Goal: Task Accomplishment & Management: Manage account settings

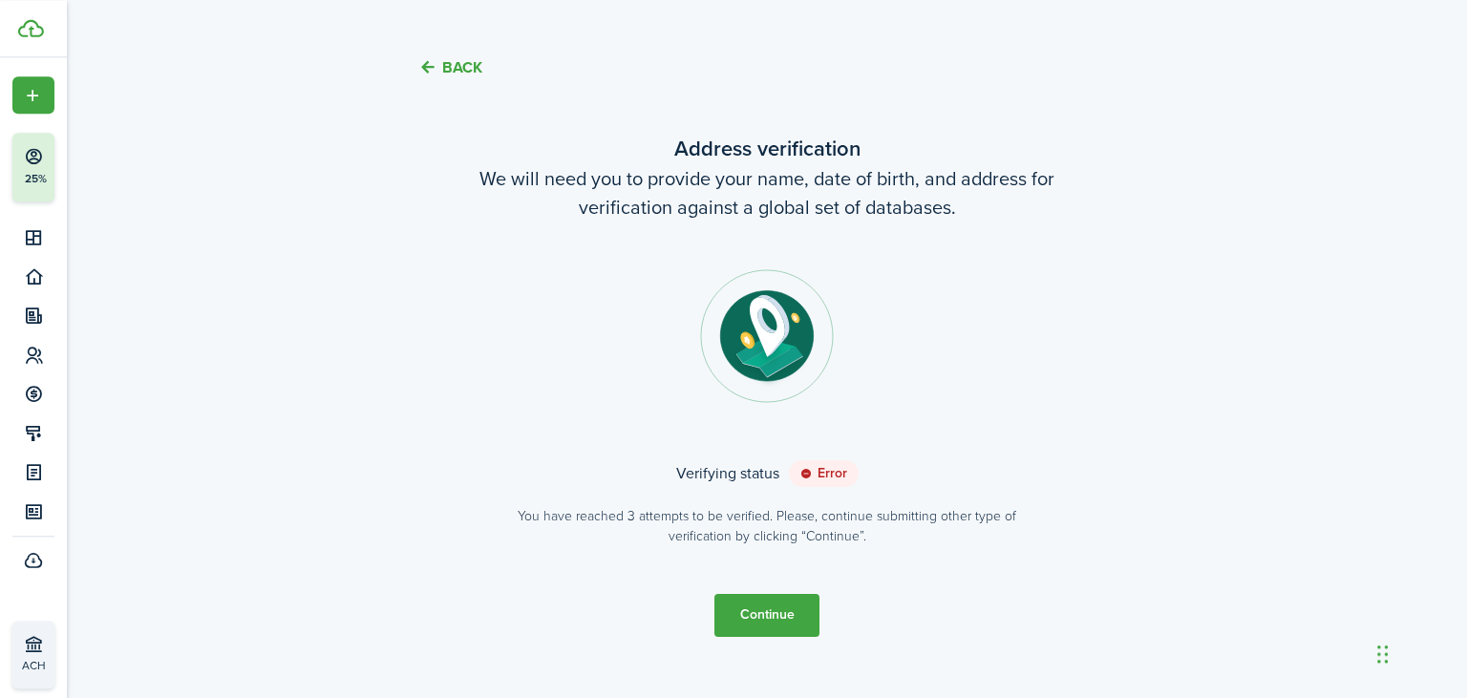
scroll to position [40, 0]
click at [786, 619] on button "Continue" at bounding box center [766, 614] width 105 height 43
click at [1427, 66] on button "Close notify" at bounding box center [1424, 66] width 27 height 27
click at [818, 480] on status "Error" at bounding box center [824, 472] width 70 height 27
click at [799, 612] on button "Continue" at bounding box center [766, 614] width 105 height 43
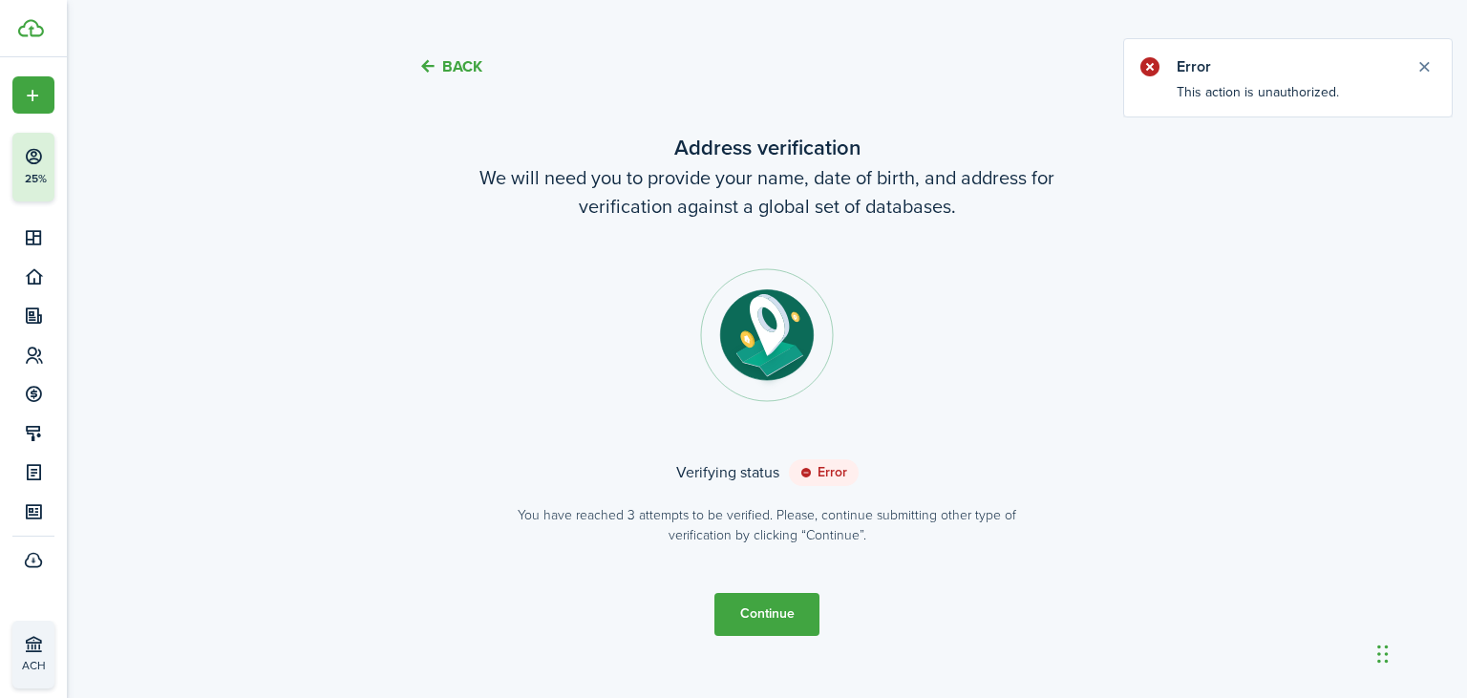
click at [460, 65] on button "Back" at bounding box center [450, 66] width 64 height 20
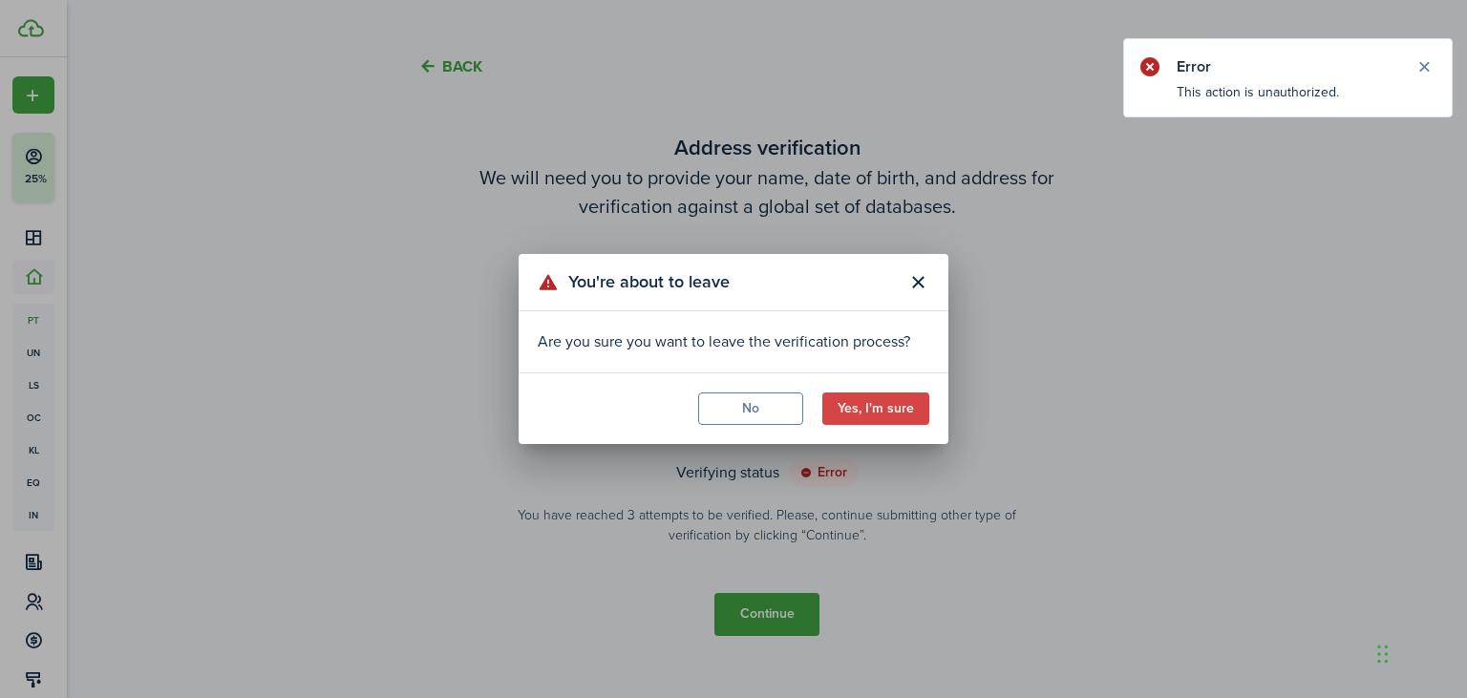
click at [907, 413] on button "Yes, I'm sure" at bounding box center [875, 409] width 107 height 32
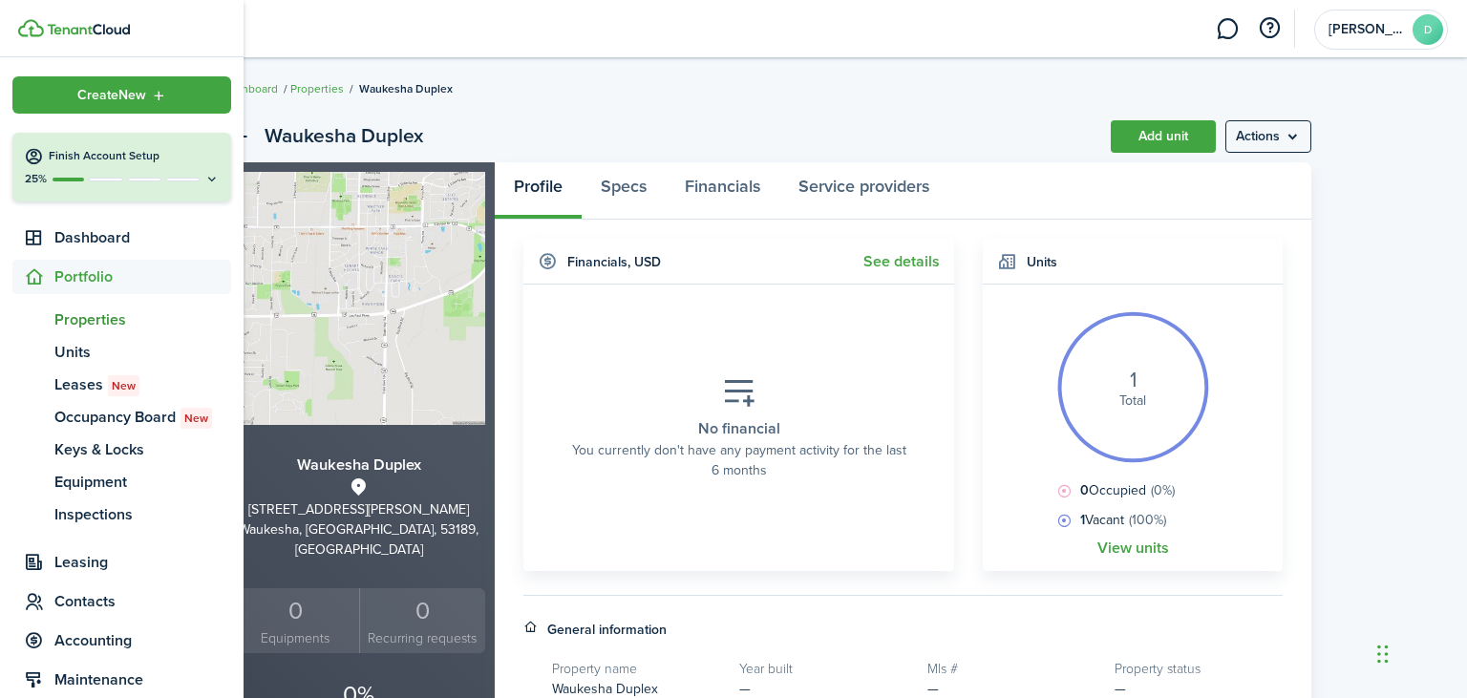
click at [212, 164] on h4 "Finish Account Setup" at bounding box center [134, 156] width 171 height 16
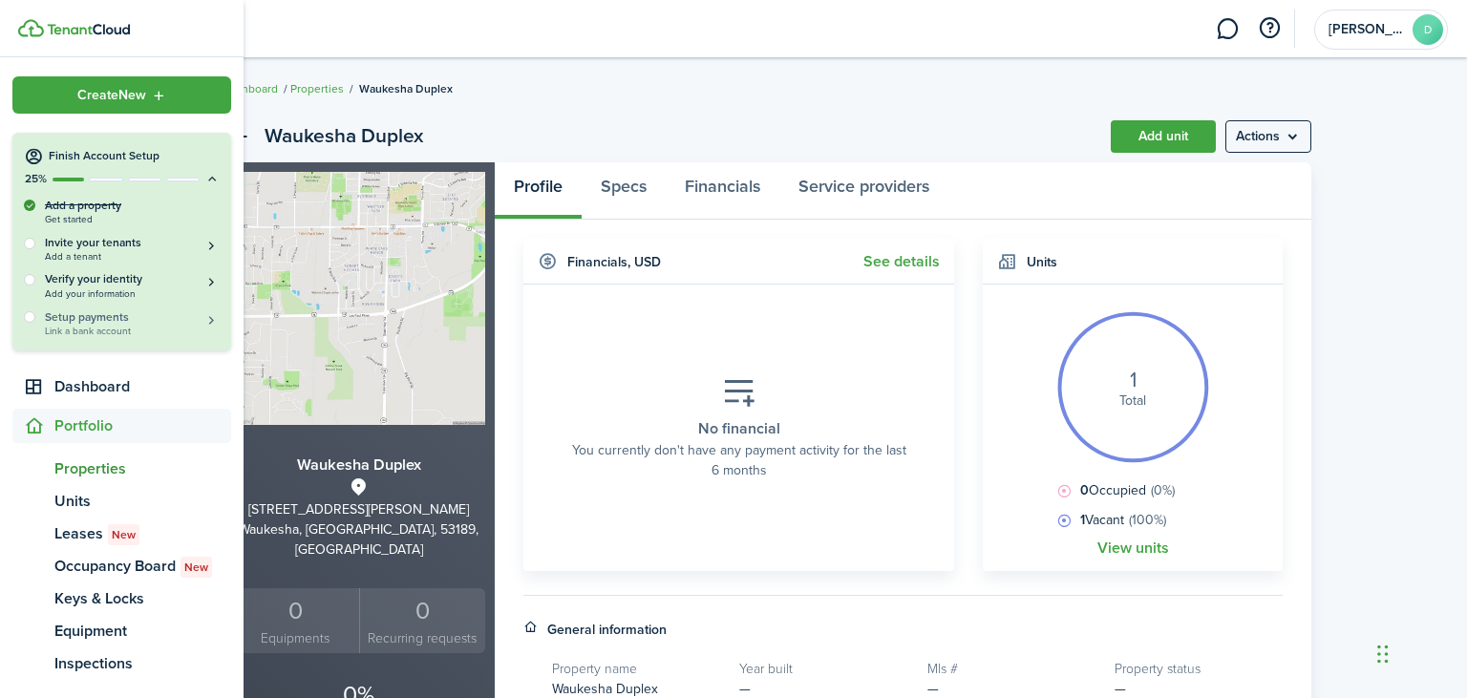
click at [181, 323] on h5 "Setup payments" at bounding box center [132, 316] width 175 height 17
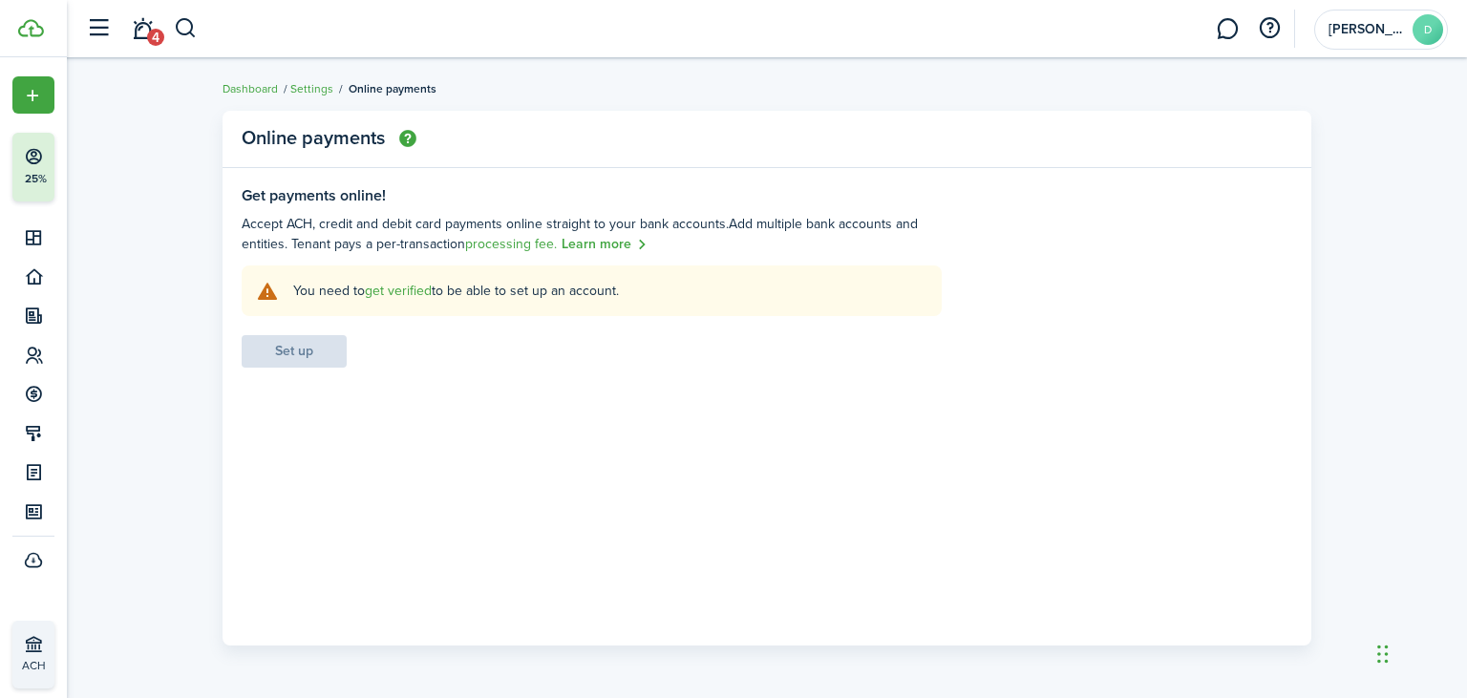
click at [418, 292] on link "get verified" at bounding box center [398, 291] width 67 height 20
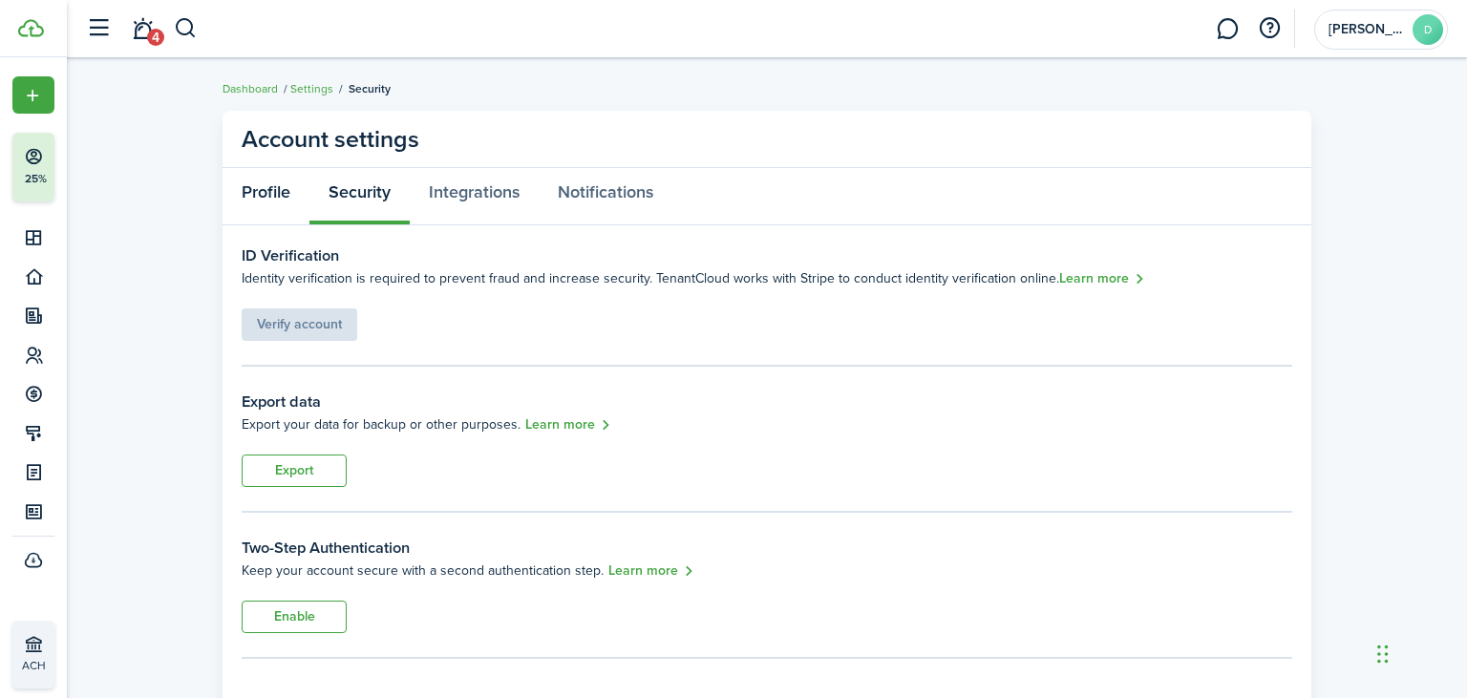
click at [266, 188] on link "Profile" at bounding box center [266, 196] width 87 height 57
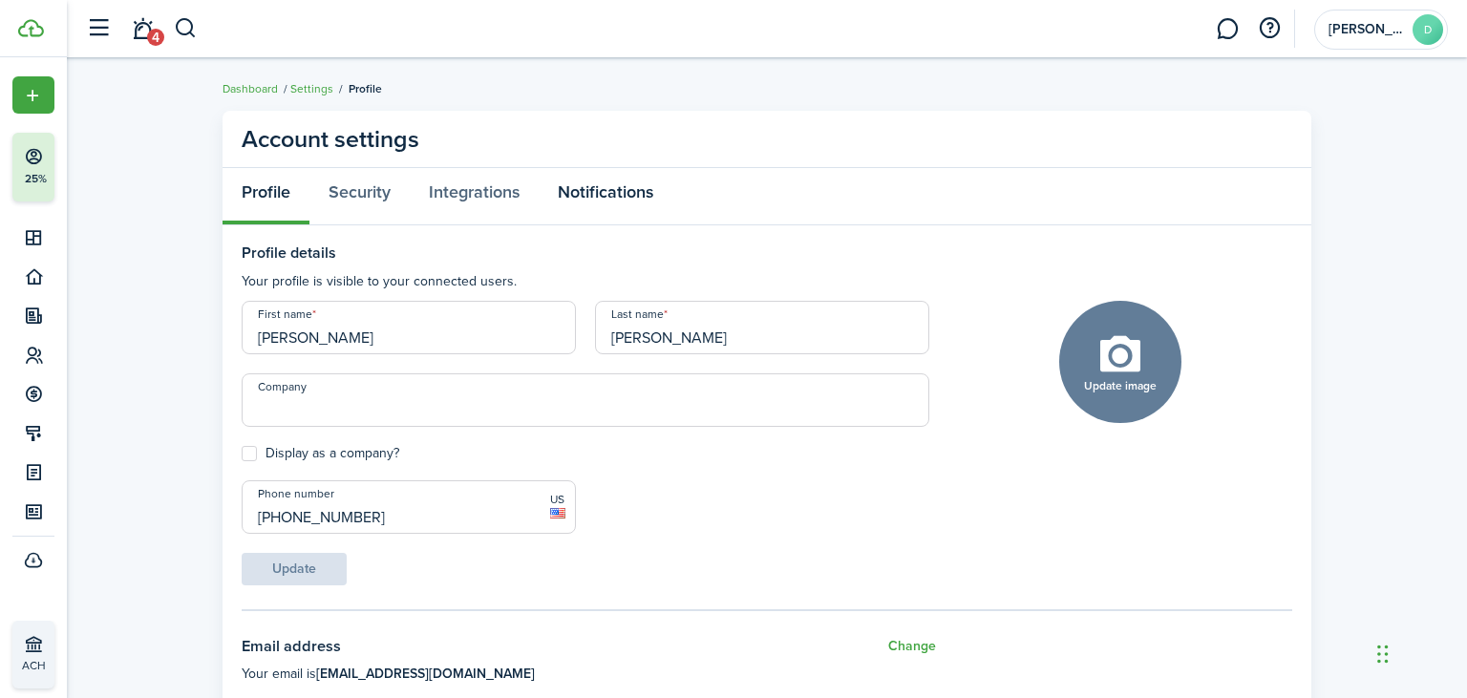
click at [618, 197] on link "Notifications" at bounding box center [606, 196] width 134 height 57
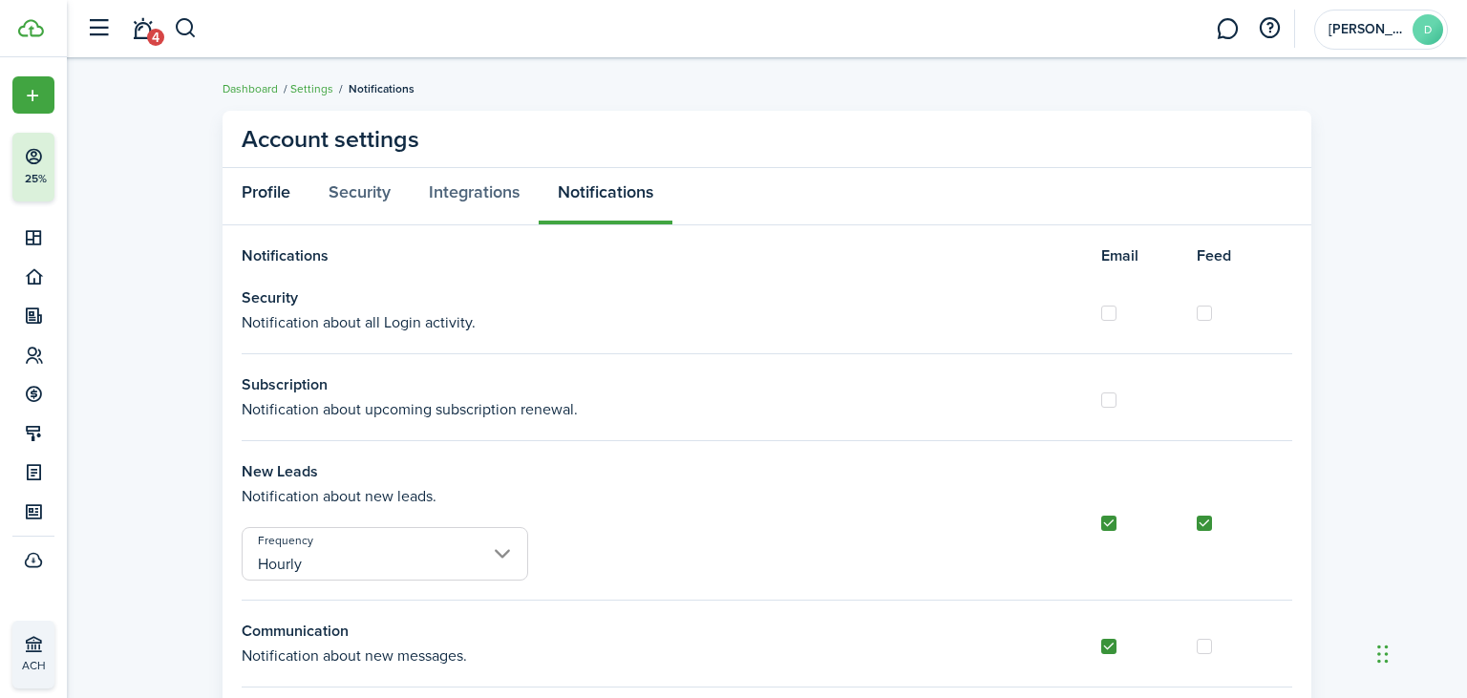
click at [275, 182] on link "Profile" at bounding box center [266, 196] width 87 height 57
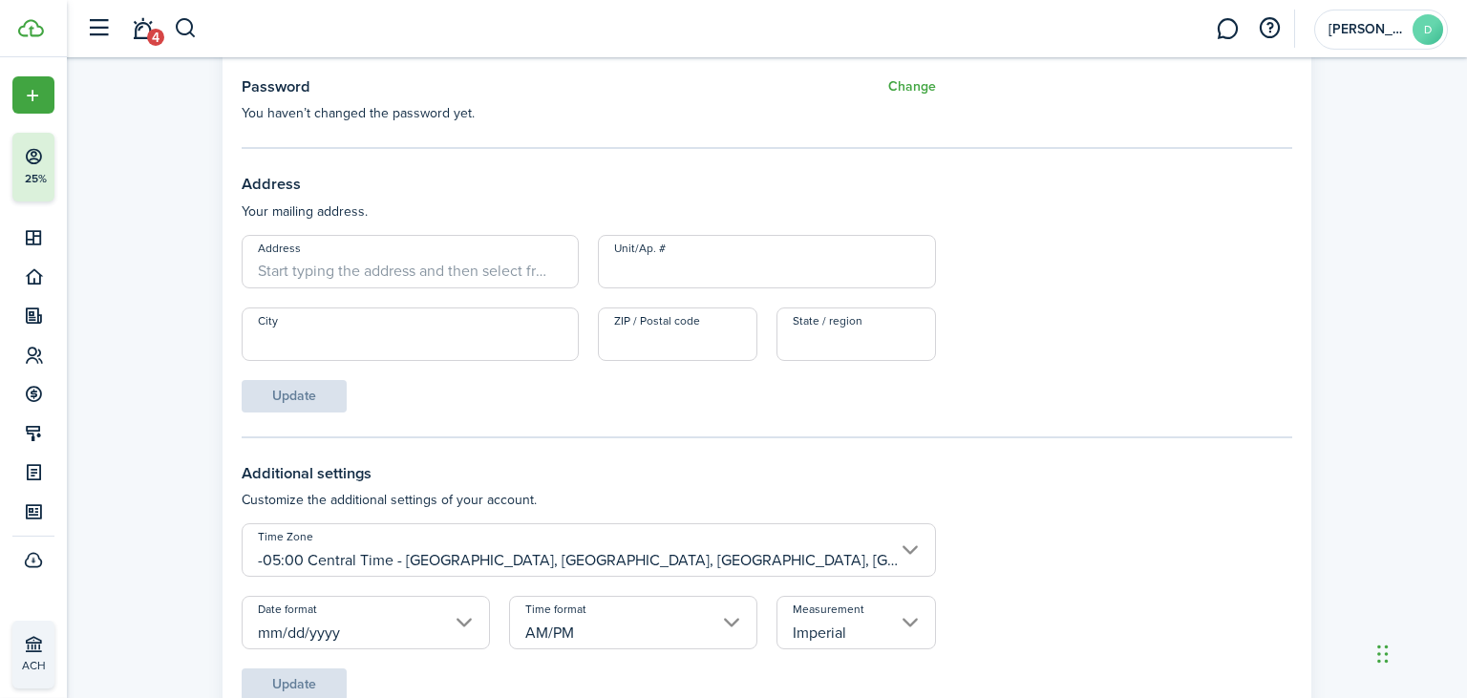
scroll to position [875, 0]
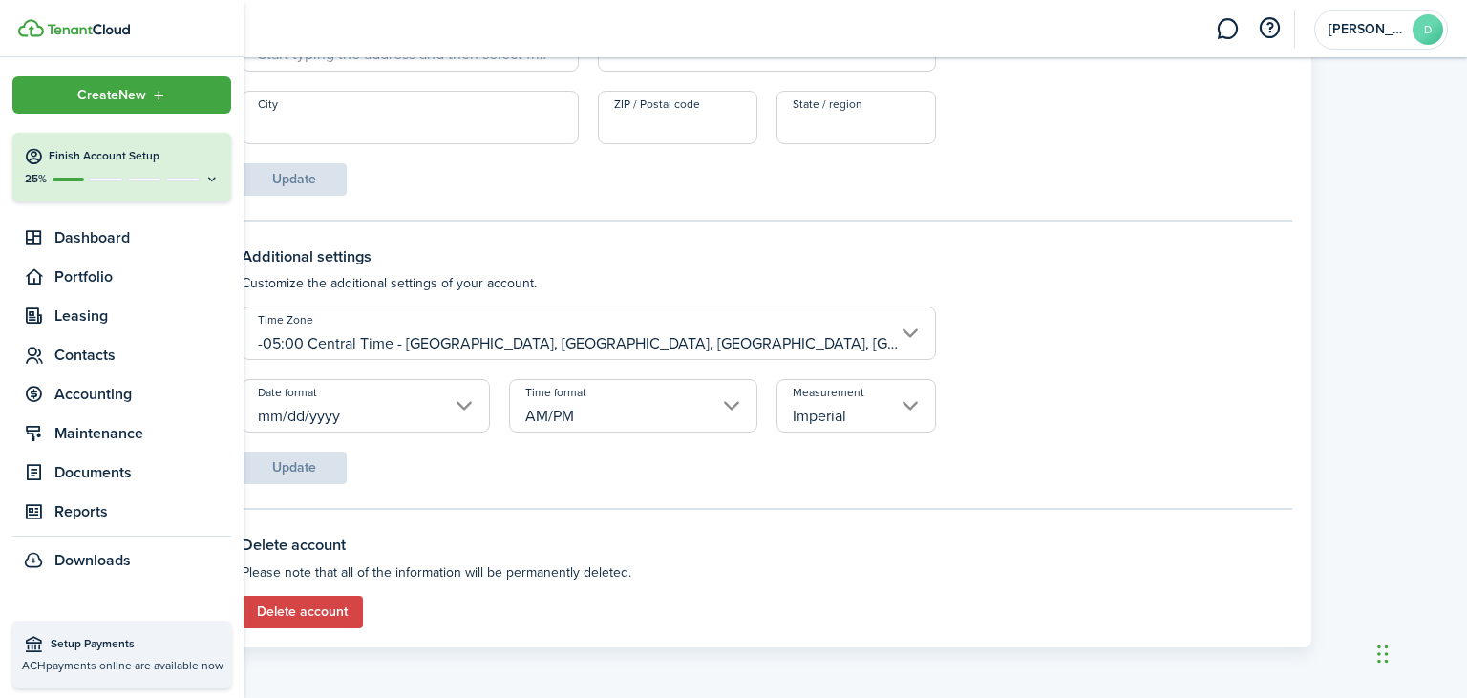
click at [225, 176] on button "Finish Account Setup 25%" at bounding box center [121, 167] width 219 height 69
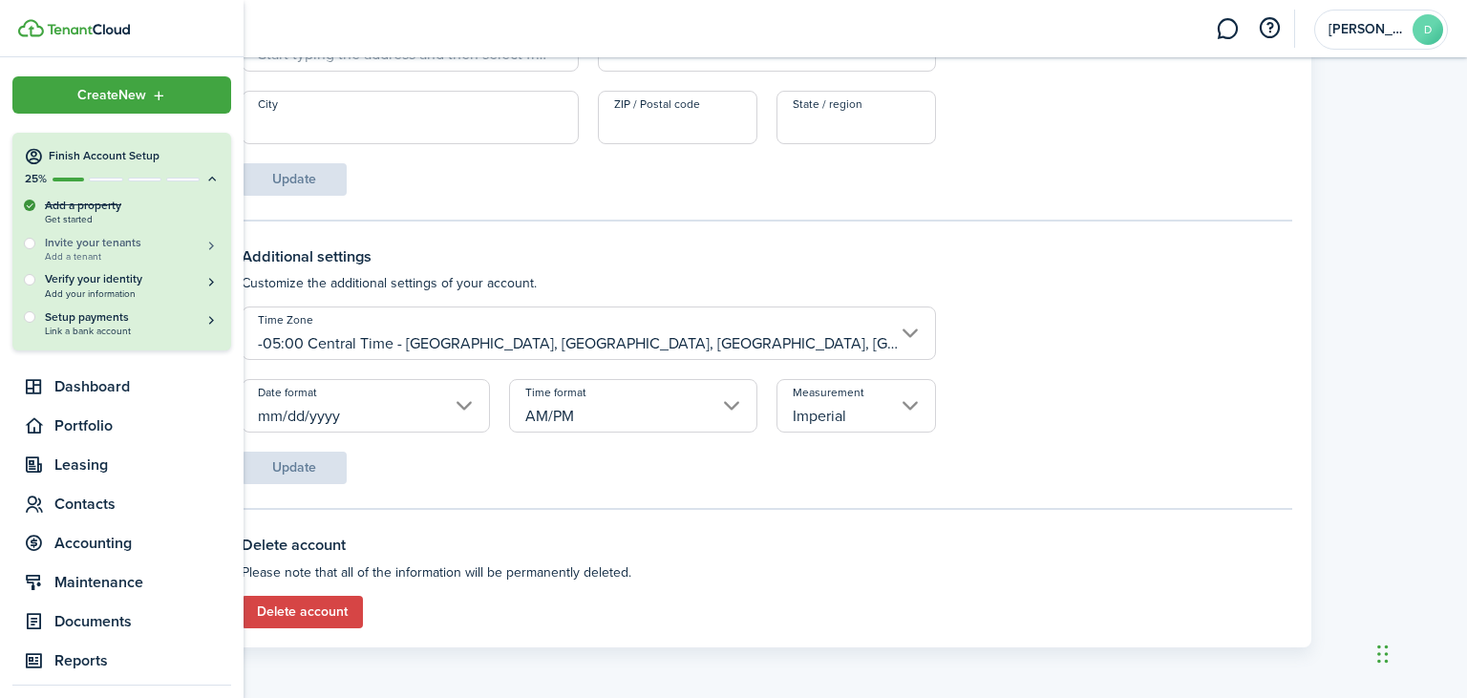
click at [146, 253] on span "Add a tenant" at bounding box center [132, 256] width 175 height 11
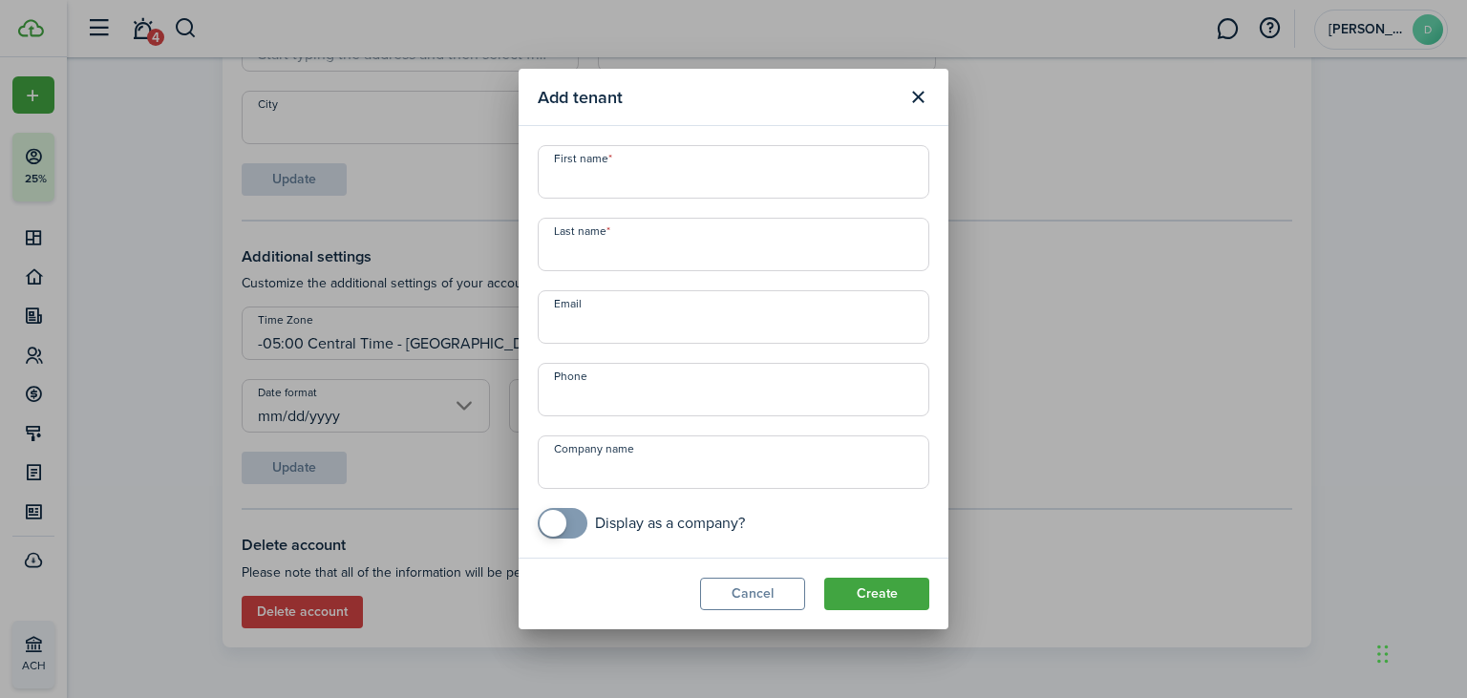
click at [922, 103] on button "Close modal" at bounding box center [918, 97] width 32 height 32
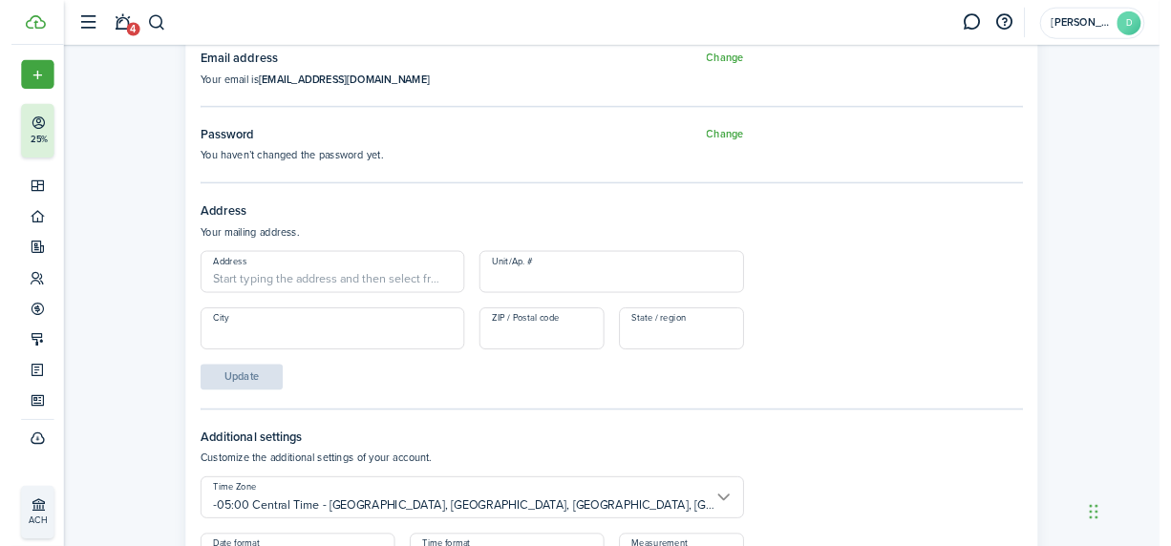
scroll to position [571, 0]
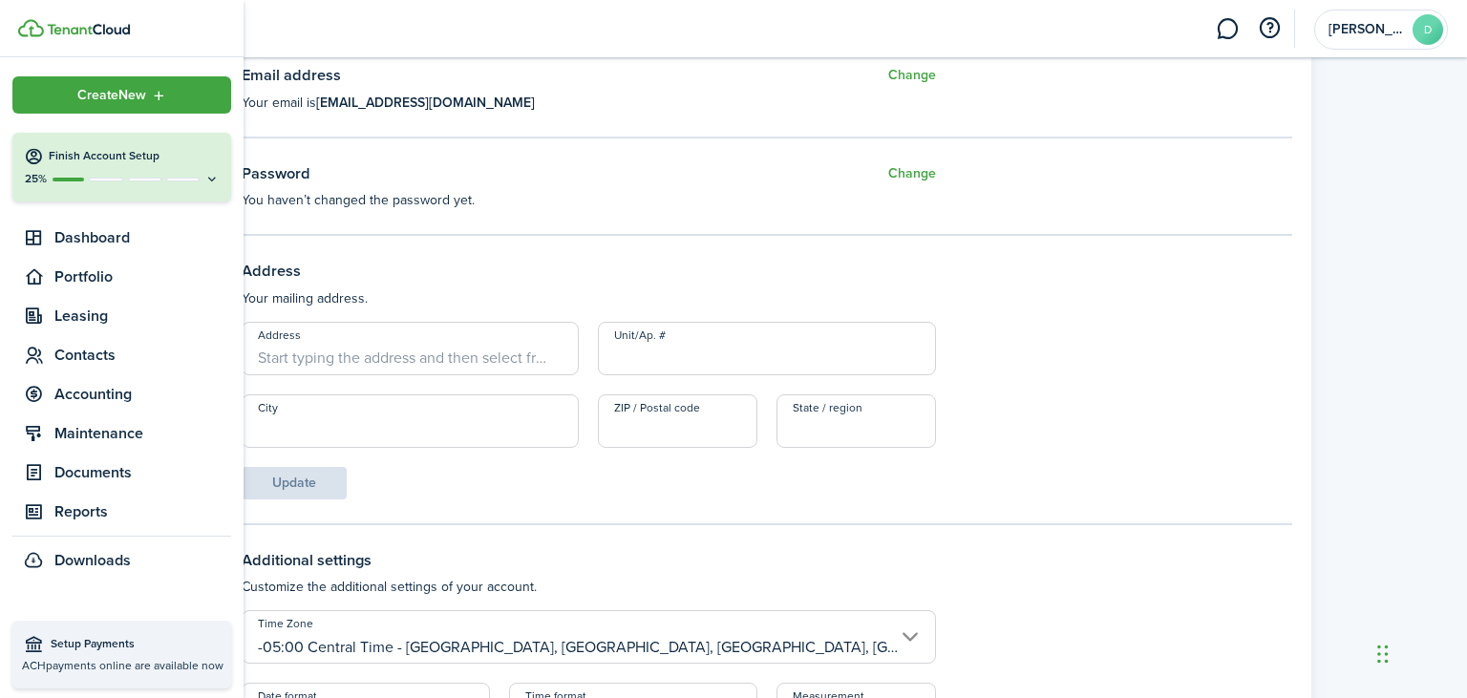
click at [213, 175] on icon at bounding box center [211, 179] width 15 height 14
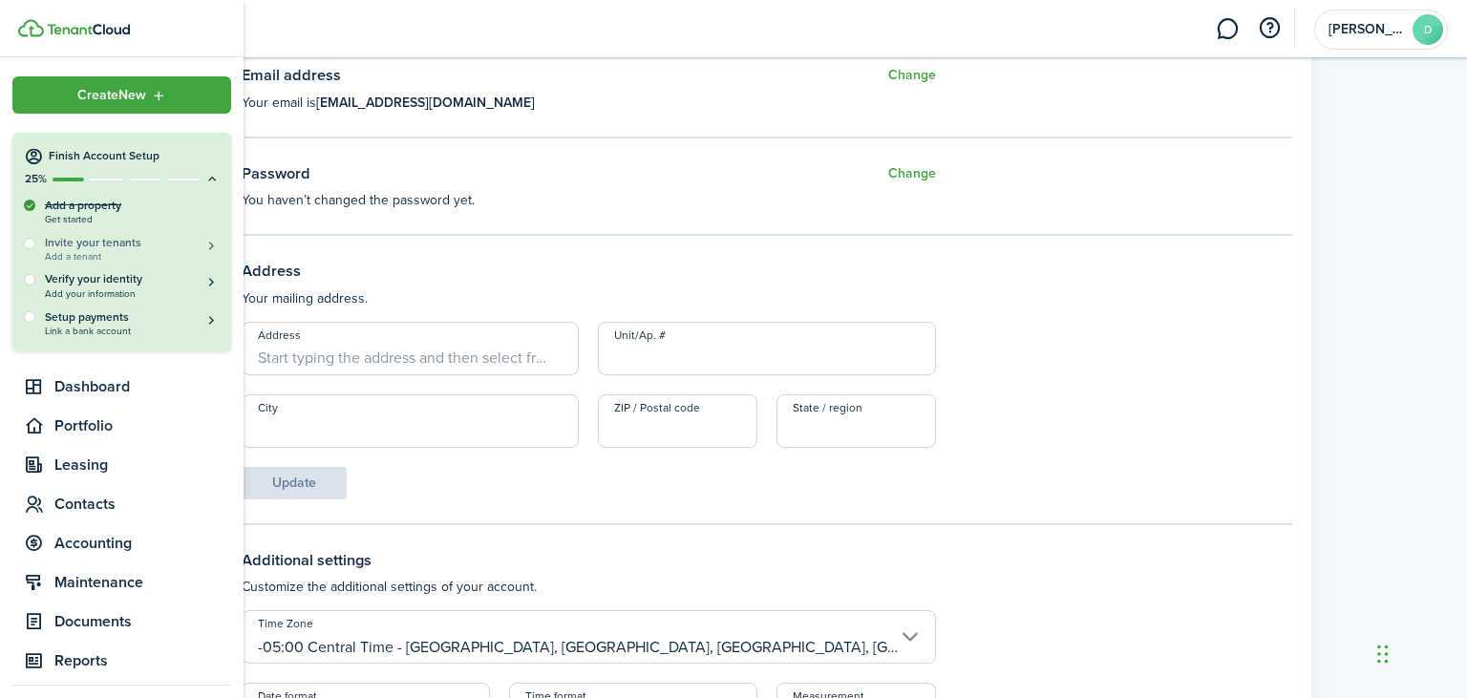
click at [135, 245] on h5 "Invite your tenants" at bounding box center [132, 243] width 175 height 16
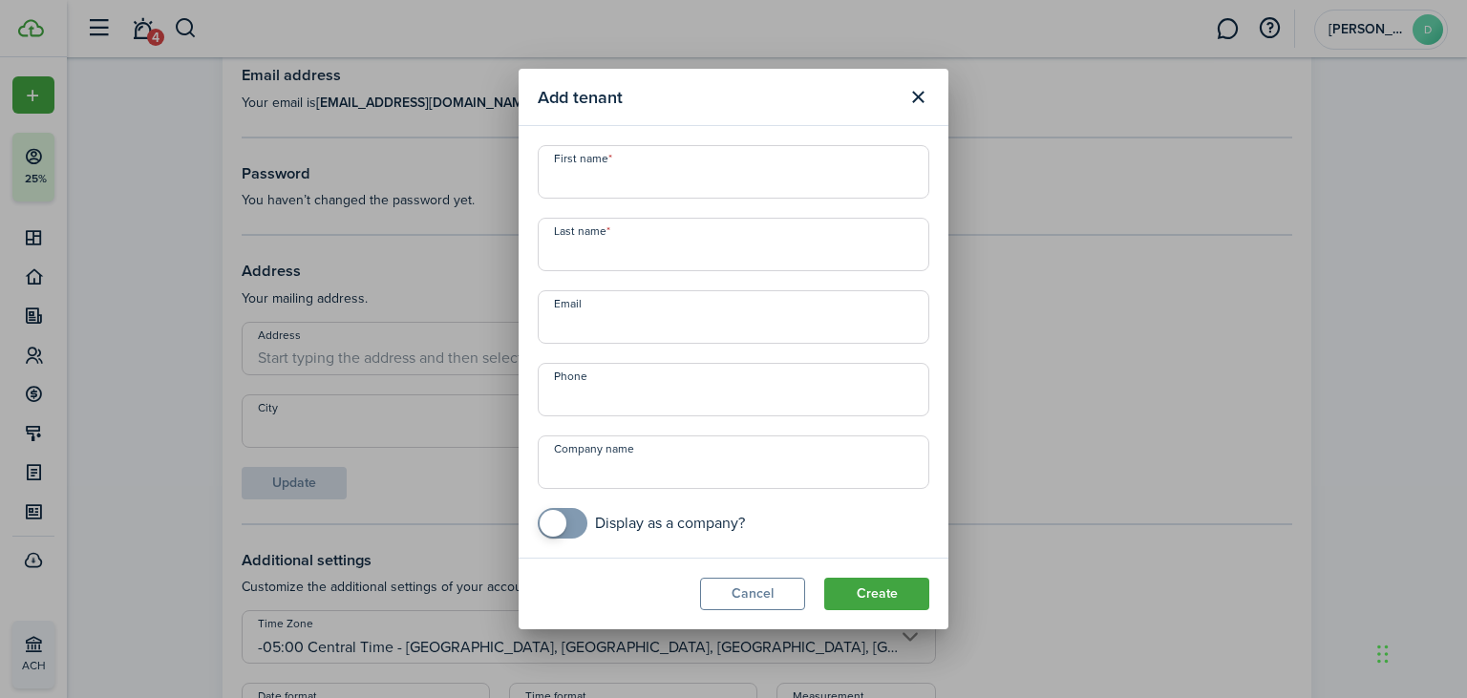
click at [922, 97] on button "Close modal" at bounding box center [918, 97] width 32 height 32
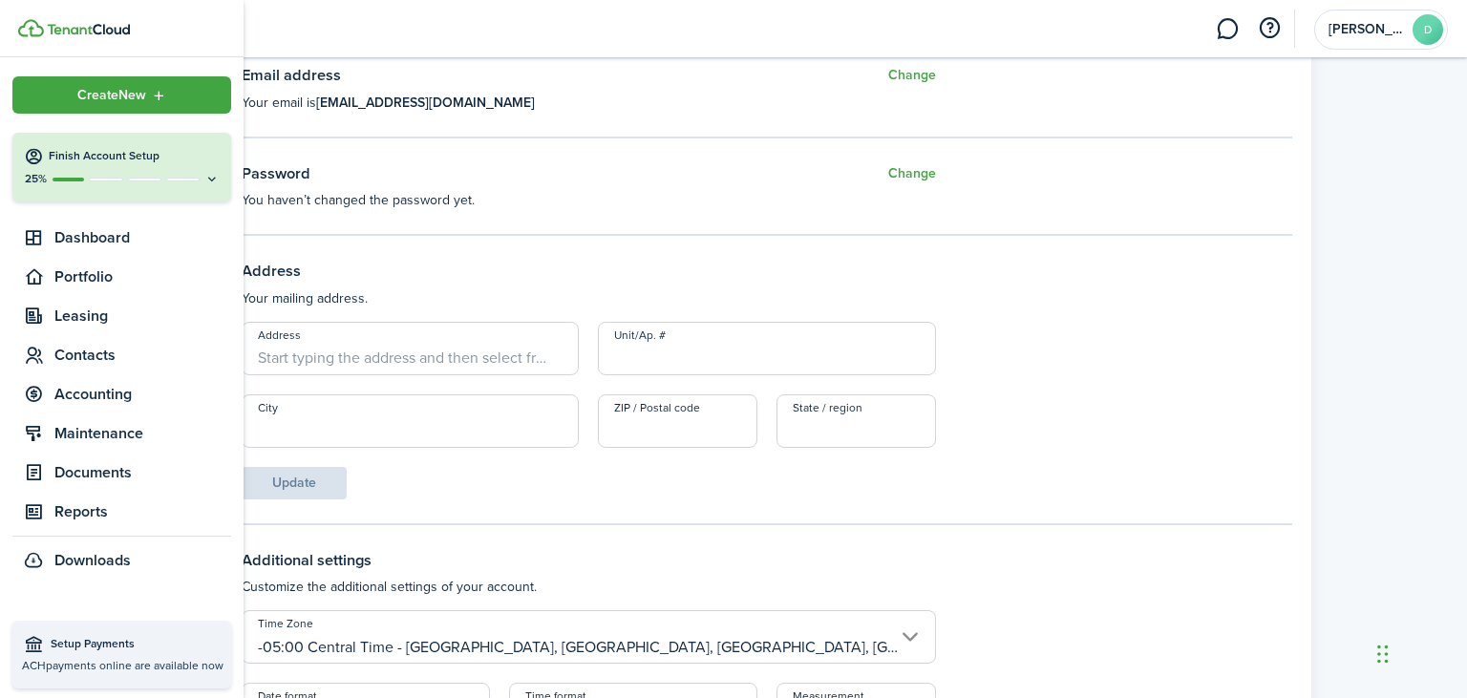
click at [220, 174] on button "Finish Account Setup 25%" at bounding box center [121, 167] width 219 height 69
click at [187, 183] on div "25%" at bounding box center [122, 179] width 196 height 16
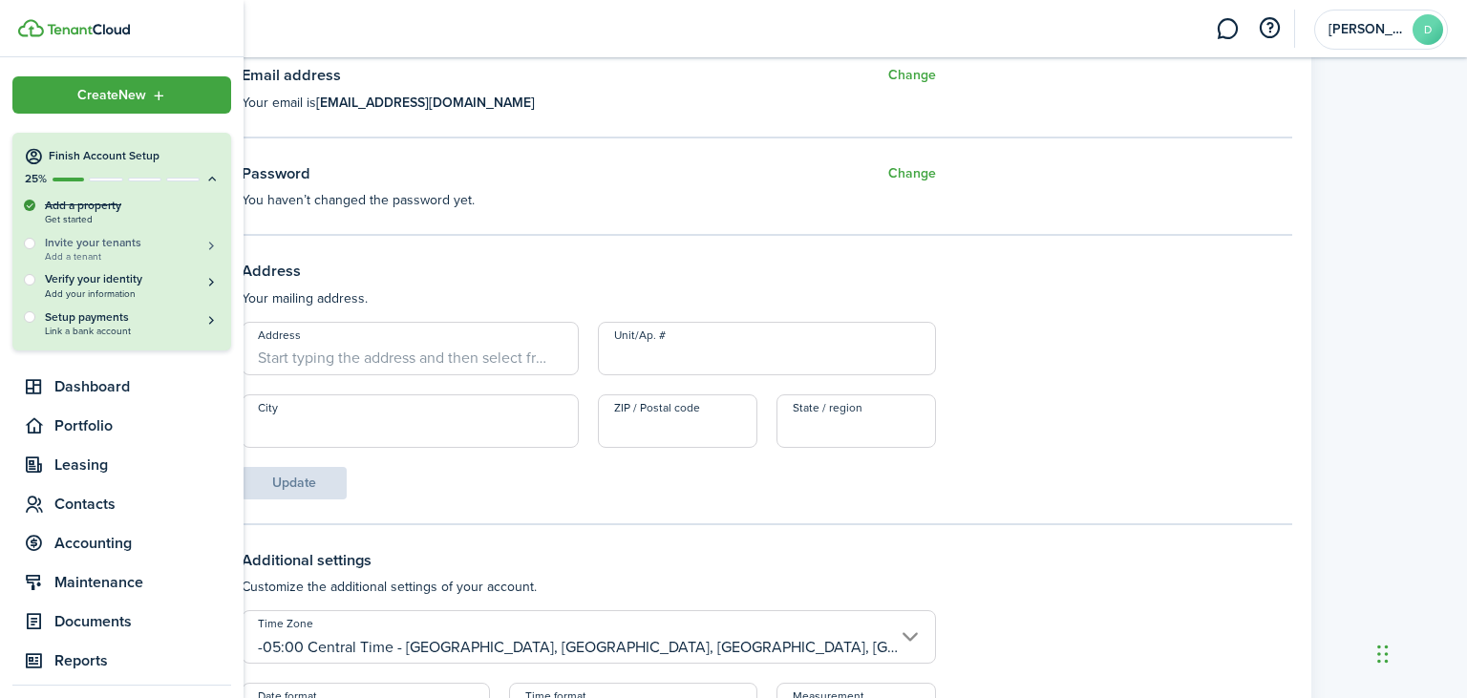
click at [146, 246] on h5 "Invite your tenants" at bounding box center [132, 243] width 175 height 16
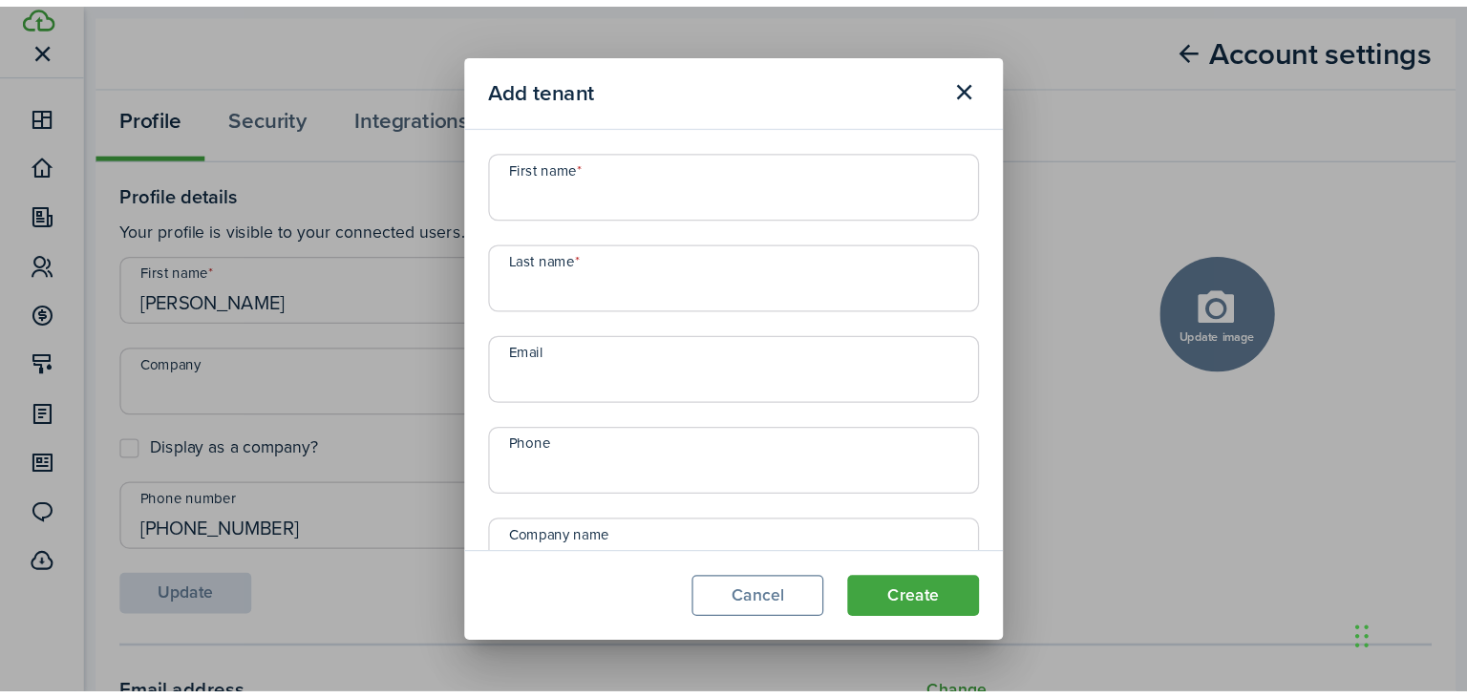
scroll to position [0, 0]
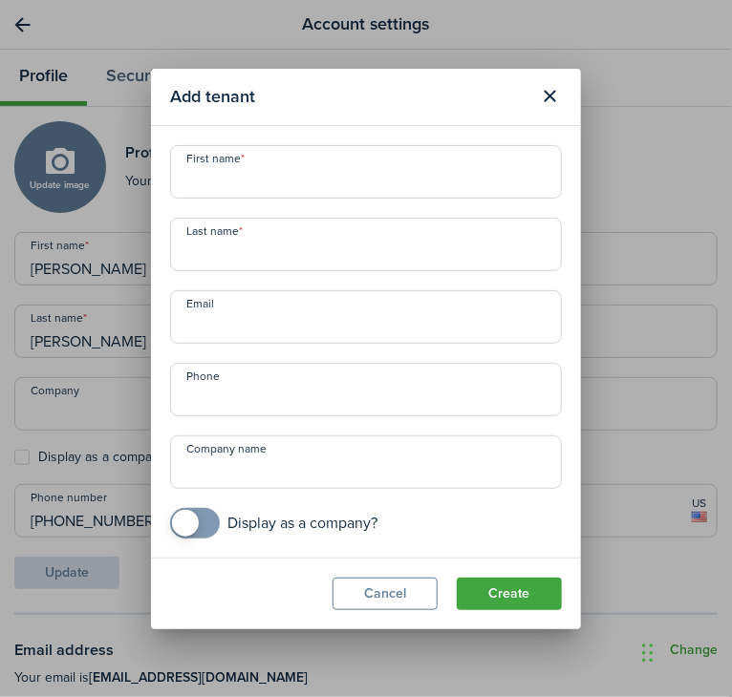
click at [491, 182] on input "First name" at bounding box center [366, 171] width 392 height 53
type input "[PERSON_NAME]"
click at [474, 587] on button "Create" at bounding box center [509, 594] width 105 height 32
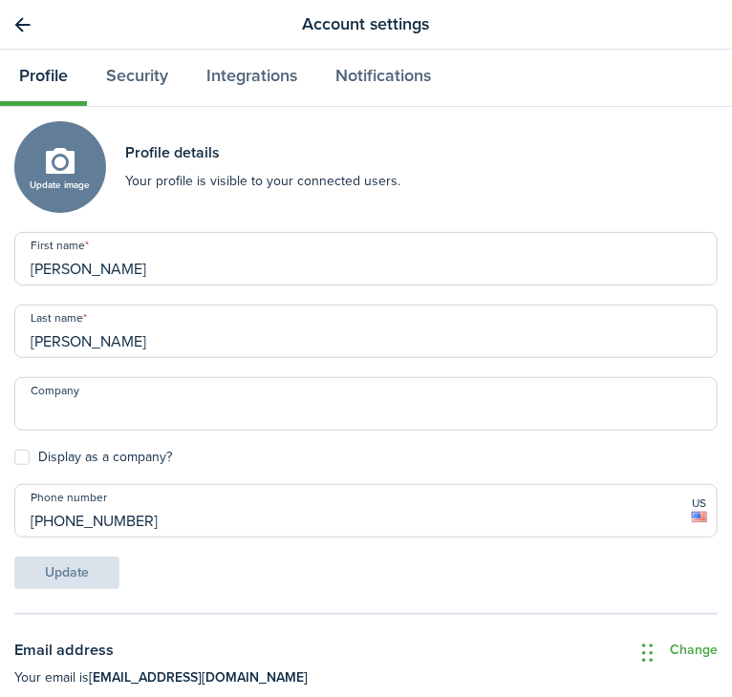
click at [18, 16] on link "Go back" at bounding box center [23, 25] width 32 height 32
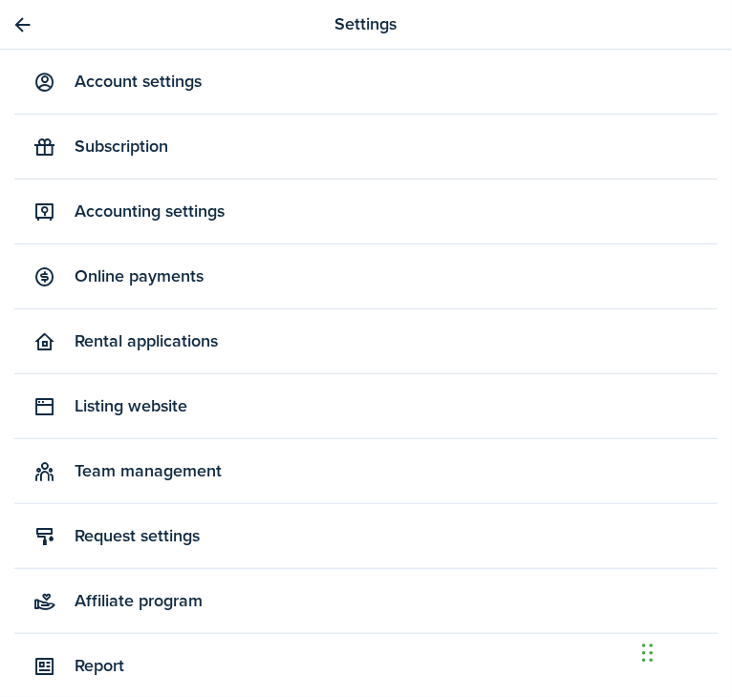
click at [28, 23] on link "Go back" at bounding box center [23, 25] width 32 height 32
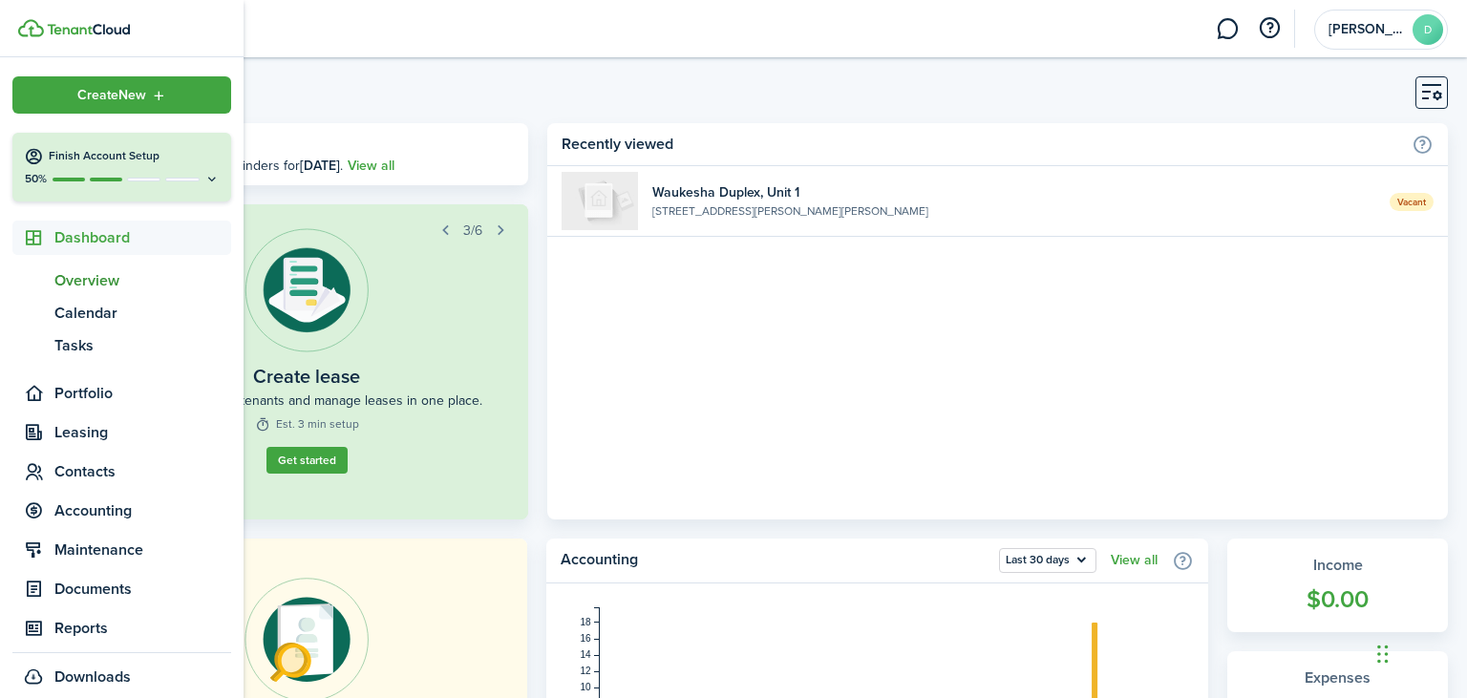
click at [220, 166] on div "Finish Account Setup" at bounding box center [122, 156] width 196 height 19
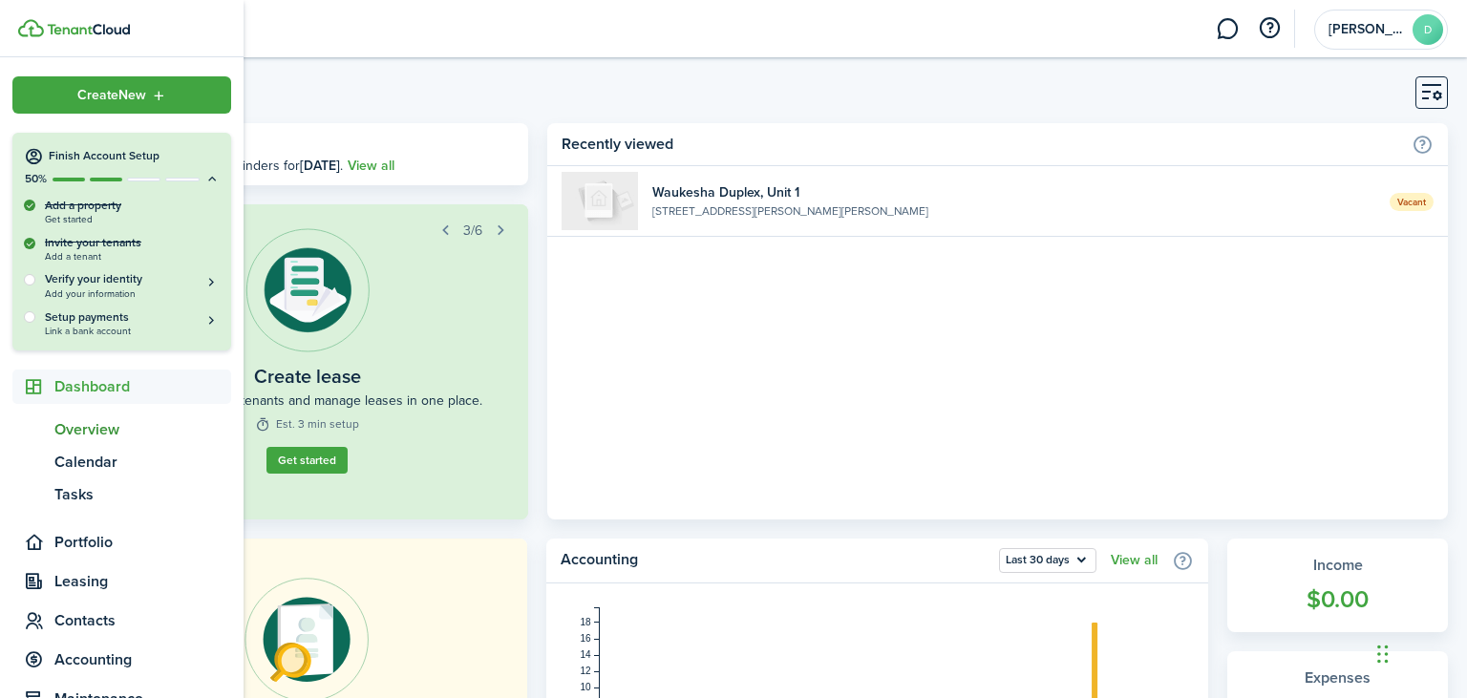
drag, startPoint x: 124, startPoint y: 247, endPoint x: 73, endPoint y: 258, distance: 52.6
click at [73, 258] on div "Invite your tenants Add a tenant" at bounding box center [122, 249] width 196 height 28
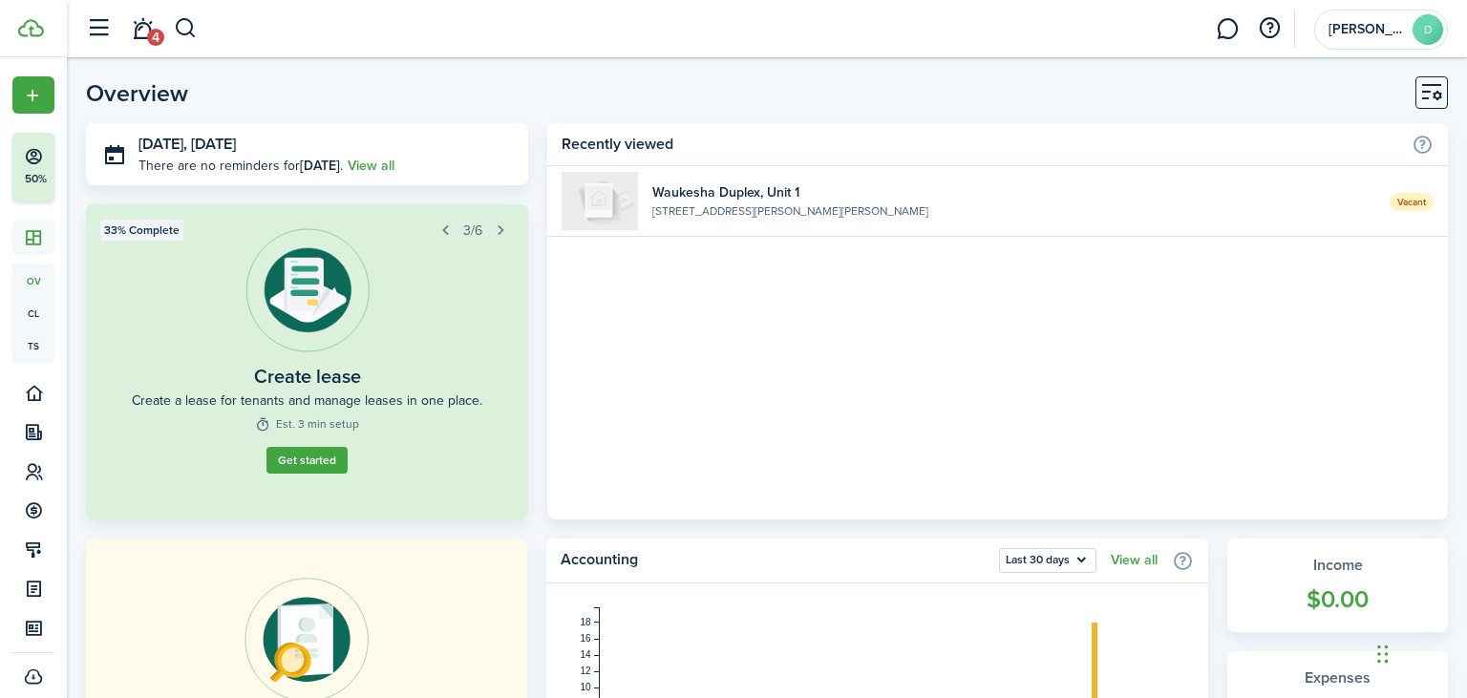
click at [327, 457] on link "Get started" at bounding box center [306, 460] width 81 height 27
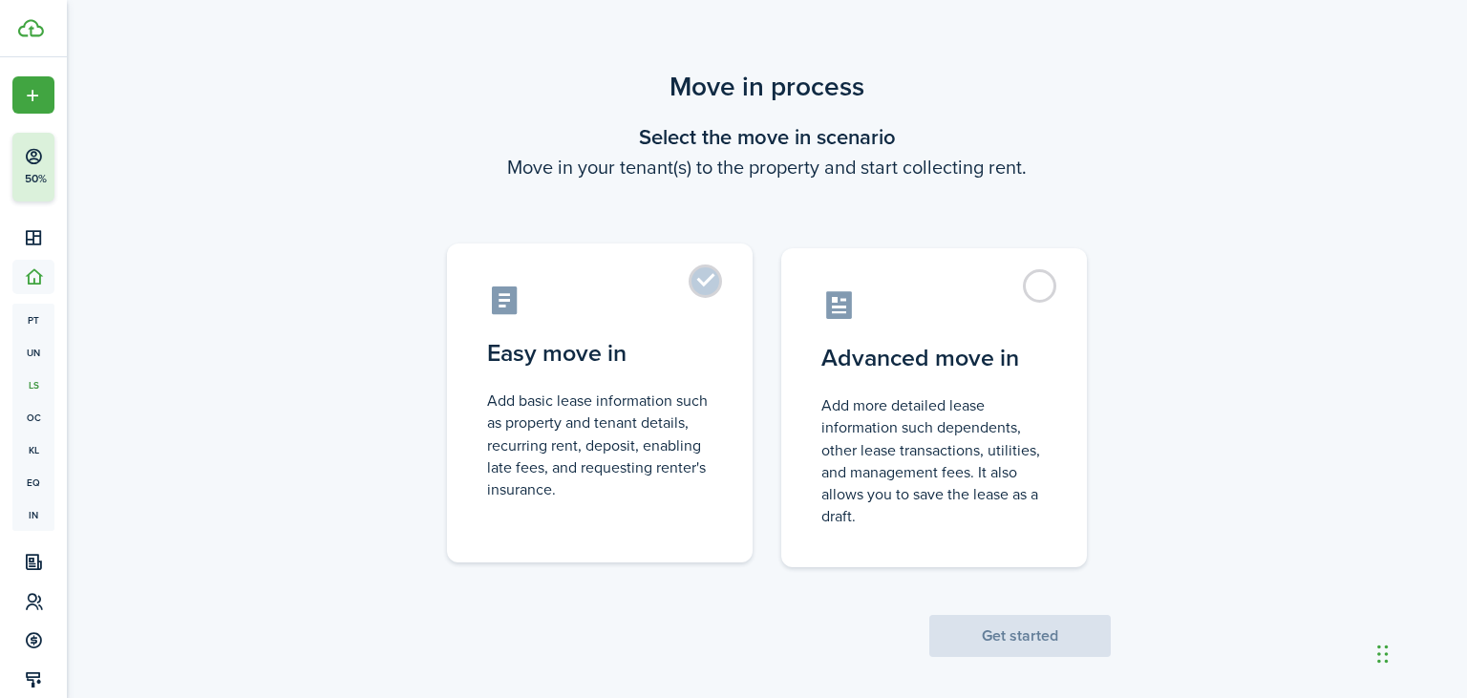
click at [706, 273] on label "Easy move in Add basic lease information such as property and tenant details, r…" at bounding box center [600, 403] width 306 height 319
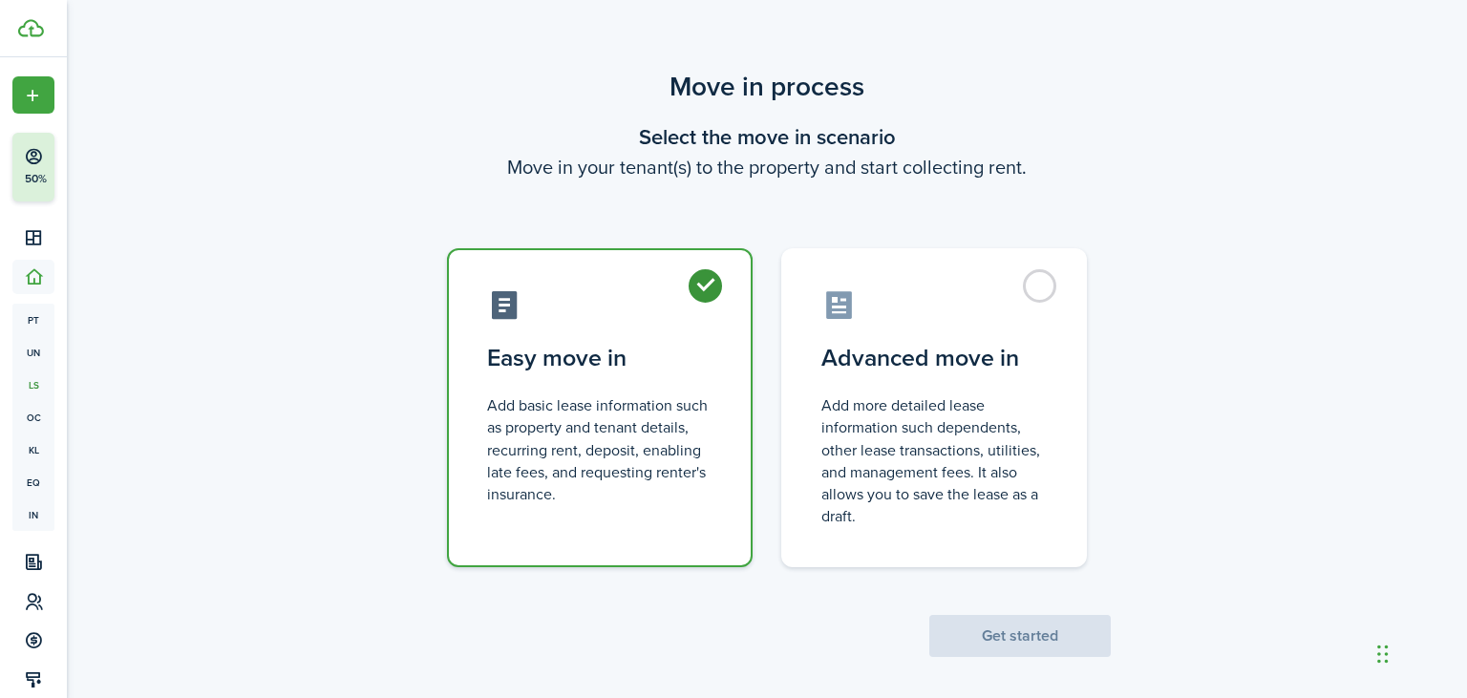
radio input "true"
click at [1059, 636] on button "Get started" at bounding box center [1019, 636] width 181 height 42
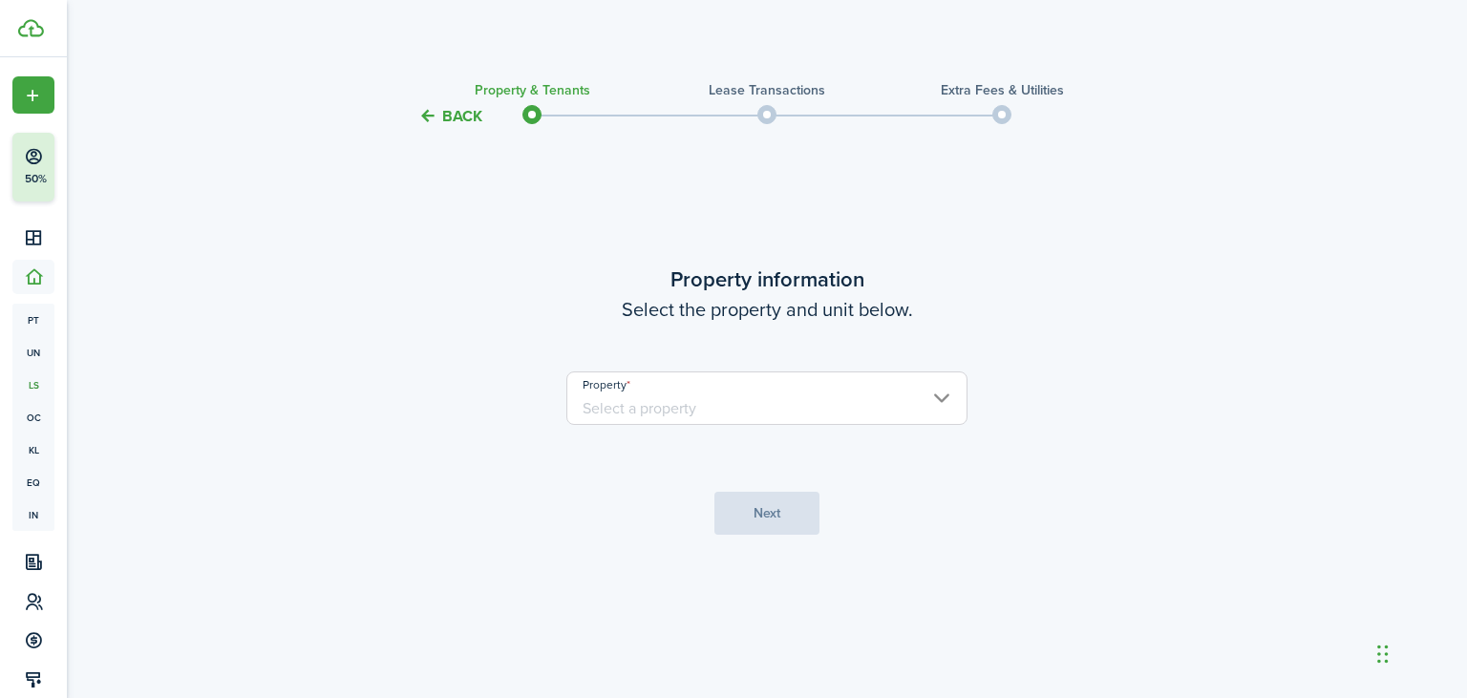
click at [870, 390] on input "Property" at bounding box center [766, 398] width 401 height 53
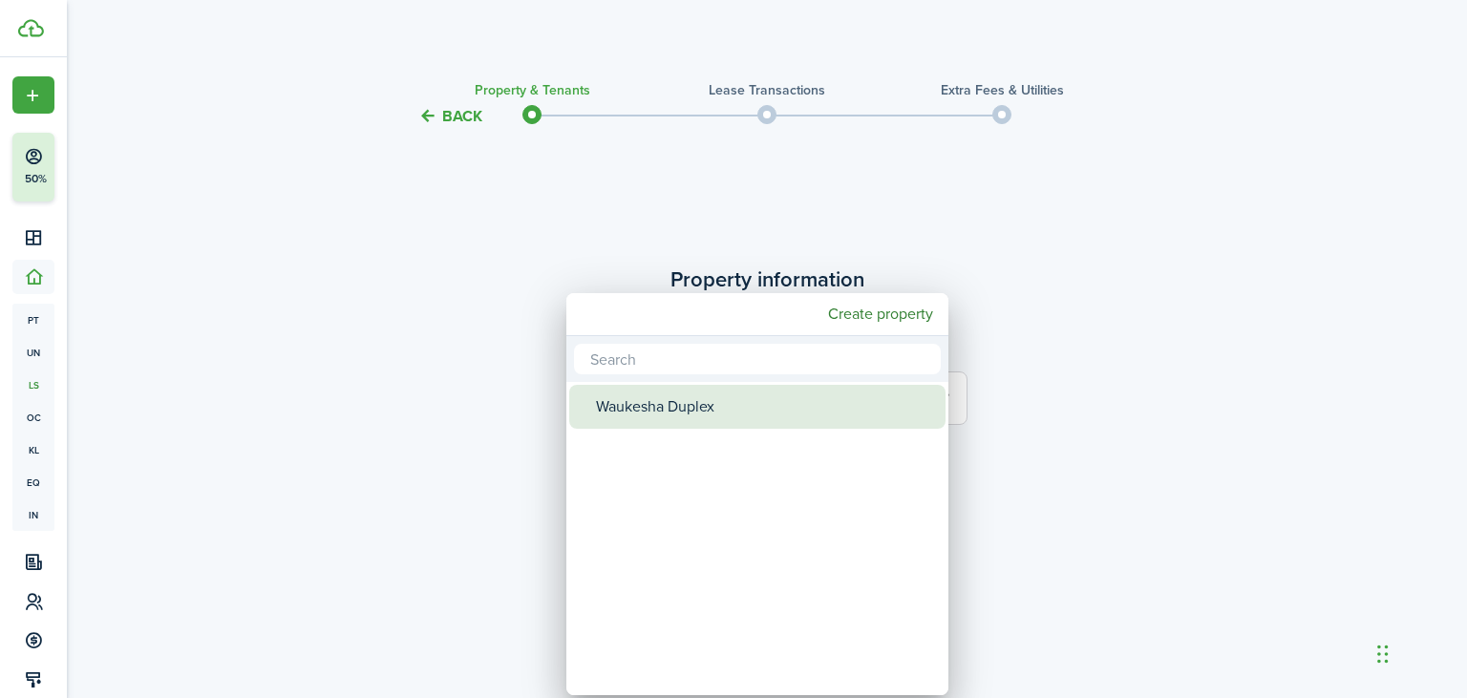
click at [714, 404] on div "Waukesha Duplex" at bounding box center [765, 407] width 338 height 44
type input "Waukesha Duplex"
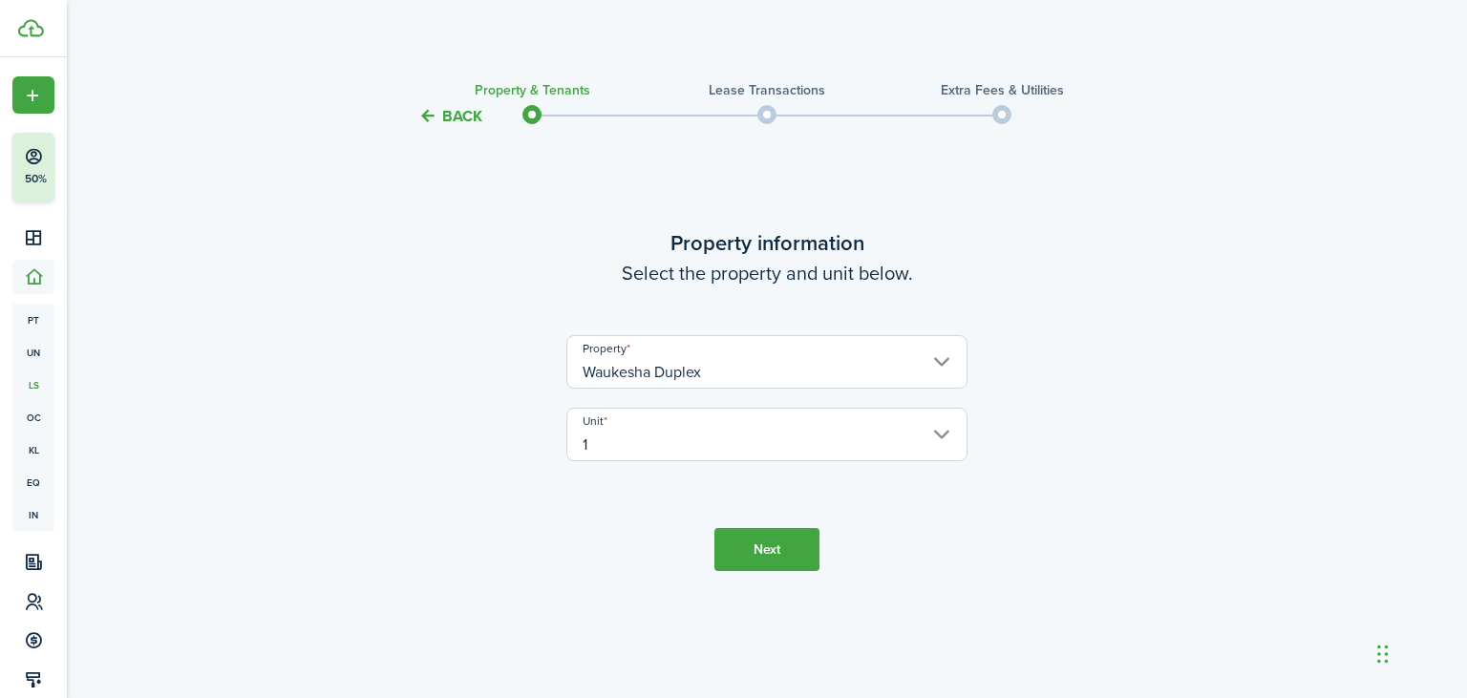
click at [794, 545] on button "Next" at bounding box center [766, 549] width 105 height 43
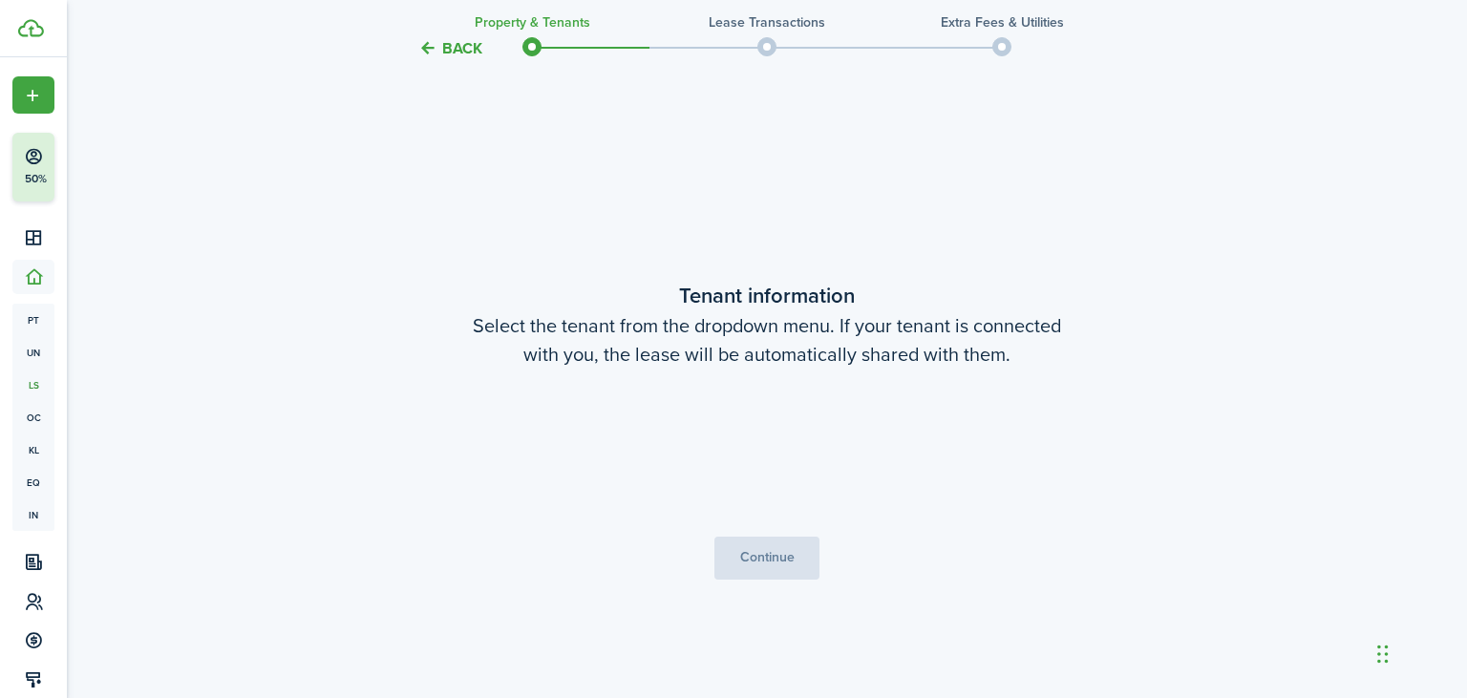
scroll to position [570, 0]
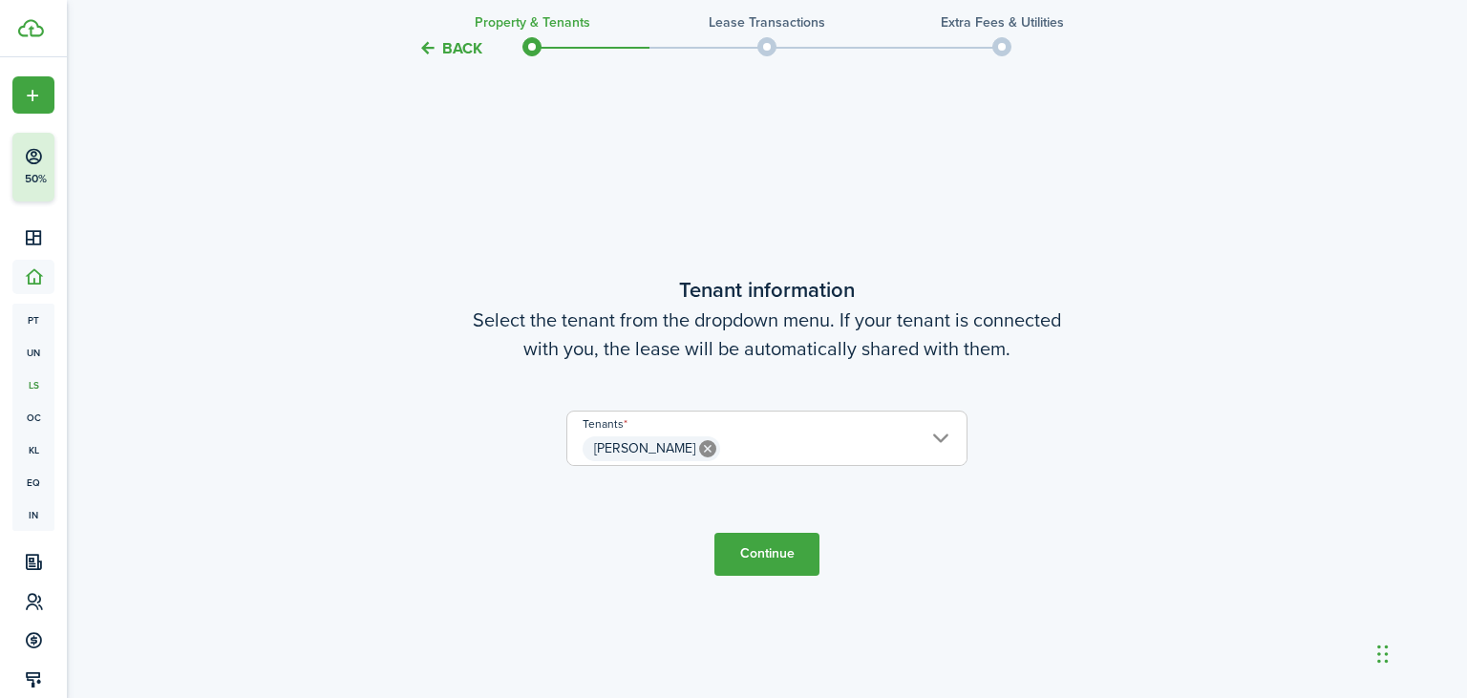
click at [699, 443] on icon at bounding box center [707, 448] width 17 height 17
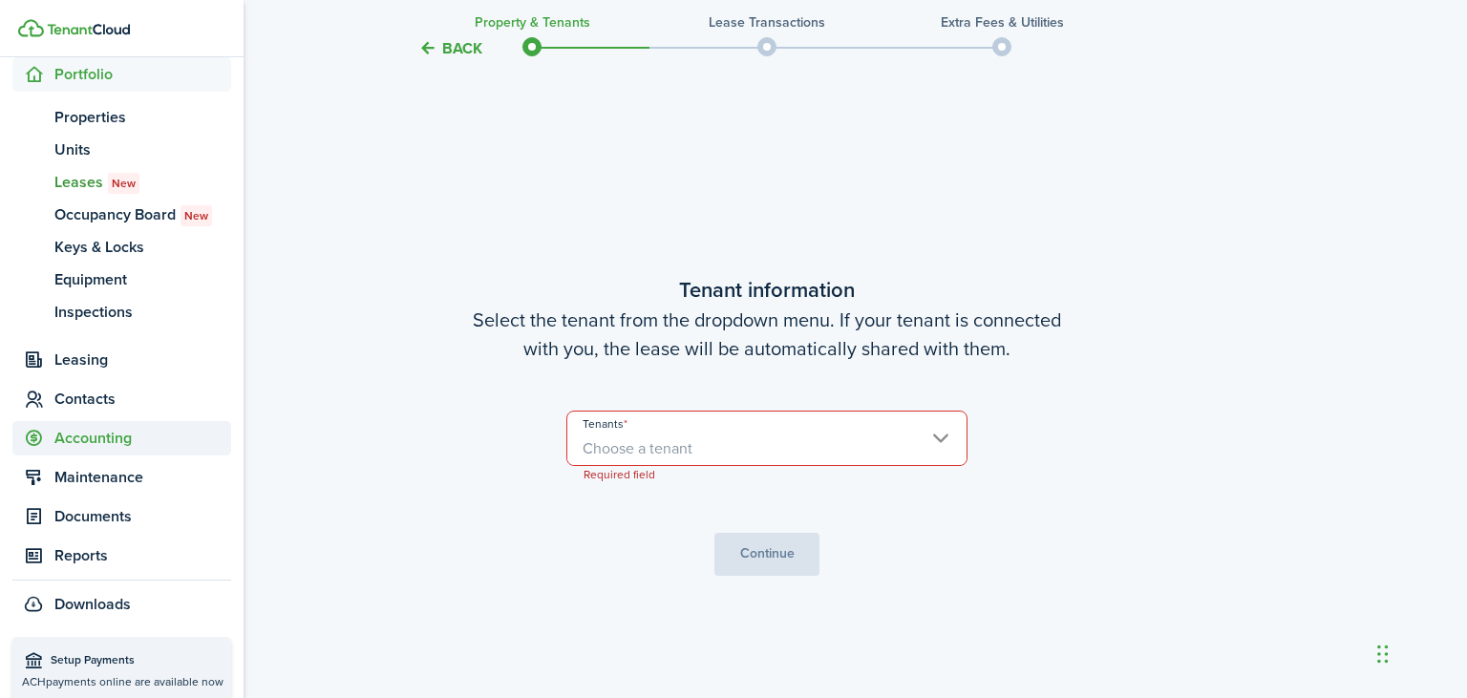
scroll to position [219, 0]
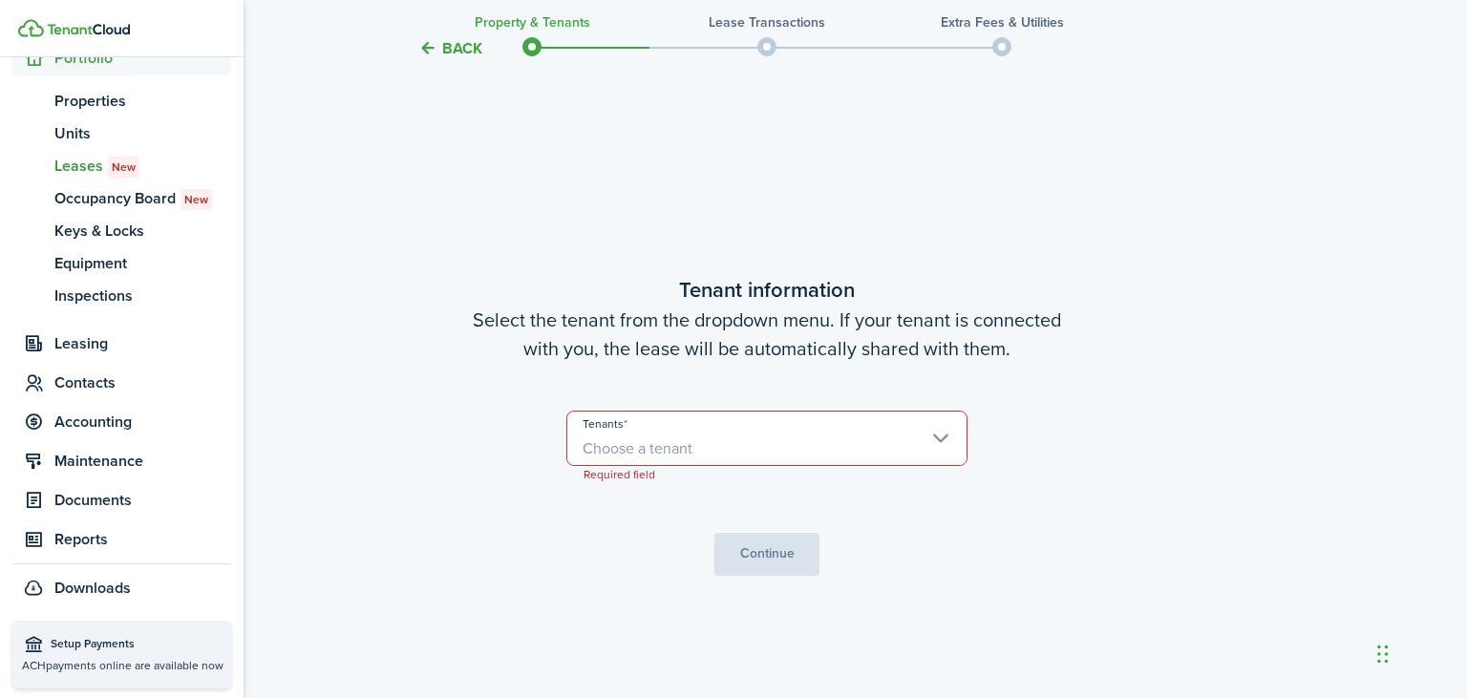
click at [184, 655] on link "Setup Payments ACH payments online are available now" at bounding box center [121, 655] width 219 height 68
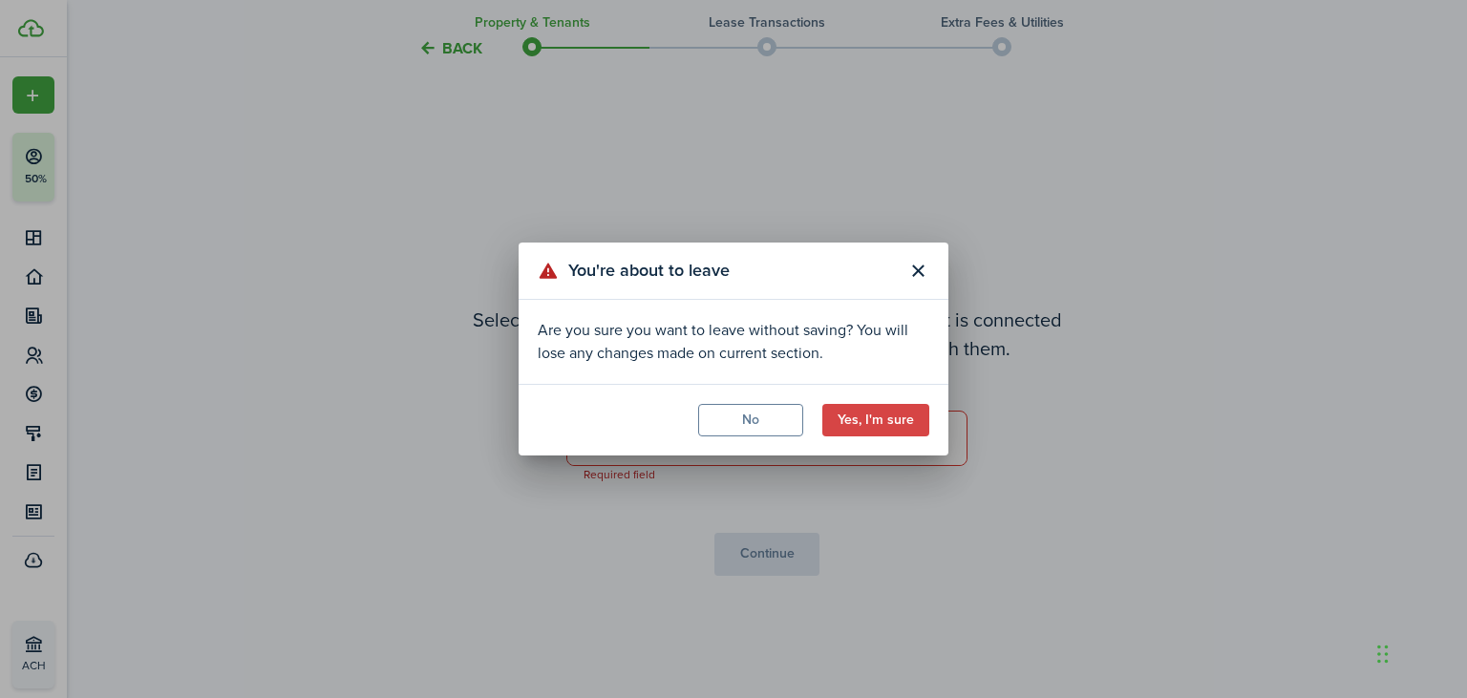
click at [890, 407] on button "Yes, I'm sure" at bounding box center [875, 420] width 107 height 32
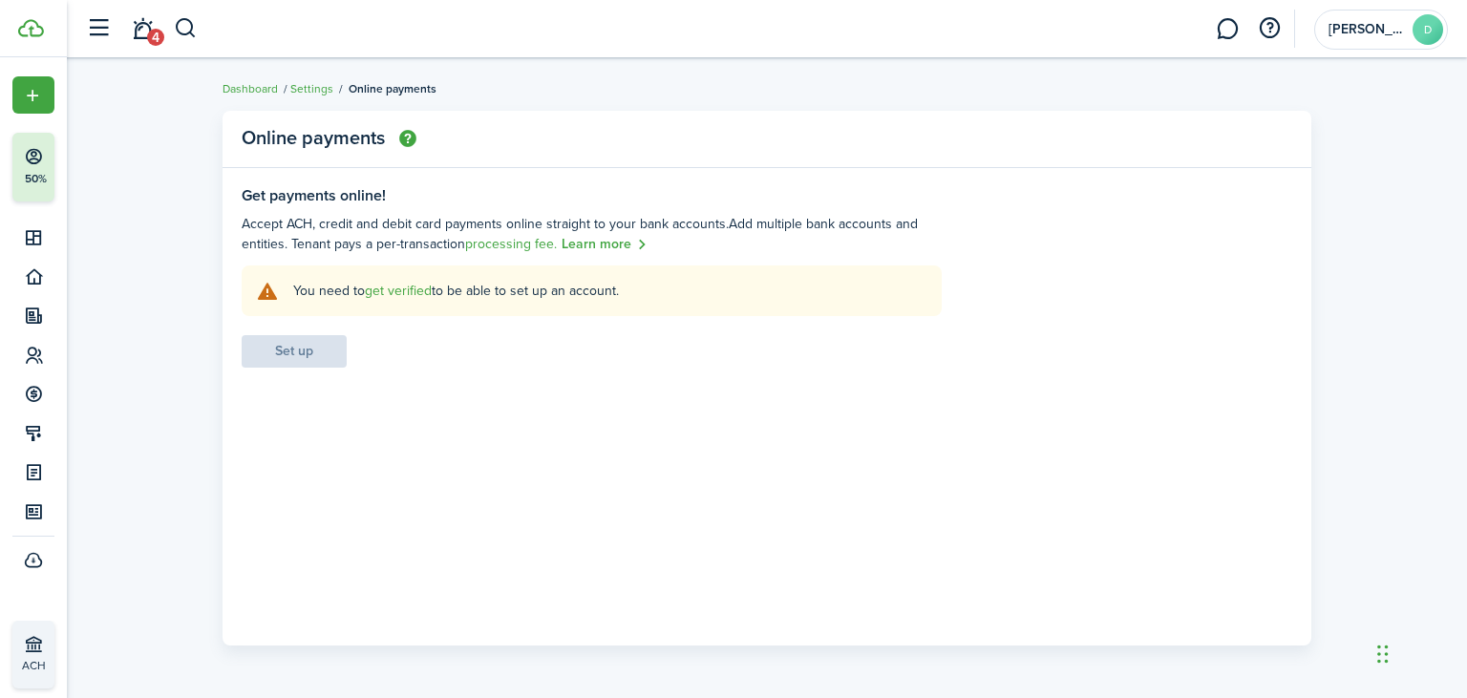
click at [390, 290] on link "get verified" at bounding box center [398, 291] width 67 height 20
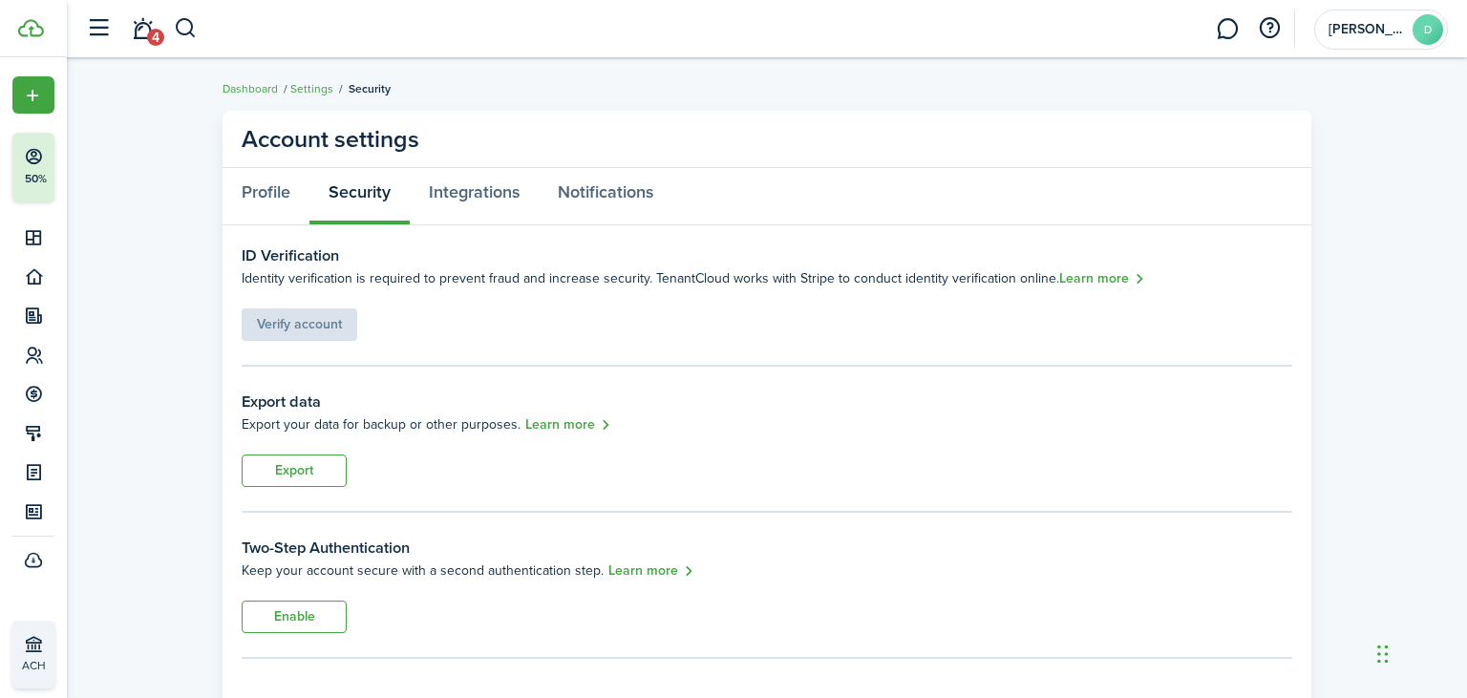
click at [313, 324] on div "Verify account" at bounding box center [300, 315] width 116 height 52
click at [1084, 281] on link "Learn more" at bounding box center [1102, 279] width 86 height 22
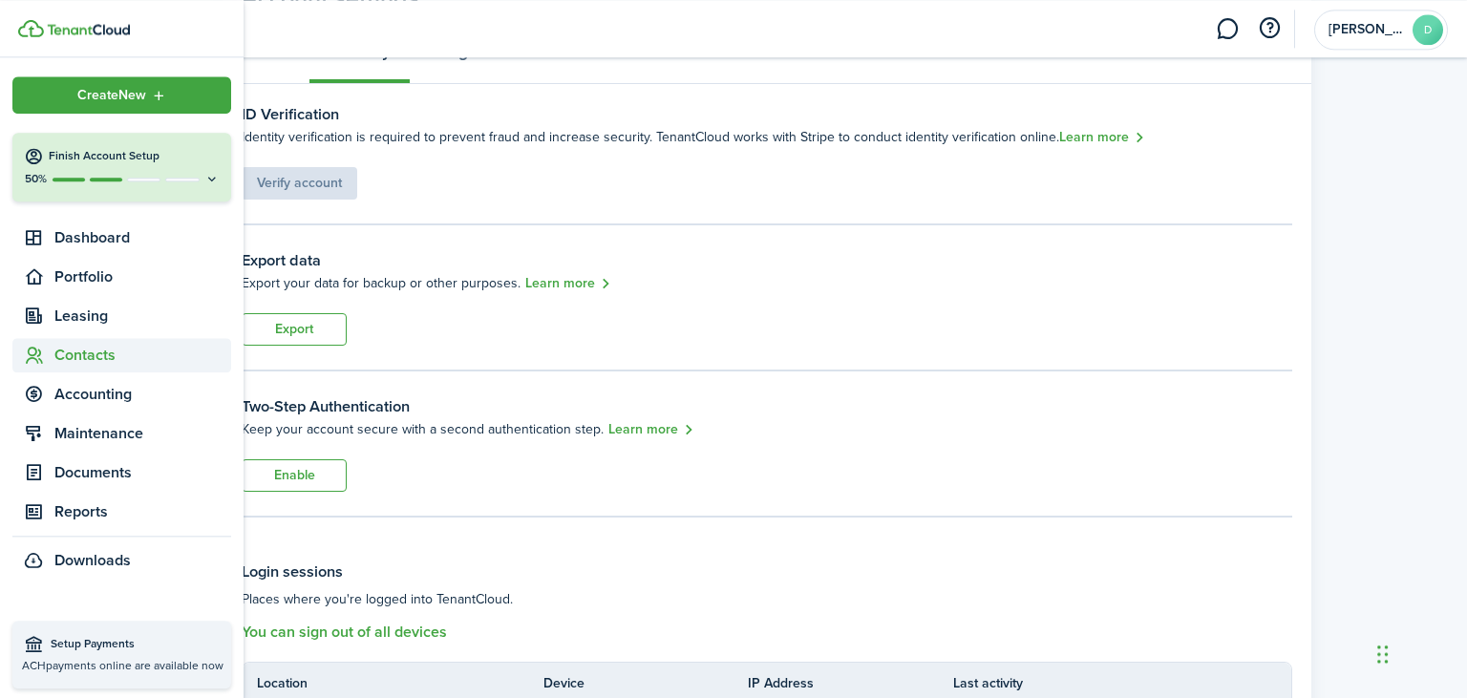
scroll to position [145, 0]
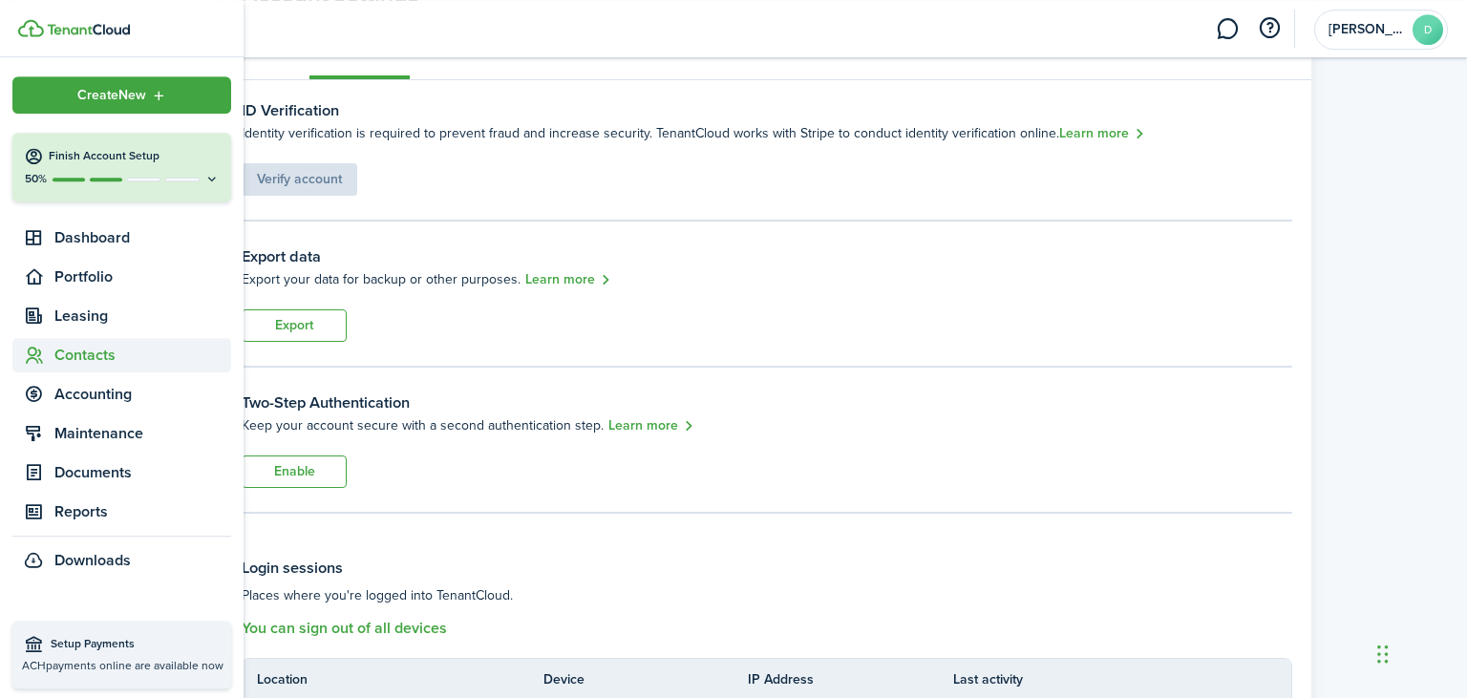
click at [97, 348] on span "Contacts" at bounding box center [142, 355] width 177 height 23
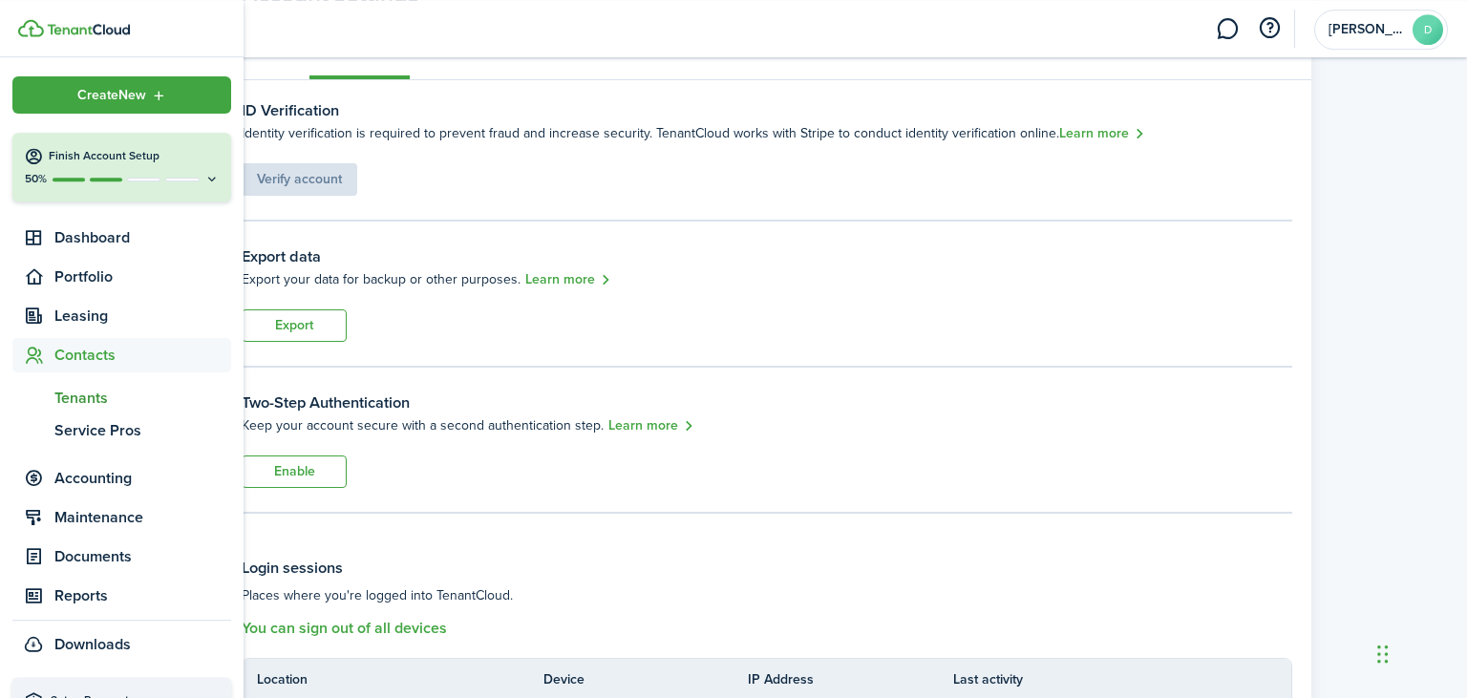
click at [100, 402] on span "Tenants" at bounding box center [142, 398] width 177 height 23
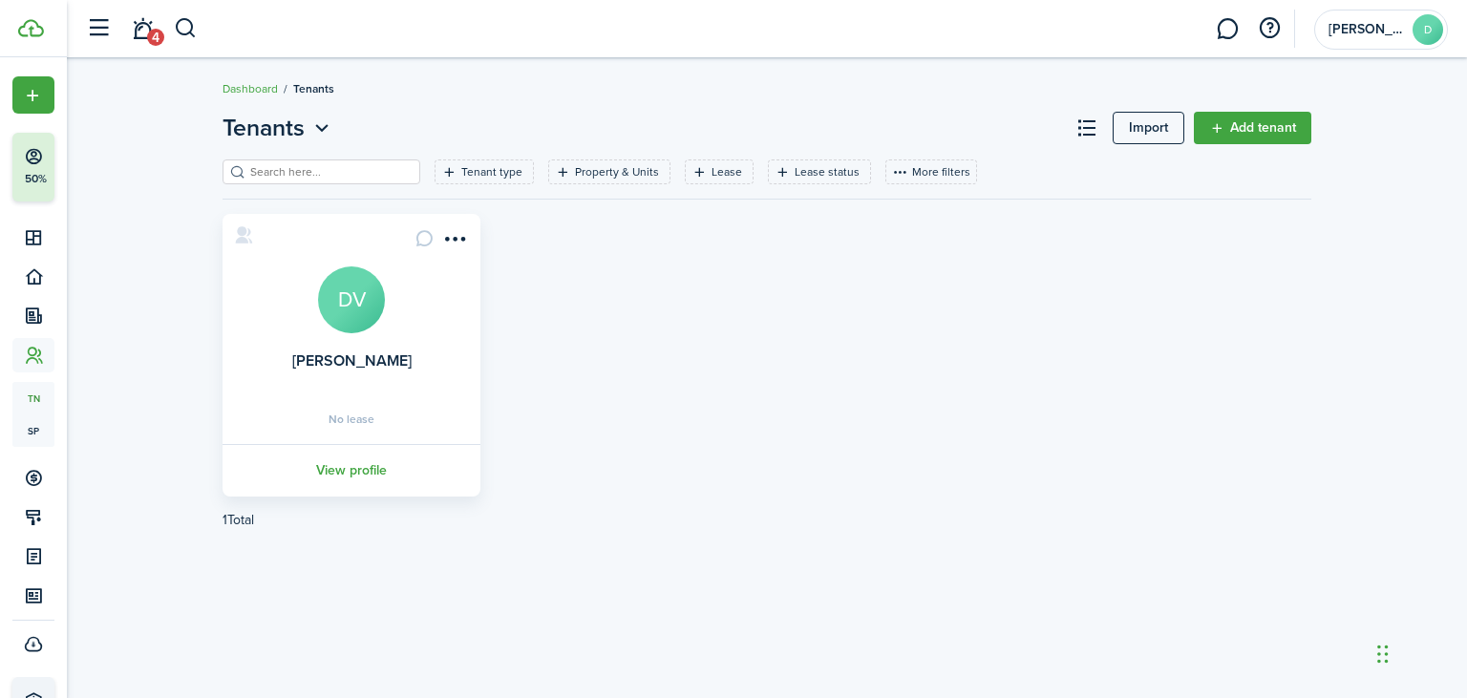
click at [367, 468] on link "View profile" at bounding box center [352, 470] width 264 height 53
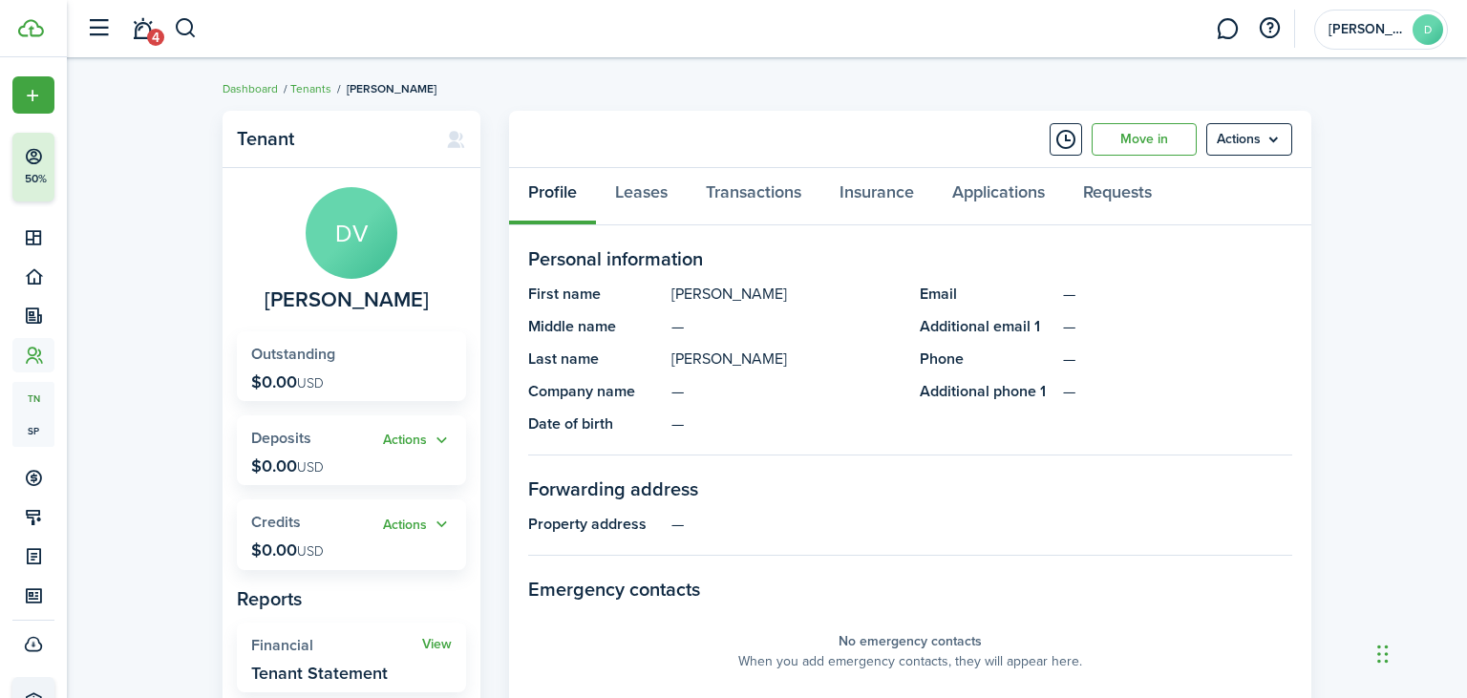
click at [1267, 143] on menu-btn "Actions" at bounding box center [1249, 139] width 86 height 32
click at [1156, 181] on link "Edit" at bounding box center [1208, 181] width 167 height 32
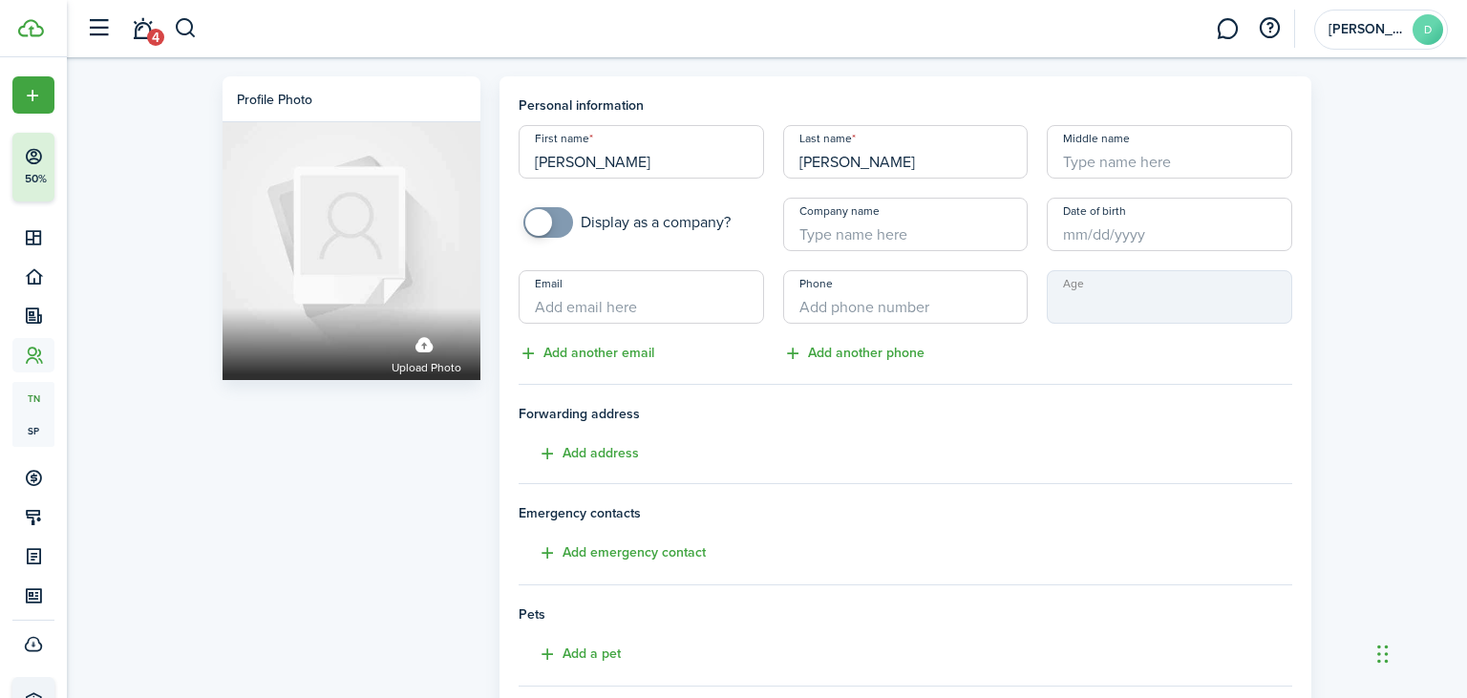
click at [711, 159] on input "[PERSON_NAME]" at bounding box center [641, 151] width 245 height 53
type input "[PERSON_NAME] and [PERSON_NAME]"
click at [417, 475] on div "Profile photo Upload photo" at bounding box center [351, 534] width 277 height 917
click at [639, 297] on input "Email" at bounding box center [641, 296] width 245 height 53
type input "[EMAIL_ADDRESS][DOMAIN_NAME]"
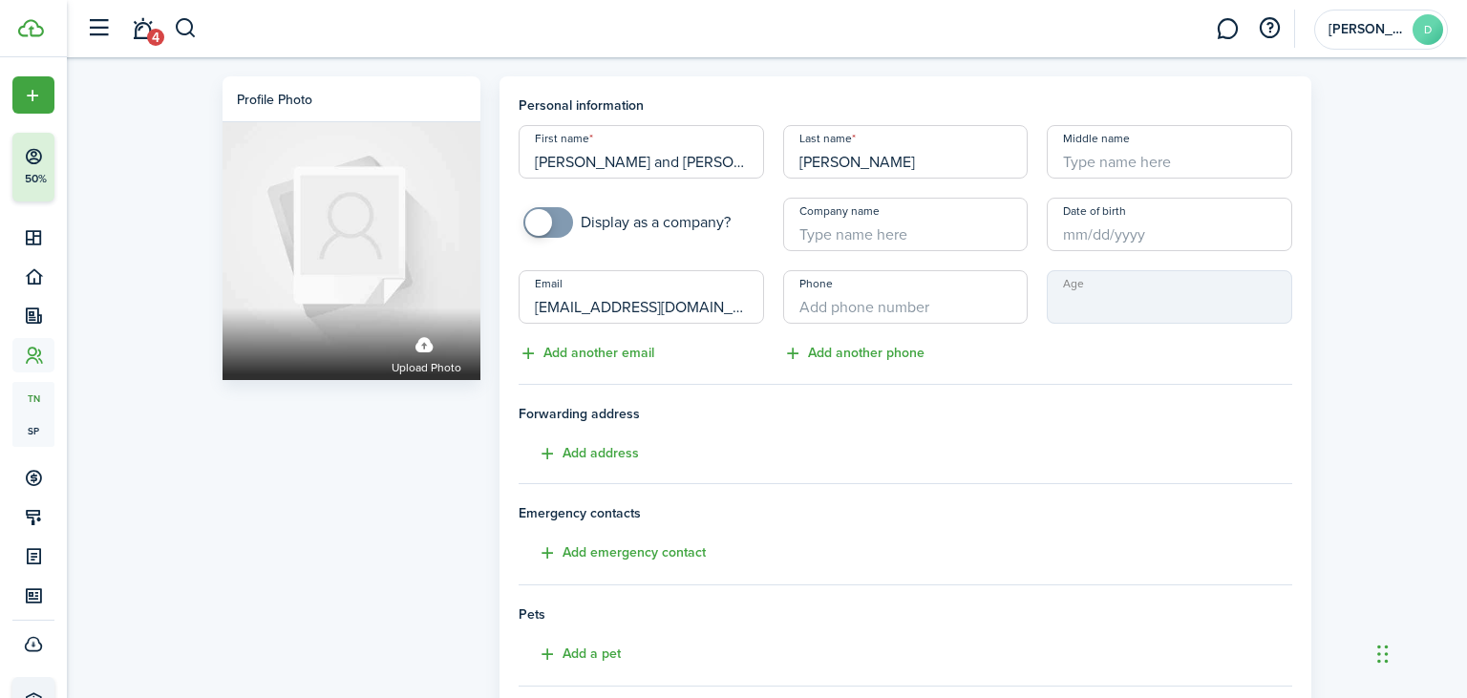
click at [613, 355] on button "Add another email" at bounding box center [587, 354] width 136 height 22
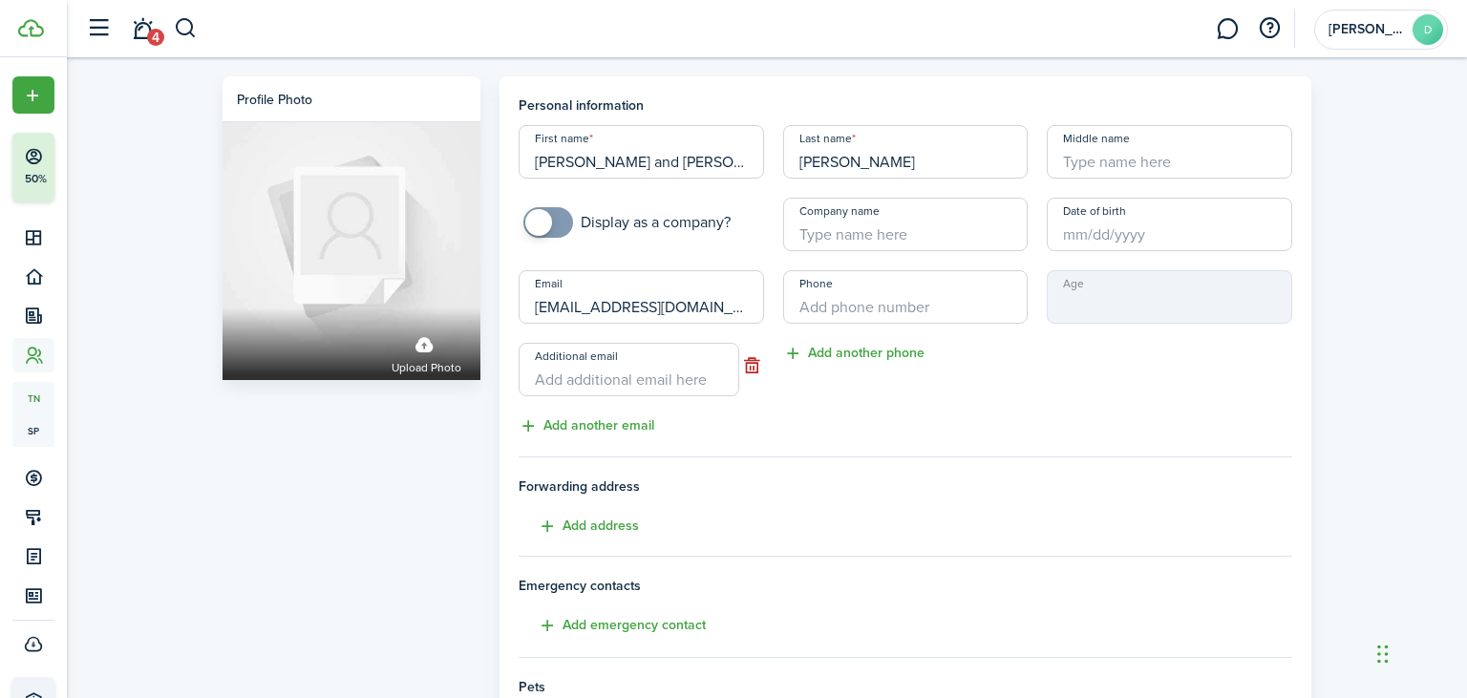
click at [563, 381] on input "Additional email" at bounding box center [629, 369] width 221 height 53
type input "[EMAIL_ADDRESS][DOMAIN_NAME]"
type input "+1"
click at [893, 310] on input "+1" at bounding box center [905, 296] width 245 height 53
click at [891, 352] on button "Add another phone" at bounding box center [853, 354] width 141 height 22
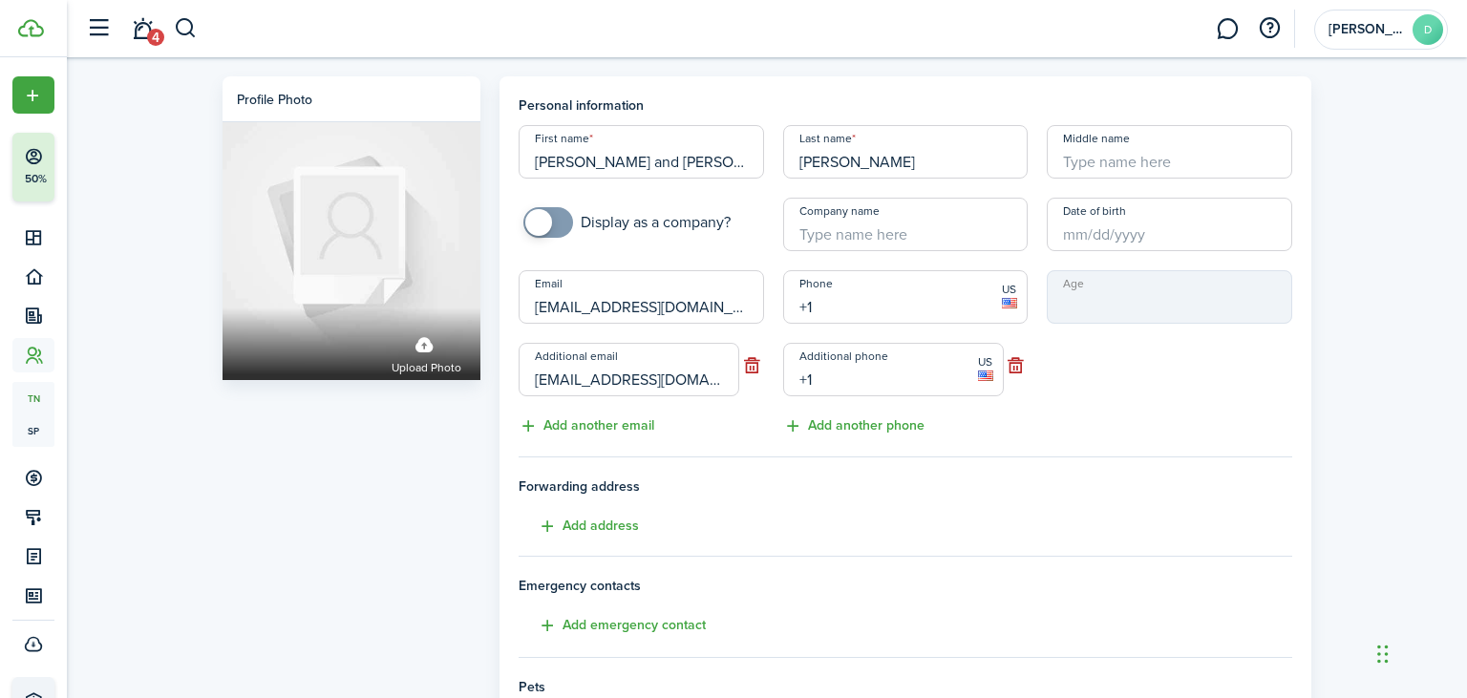
click at [896, 385] on input "+1" at bounding box center [893, 369] width 221 height 53
type input "[PHONE_NUMBER]"
click at [885, 311] on input "+1" at bounding box center [905, 296] width 245 height 53
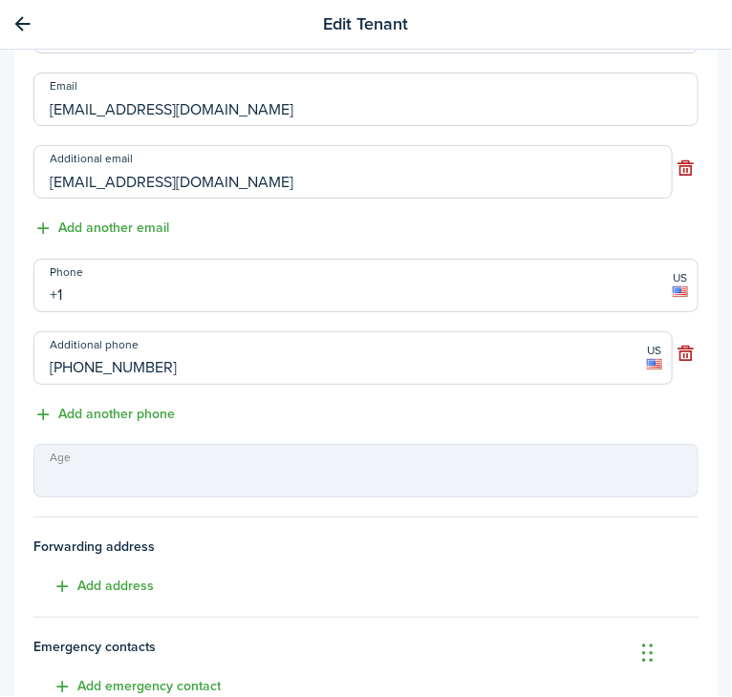
scroll to position [1248, 0]
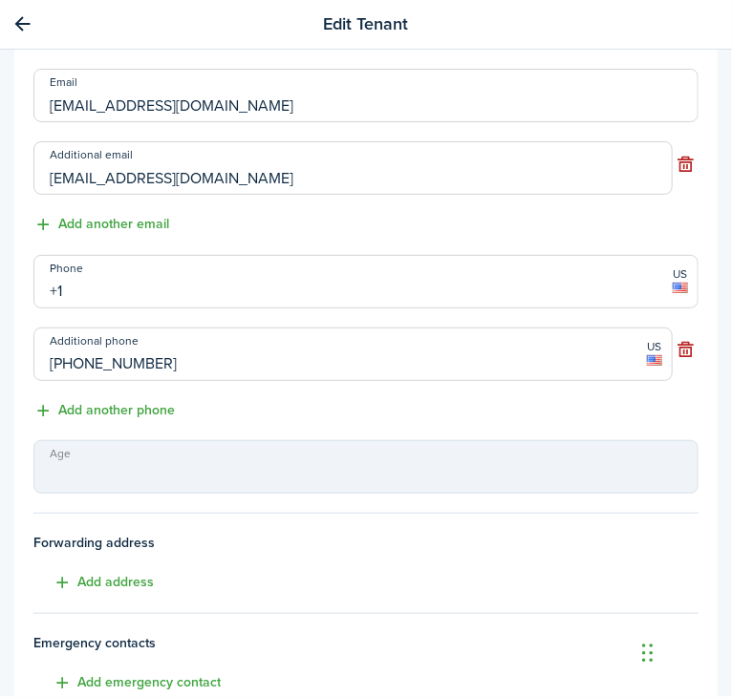
click at [380, 297] on input "+1" at bounding box center [365, 281] width 665 height 53
type input "[PHONE_NUMBER]"
click at [410, 223] on div "Email [EMAIL_ADDRESS][DOMAIN_NAME] Additional email [EMAIL_ADDRESS][DOMAIN_NAME…" at bounding box center [366, 152] width 684 height 167
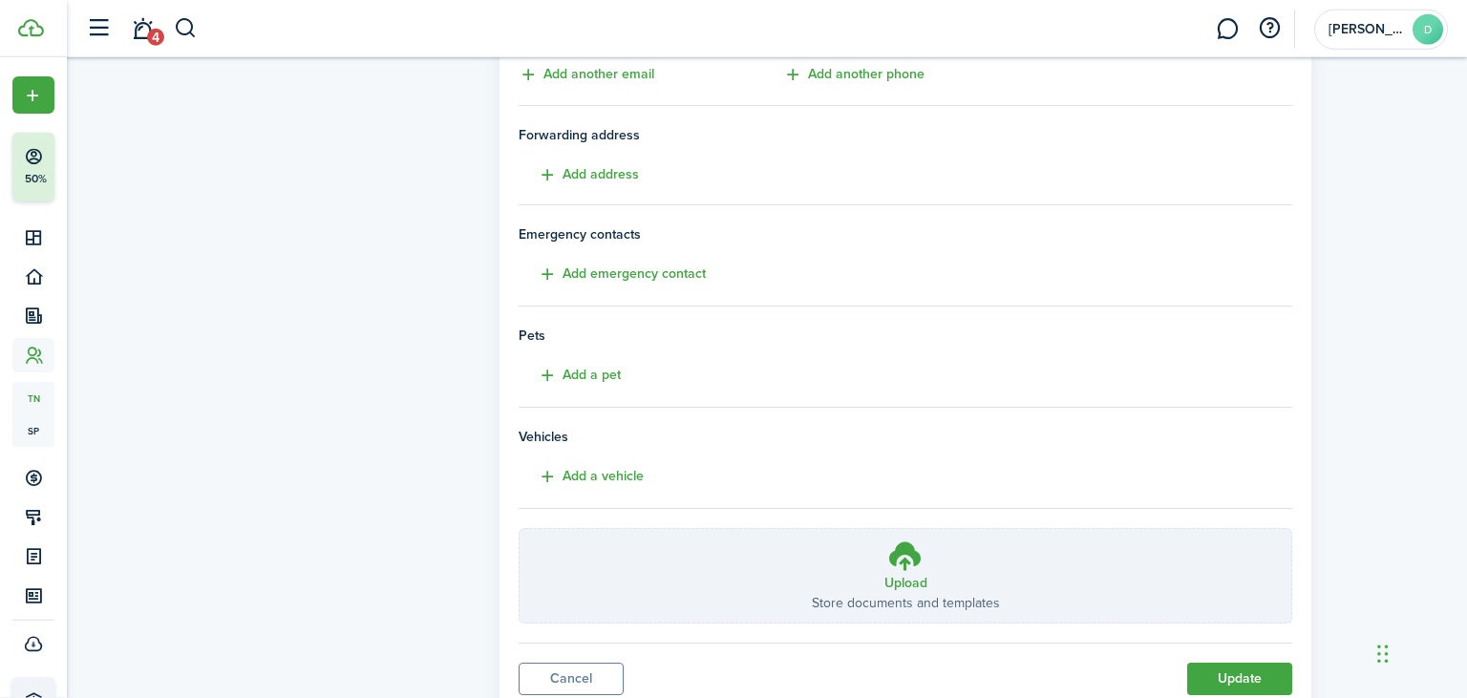
scroll to position [416, 0]
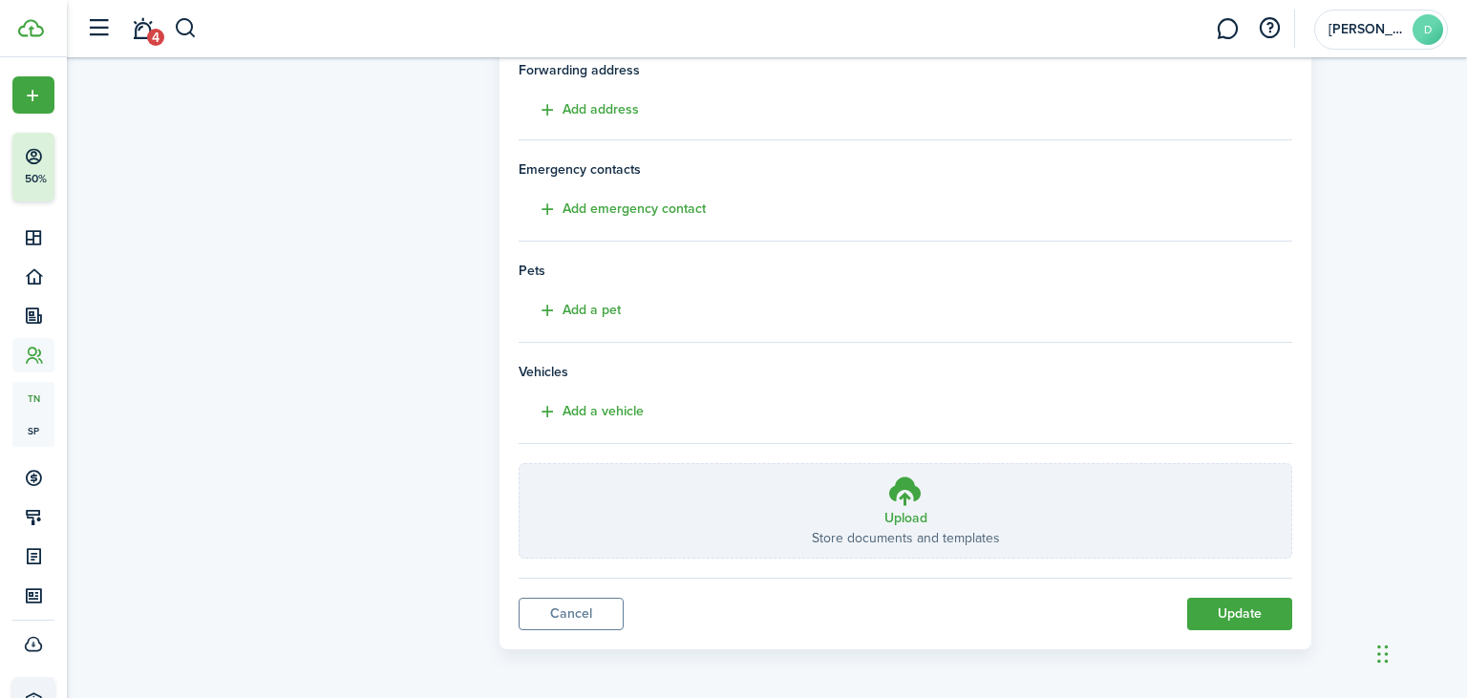
click at [601, 311] on button "Add a pet" at bounding box center [570, 311] width 102 height 22
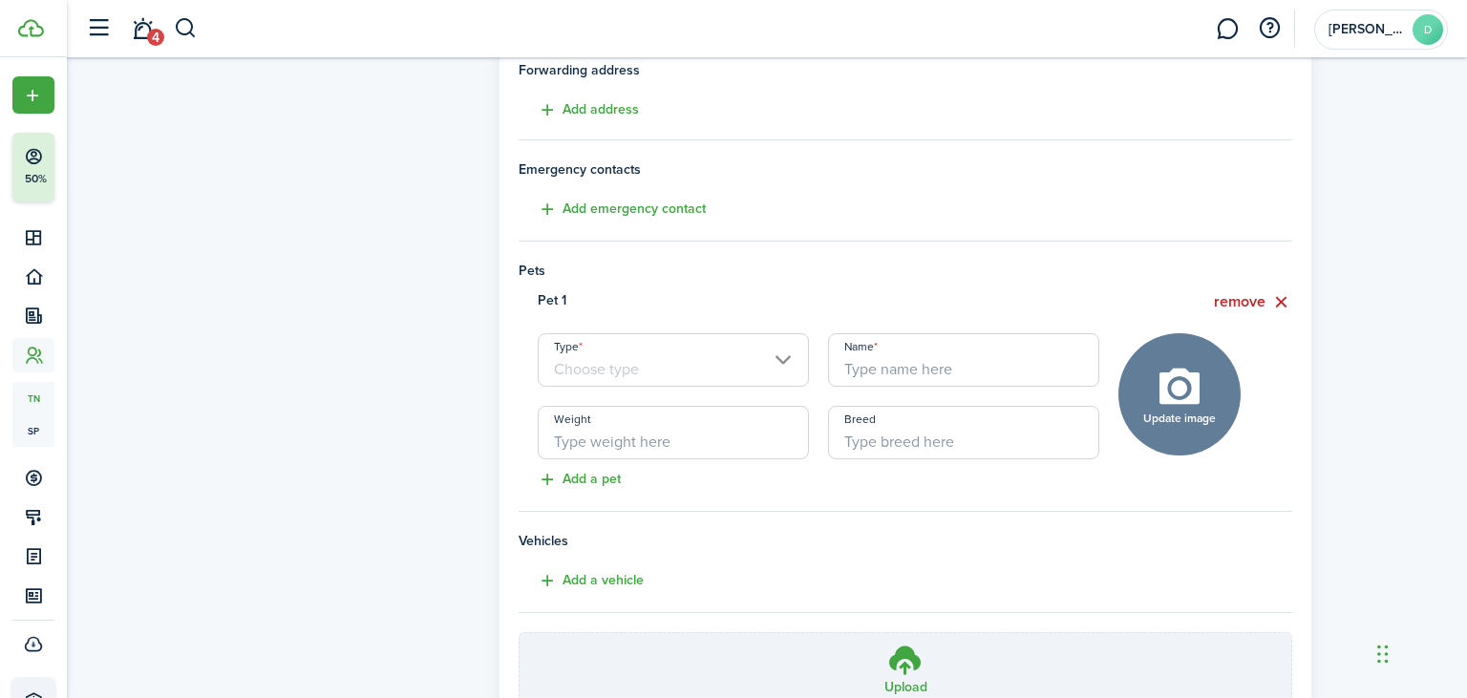
click at [662, 361] on input "Type" at bounding box center [673, 359] width 271 height 53
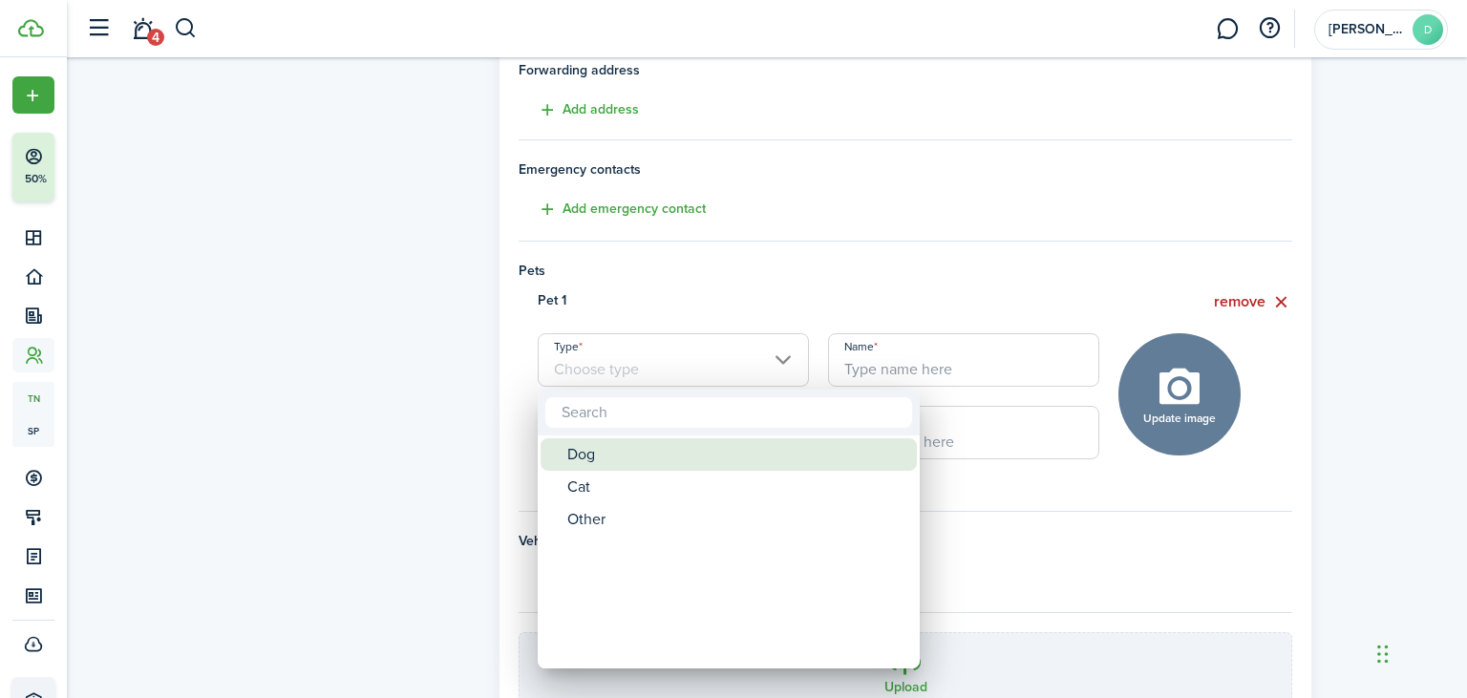
click at [604, 461] on div "Dog" at bounding box center [736, 454] width 338 height 32
type input "Dog"
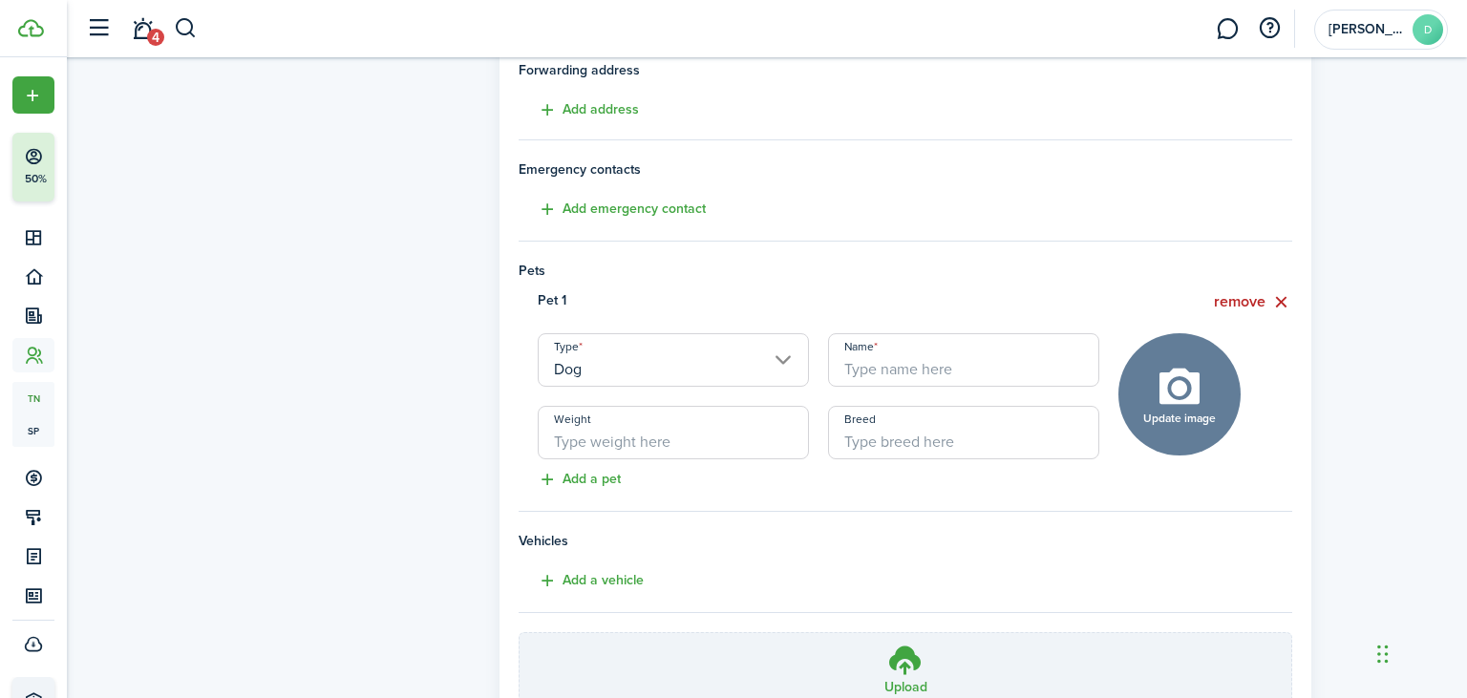
click at [934, 369] on input "Name" at bounding box center [963, 359] width 271 height 53
click at [1266, 301] on button "remove" at bounding box center [1253, 302] width 78 height 24
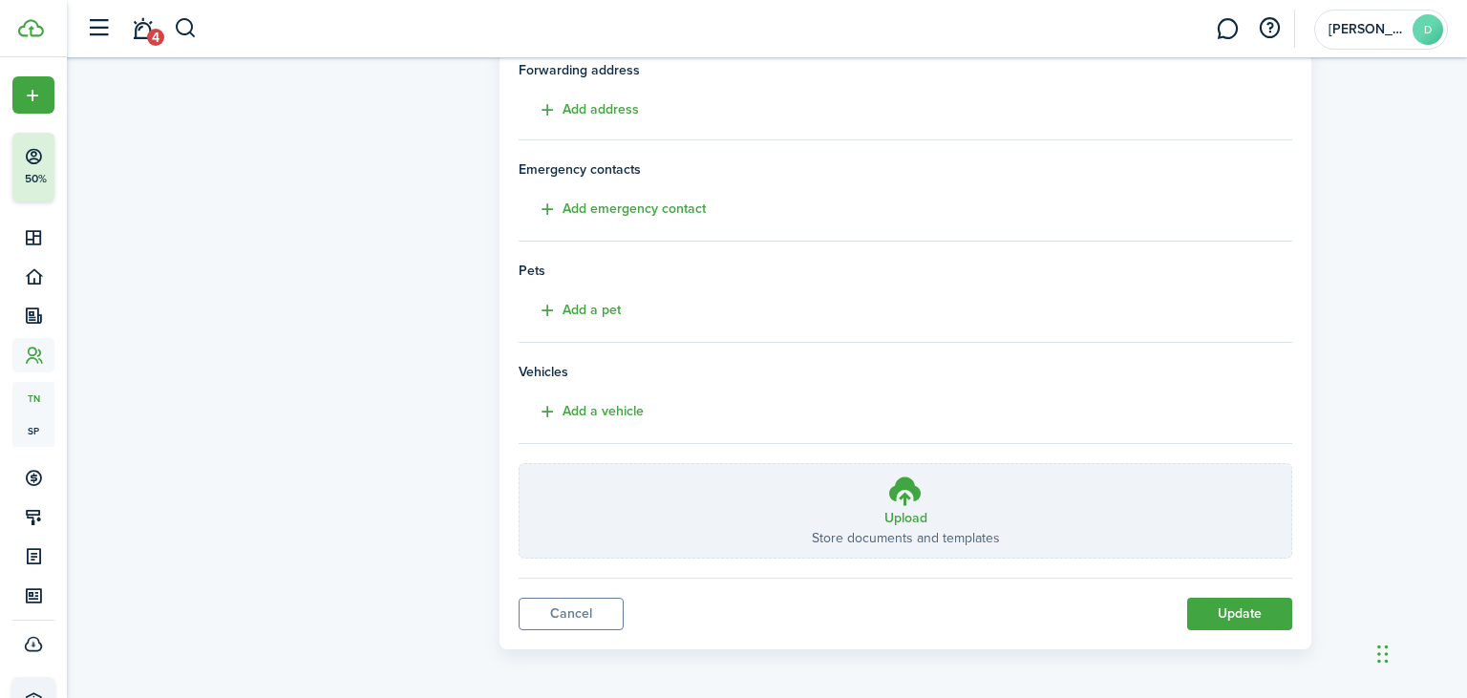
click at [1247, 614] on button "Update" at bounding box center [1239, 614] width 105 height 32
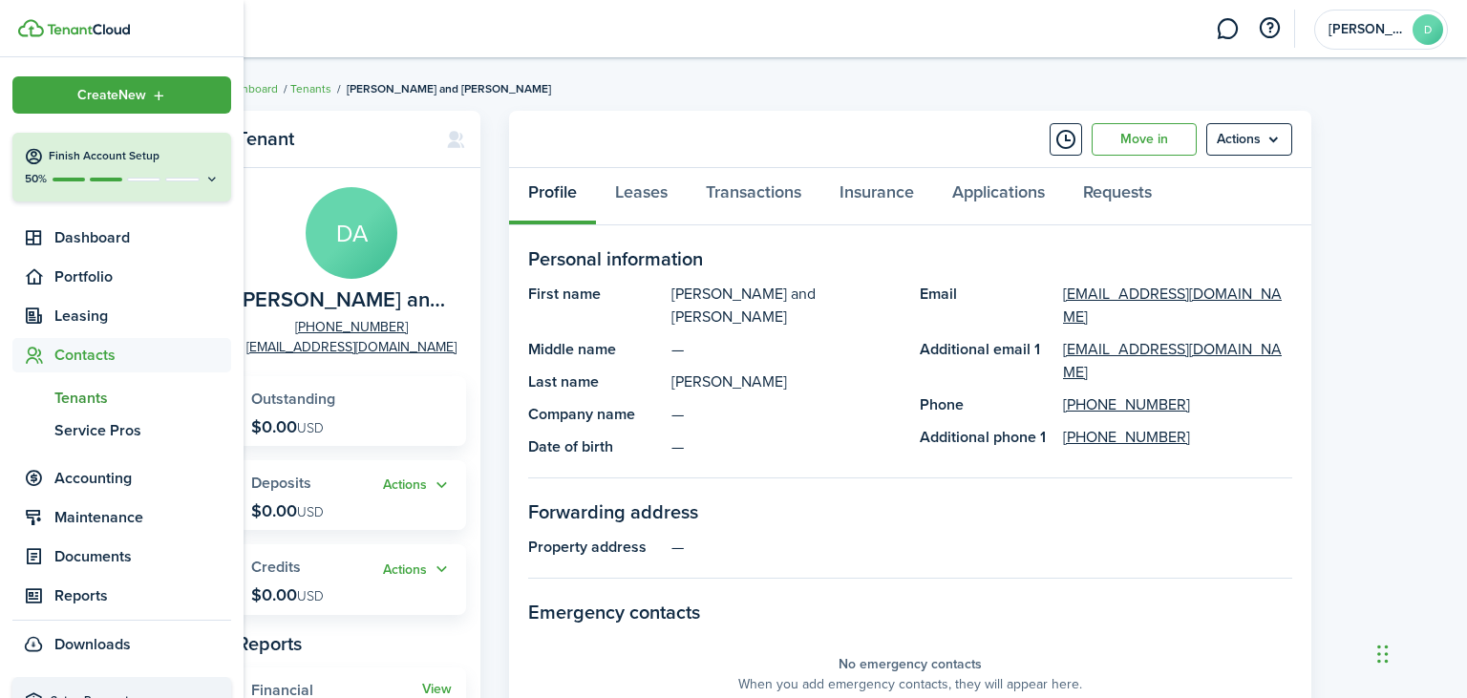
click at [204, 174] on icon at bounding box center [211, 179] width 15 height 14
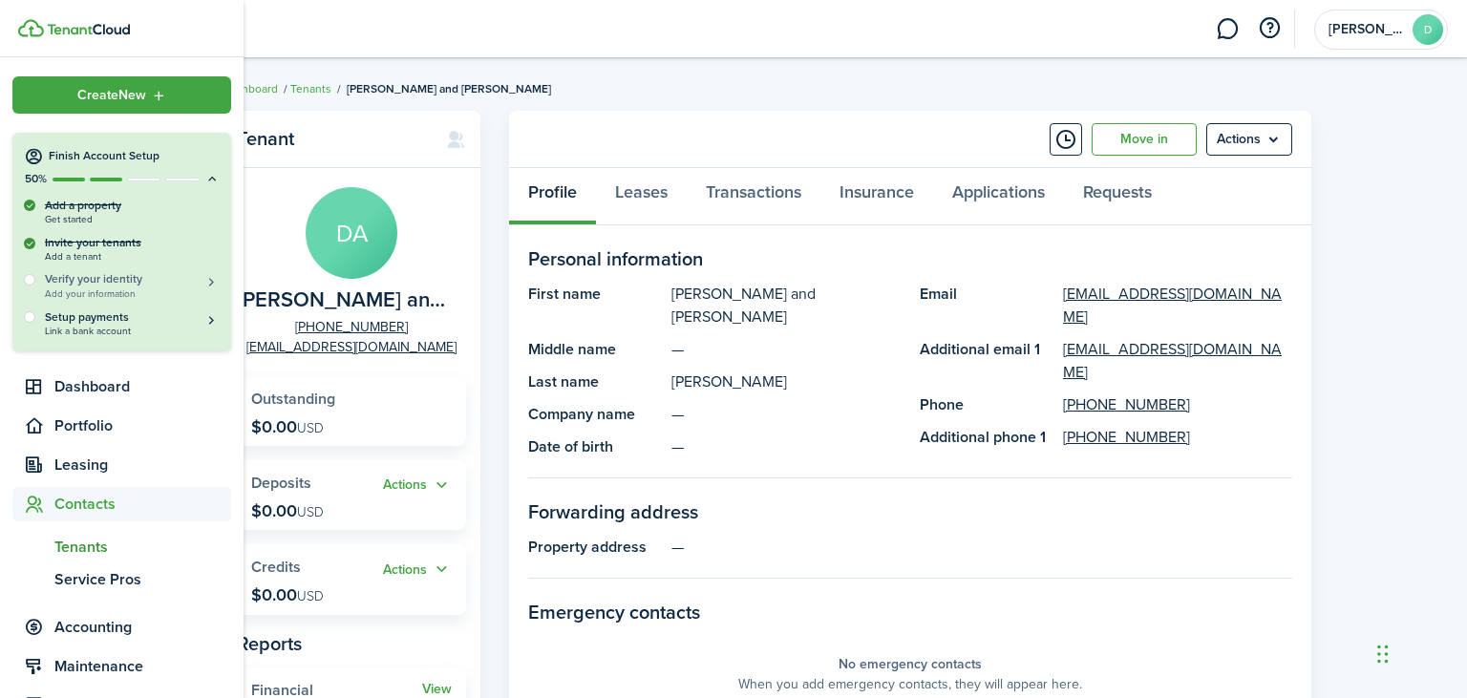
click at [109, 282] on h5 "Verify your identity" at bounding box center [132, 279] width 175 height 16
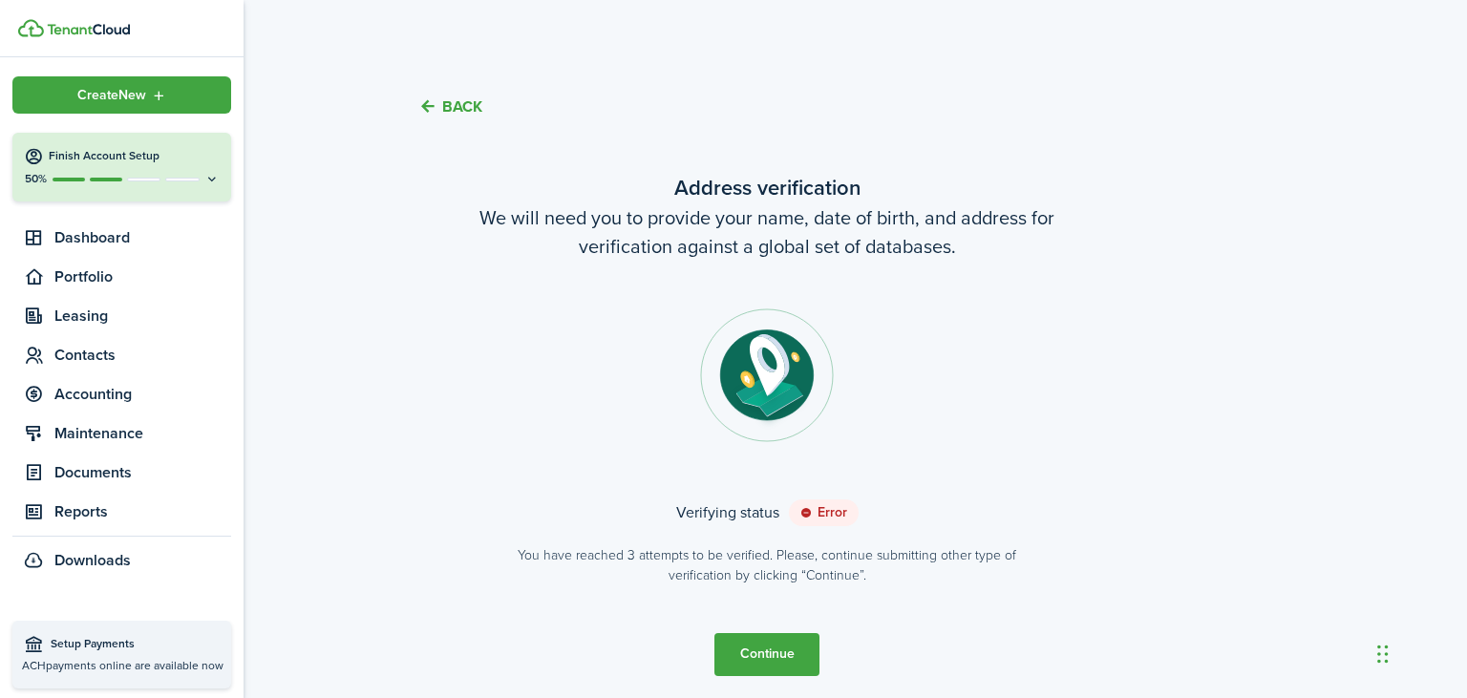
click at [199, 170] on button "Finish Account Setup 50%" at bounding box center [121, 167] width 219 height 69
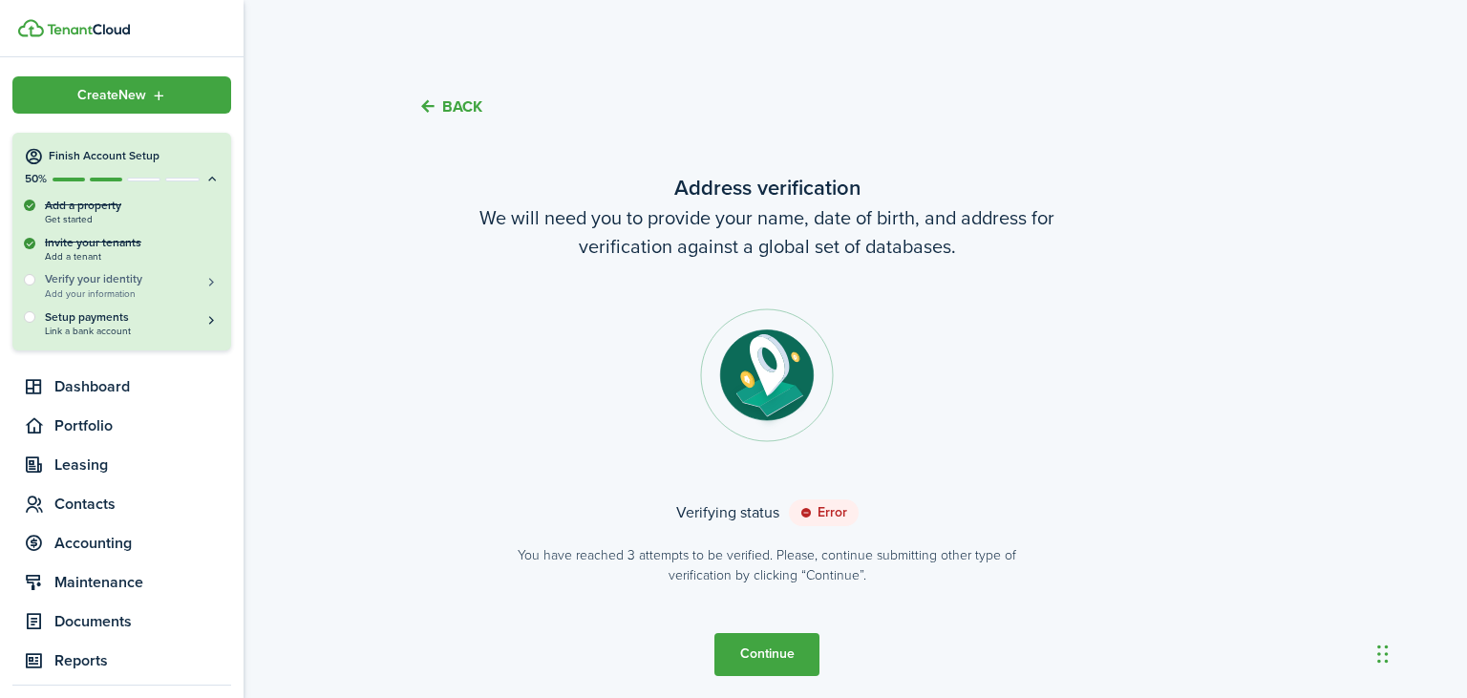
click at [217, 285] on button "Verify your identity Add your information" at bounding box center [132, 285] width 175 height 28
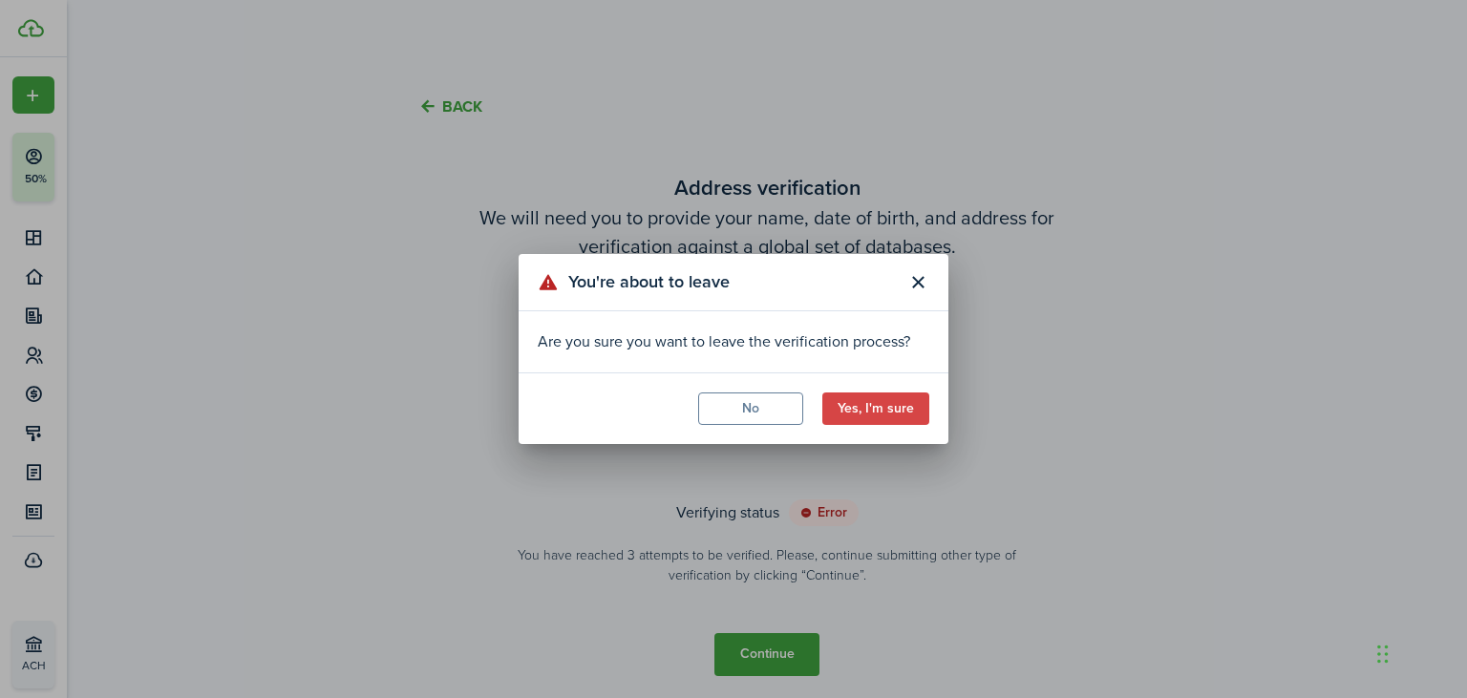
click at [883, 401] on button "Yes, I'm sure" at bounding box center [875, 409] width 107 height 32
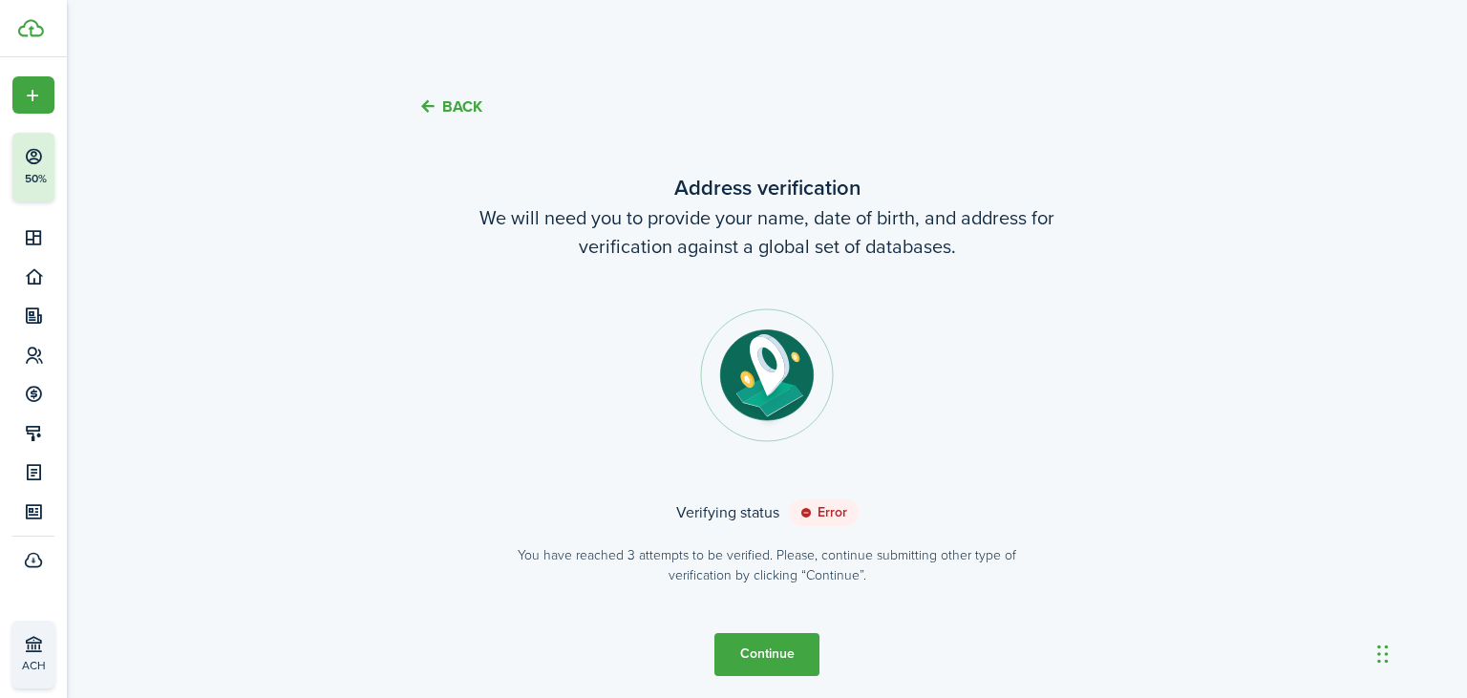
scroll to position [68, 0]
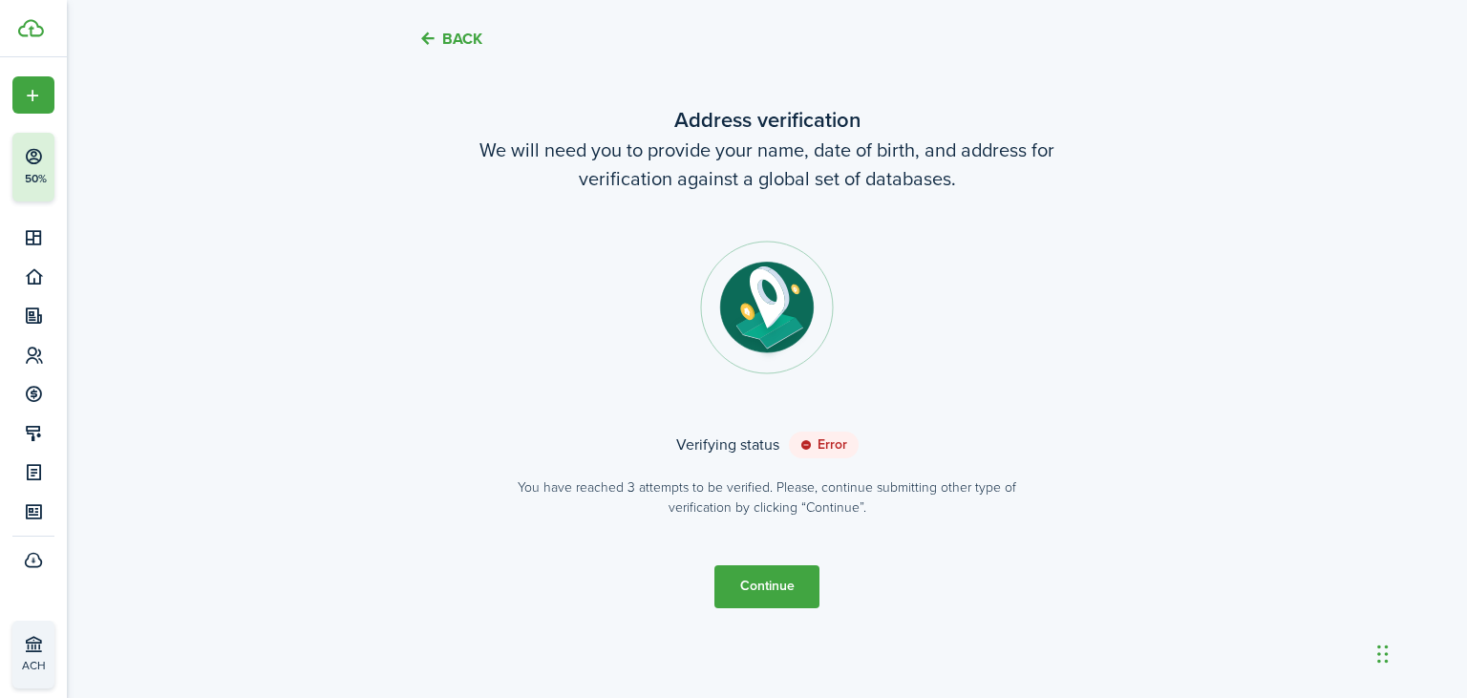
click at [443, 41] on button "Back" at bounding box center [450, 39] width 64 height 20
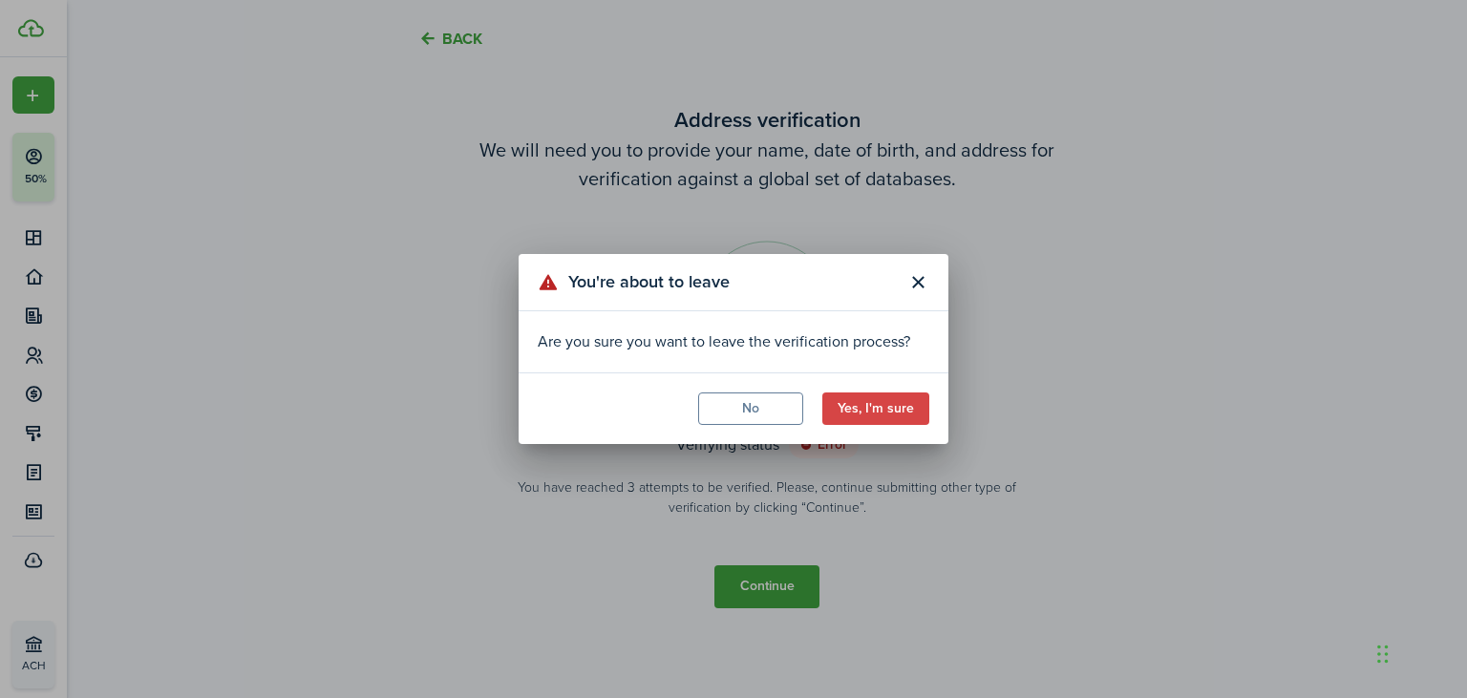
click at [919, 411] on button "Yes, I'm sure" at bounding box center [875, 409] width 107 height 32
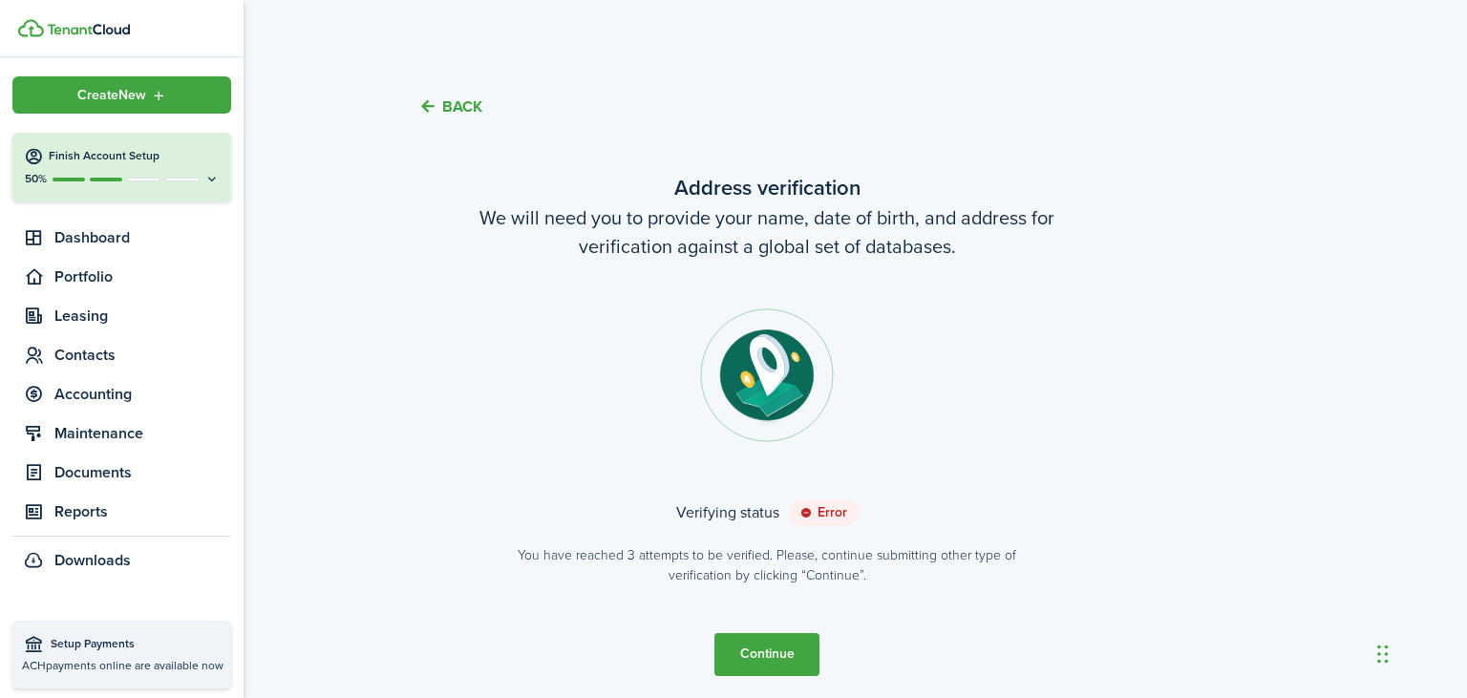
click at [91, 661] on span "payments online are available now" at bounding box center [135, 665] width 178 height 17
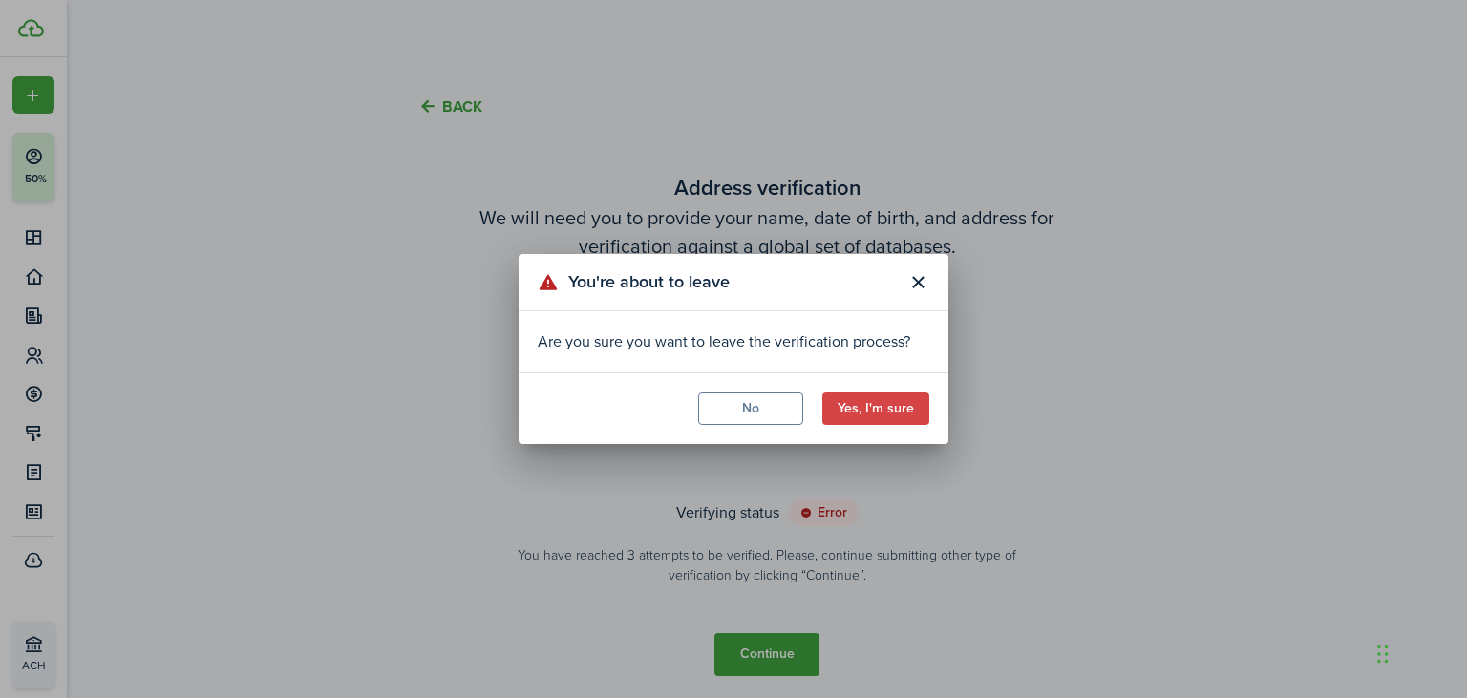
click at [891, 417] on button "Yes, I'm sure" at bounding box center [875, 409] width 107 height 32
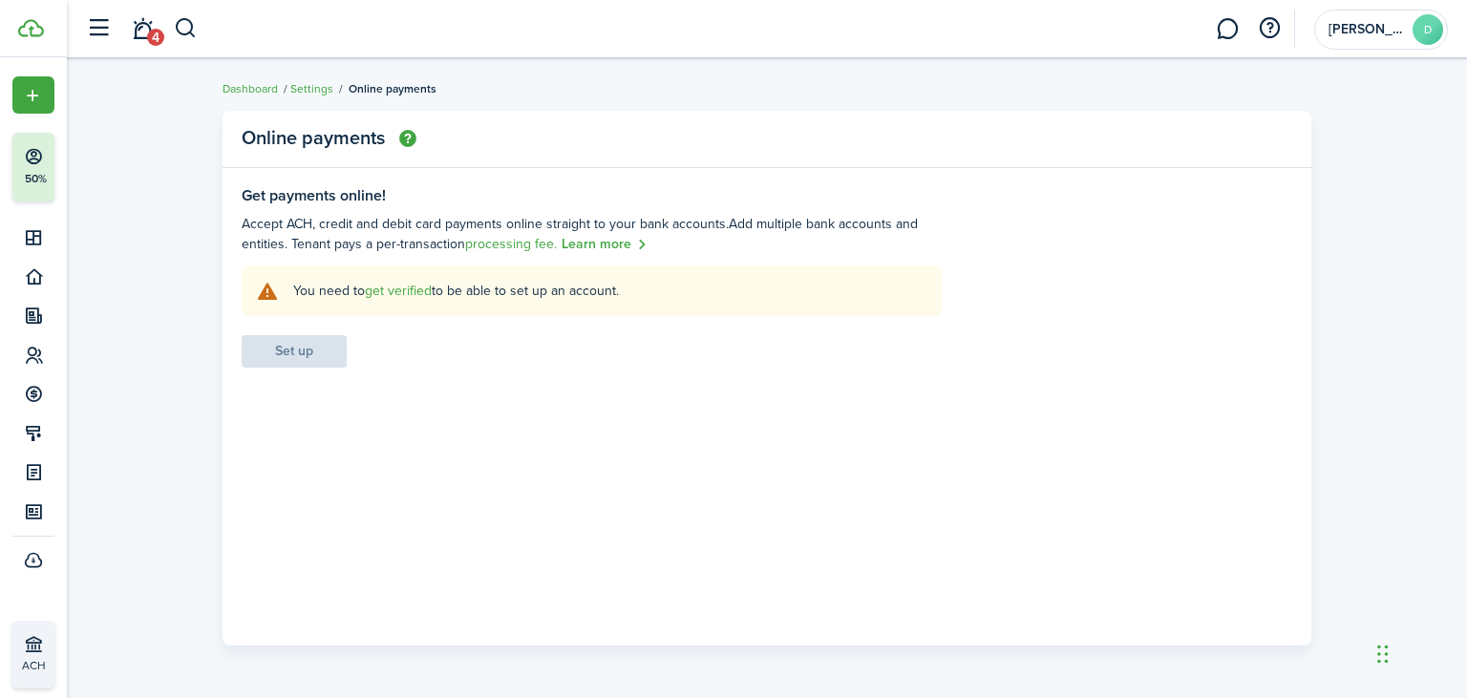
click at [404, 294] on link "get verified" at bounding box center [398, 291] width 67 height 20
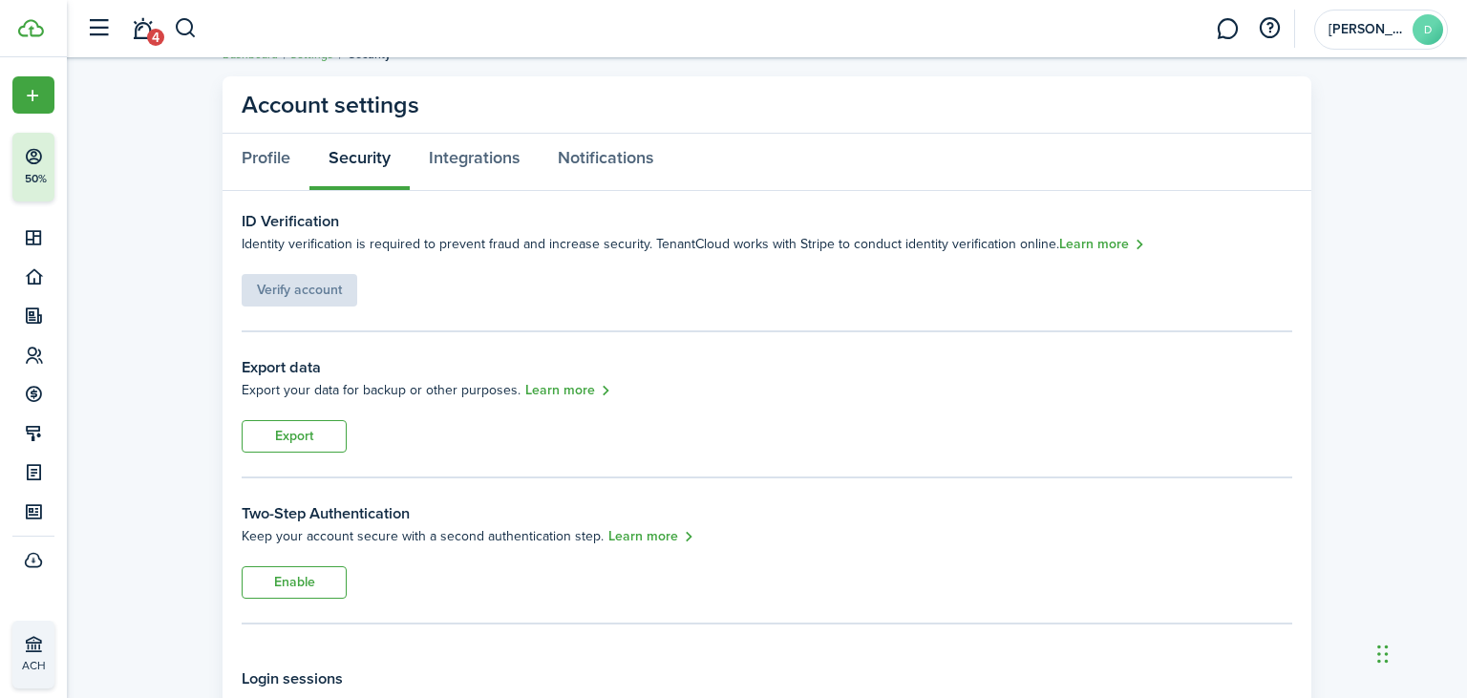
scroll to position [35, 0]
click at [1075, 249] on link "Learn more" at bounding box center [1102, 244] width 86 height 22
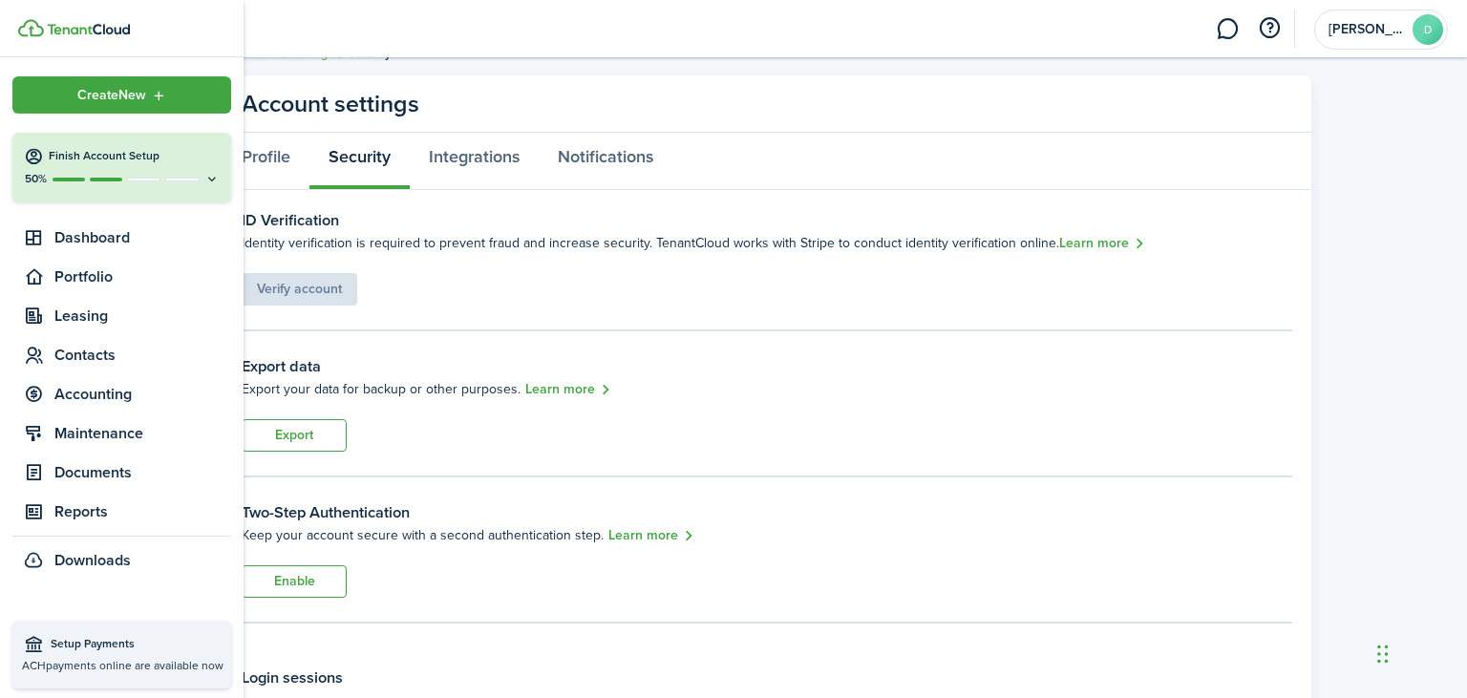
click at [85, 25] on img at bounding box center [88, 29] width 83 height 11
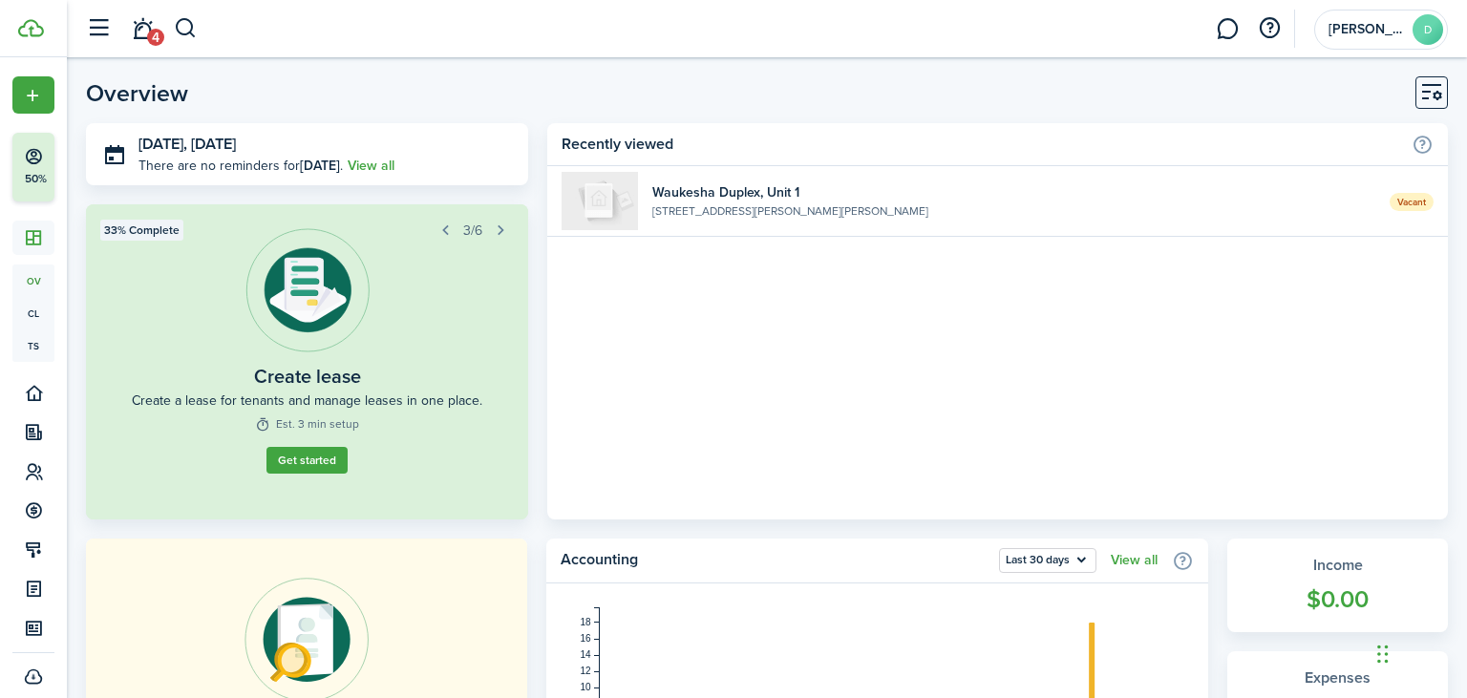
click at [504, 219] on button "button" at bounding box center [500, 230] width 27 height 27
click at [447, 230] on button "button" at bounding box center [445, 230] width 27 height 27
click at [316, 476] on widget-step "Create lease Create a lease for tenants and manage leases in one place. Est. 3 …" at bounding box center [307, 361] width 442 height 315
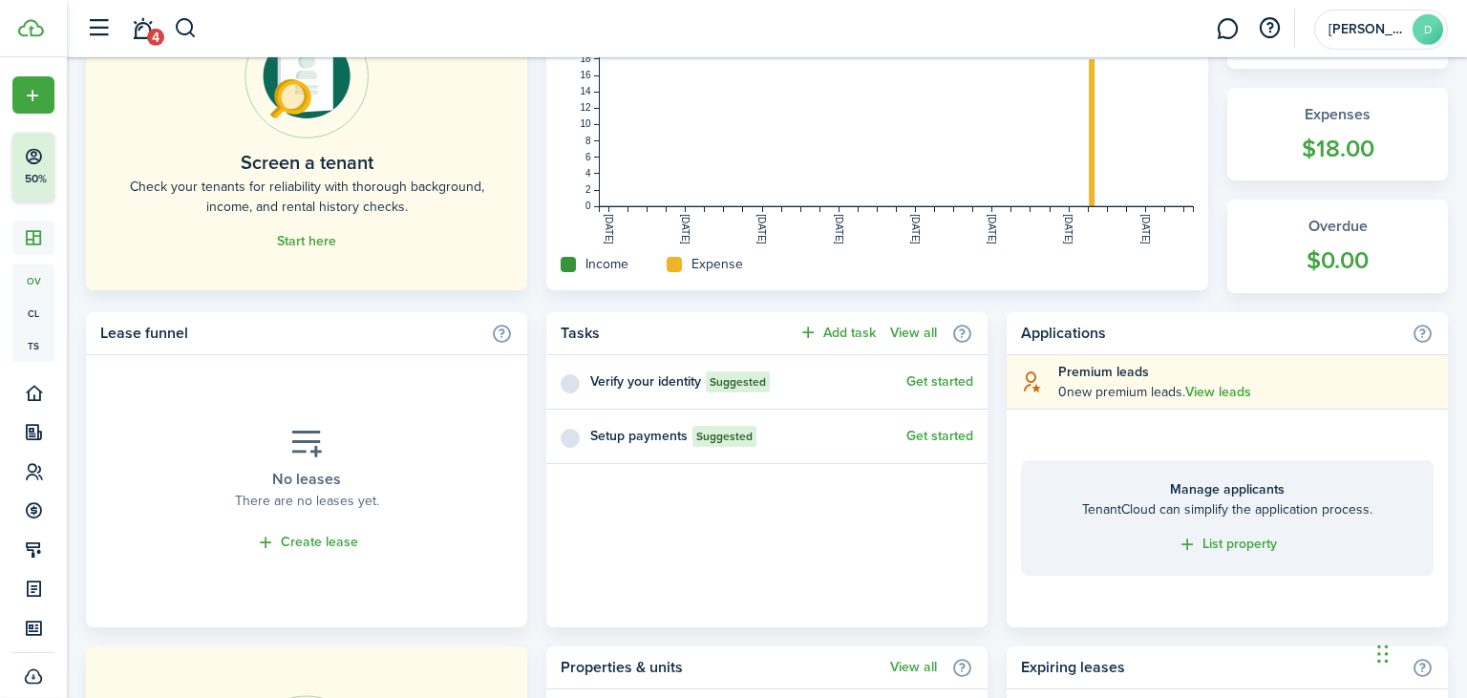
scroll to position [564, 0]
click at [568, 384] on control-checkbox at bounding box center [568, 380] width 15 height 15
click at [751, 383] on span "Suggested" at bounding box center [738, 380] width 56 height 17
click at [920, 383] on button "Get started" at bounding box center [939, 380] width 67 height 15
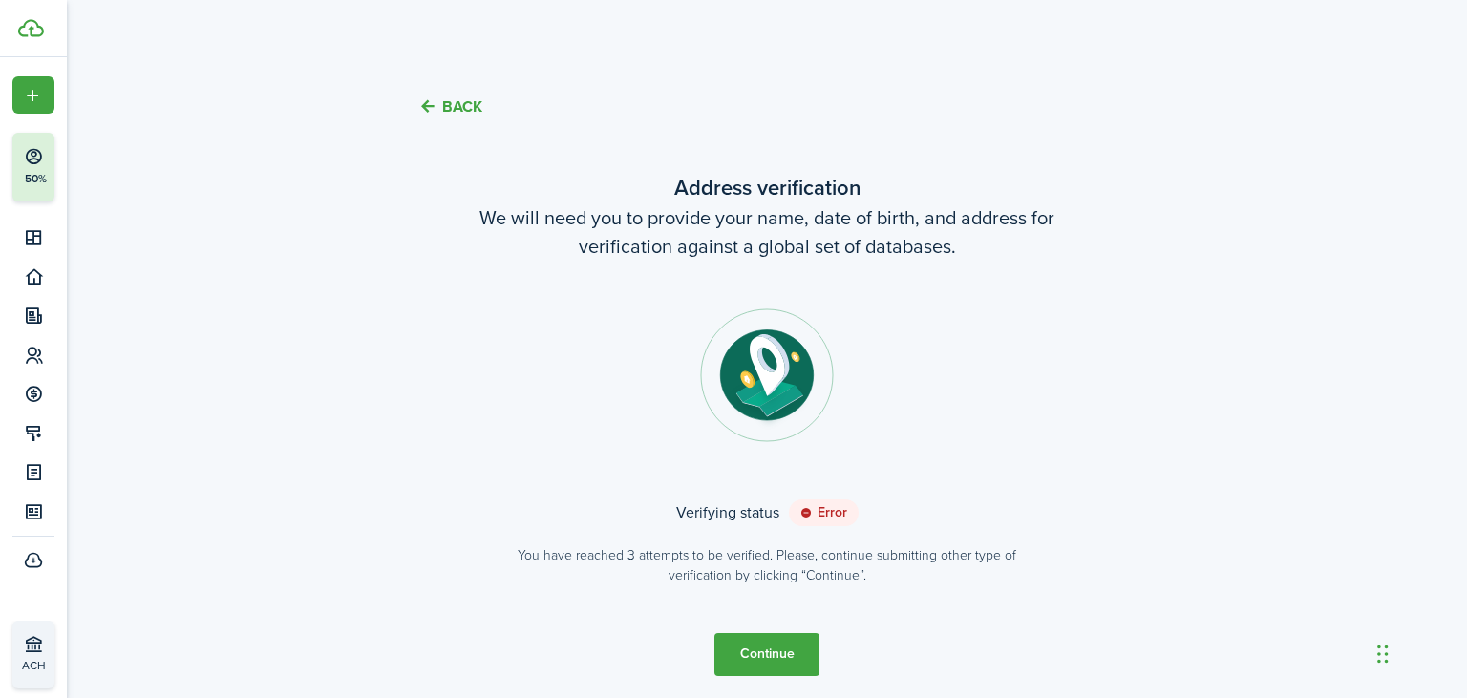
click at [813, 516] on status "Error" at bounding box center [824, 512] width 70 height 27
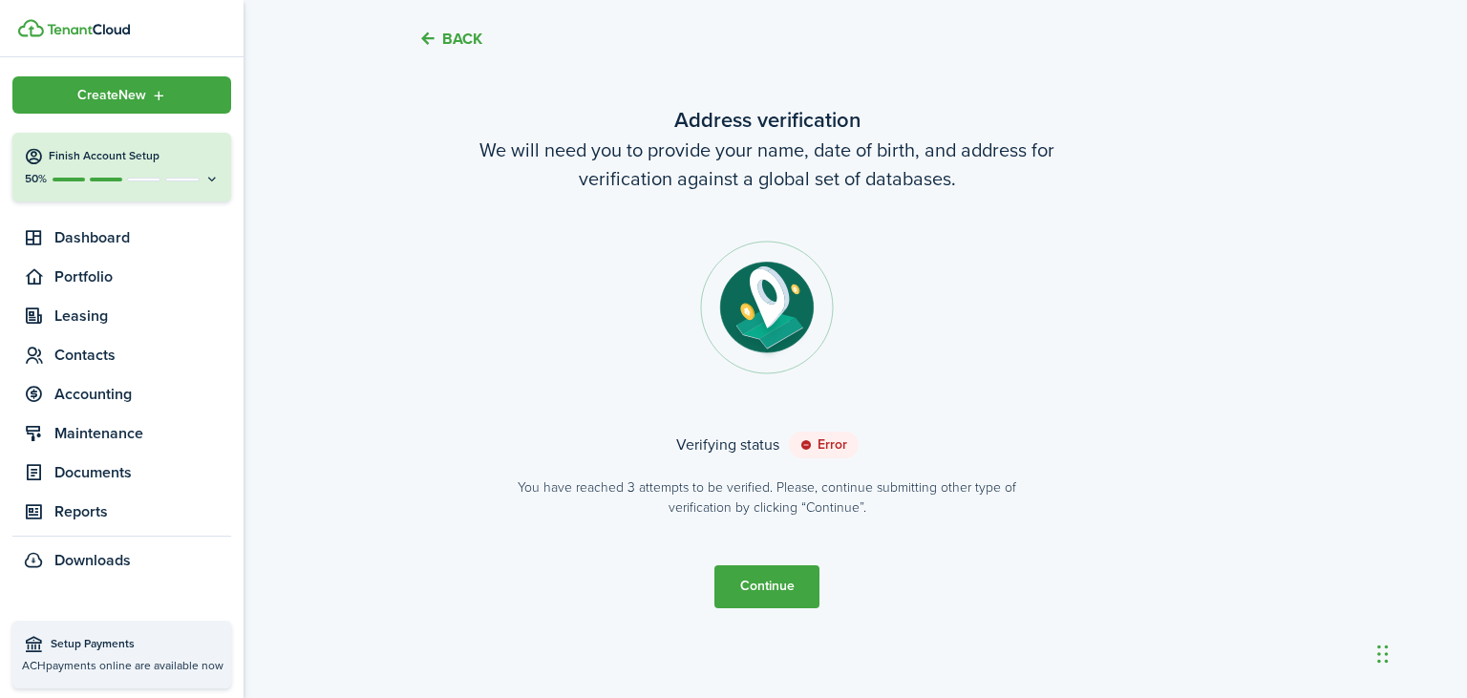
click at [90, 30] on img at bounding box center [88, 29] width 83 height 11
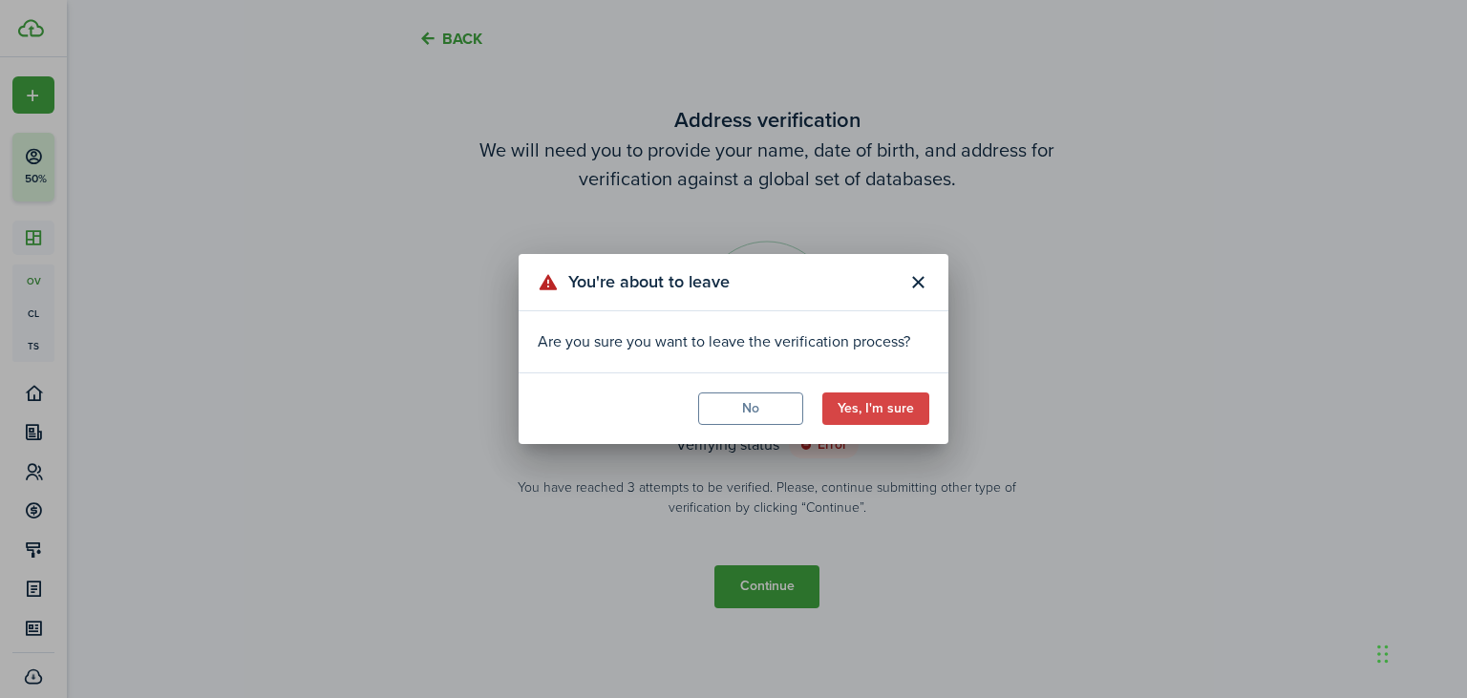
click at [874, 448] on div "You're about to leave Are you sure you want to leave the verification process? …" at bounding box center [733, 349] width 1467 height 698
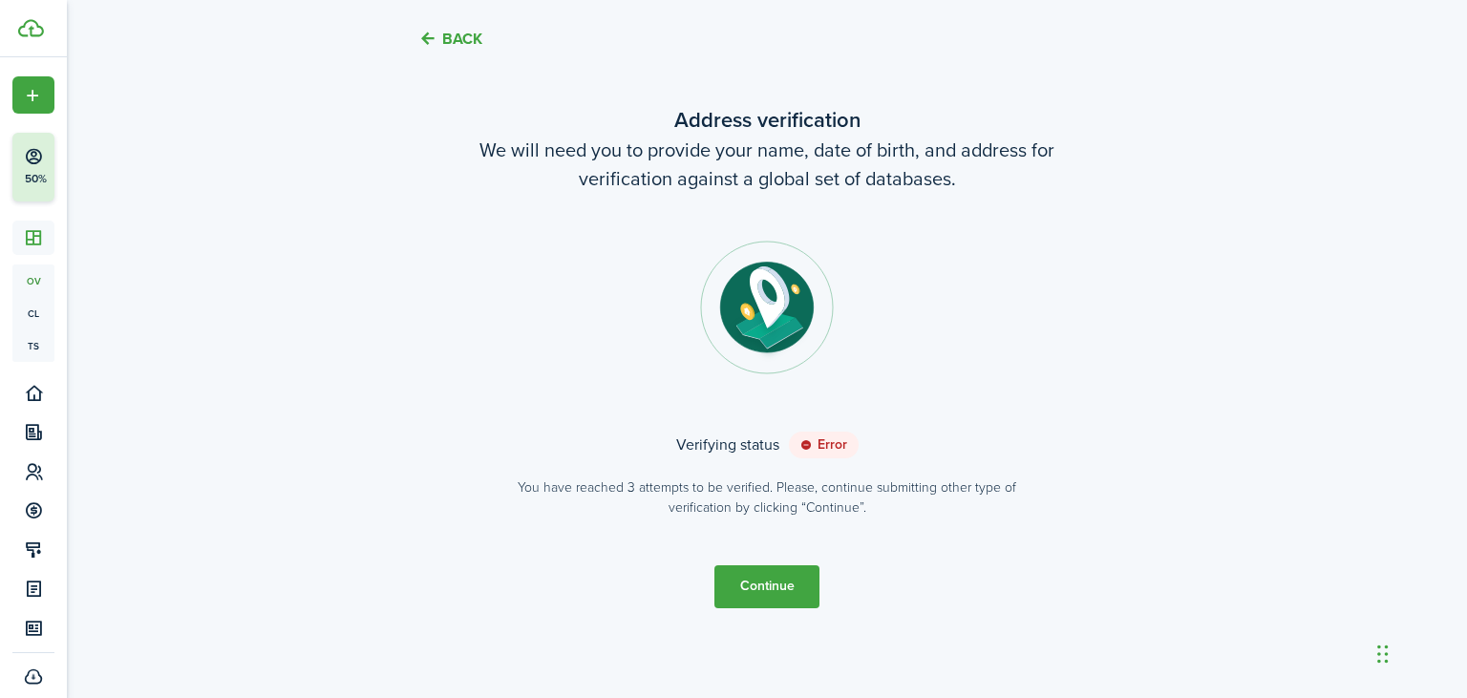
click at [893, 419] on div "You're about to leave Are you sure you want to leave the verification process? …" at bounding box center [733, 349] width 1467 height 698
click at [39, 44] on sidebar-logo at bounding box center [33, 28] width 67 height 57
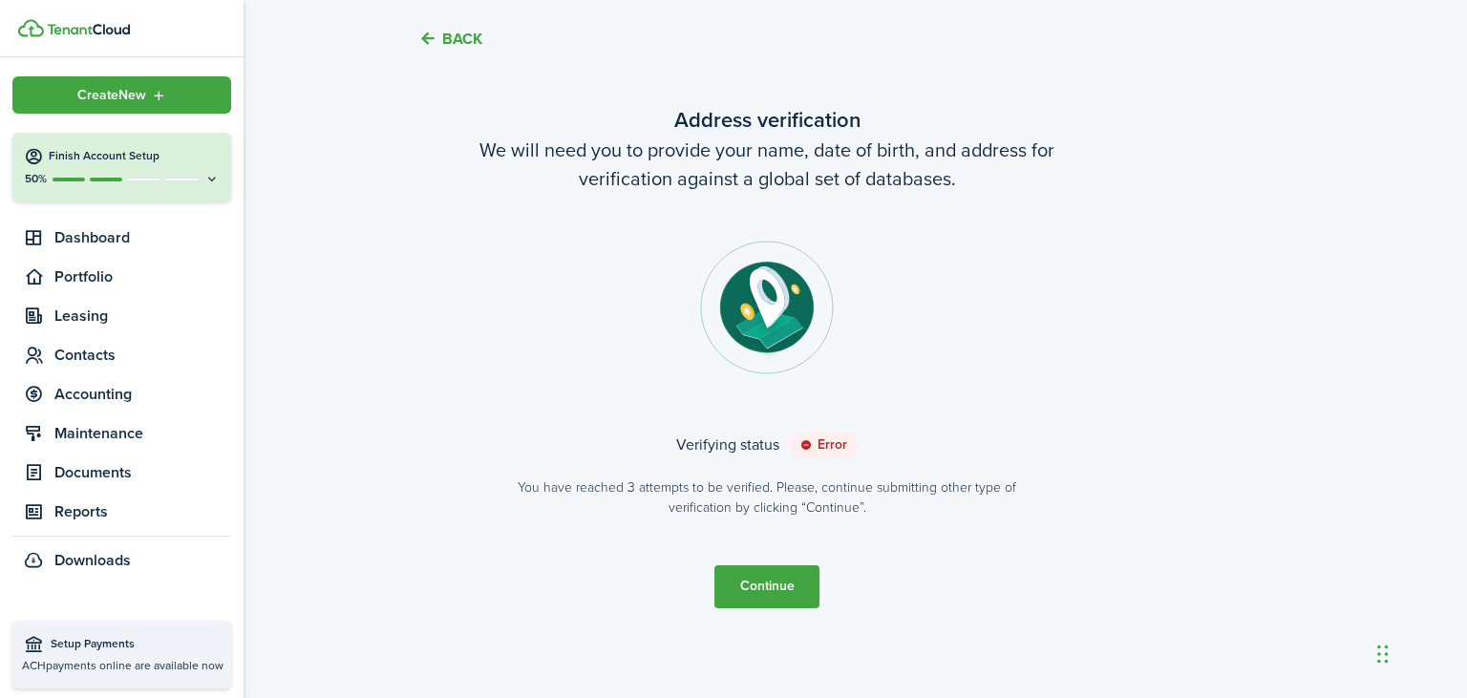
click at [99, 31] on img at bounding box center [88, 29] width 83 height 11
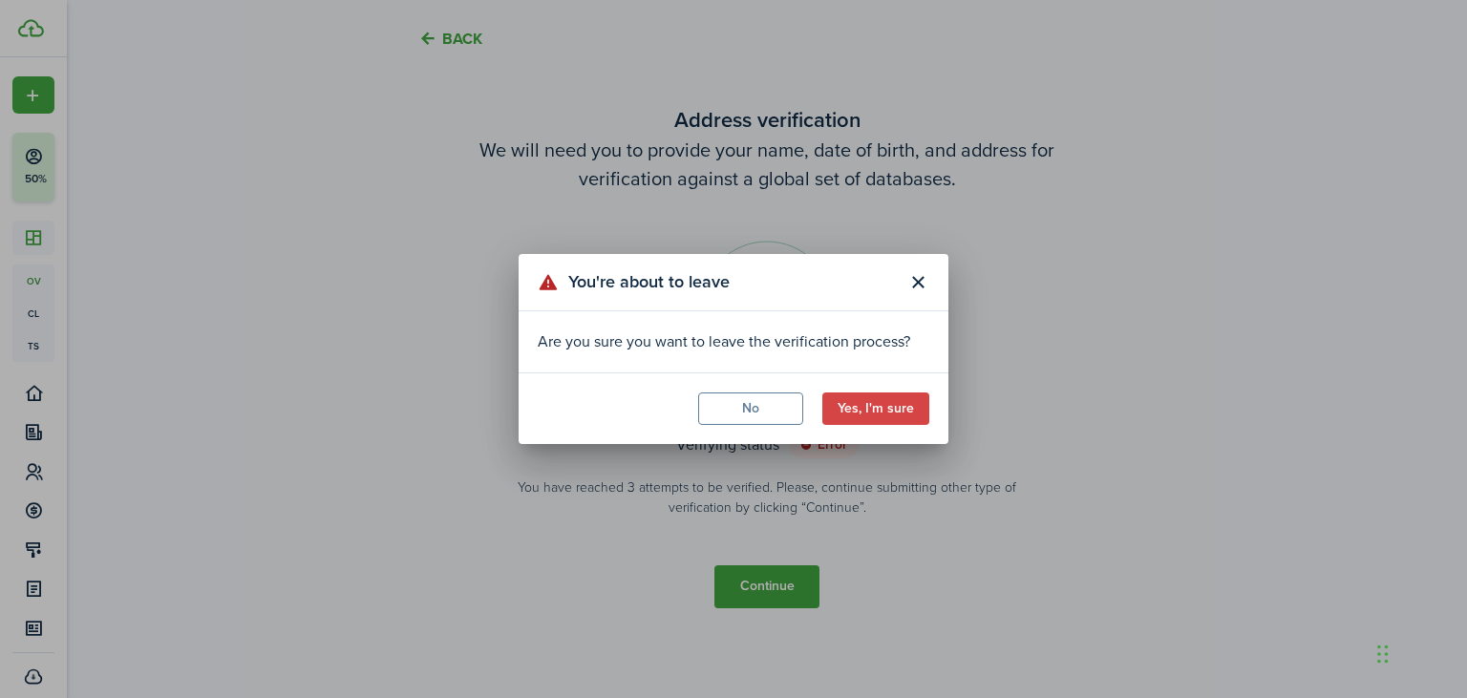
click at [884, 408] on button "Yes, I'm sure" at bounding box center [875, 409] width 107 height 32
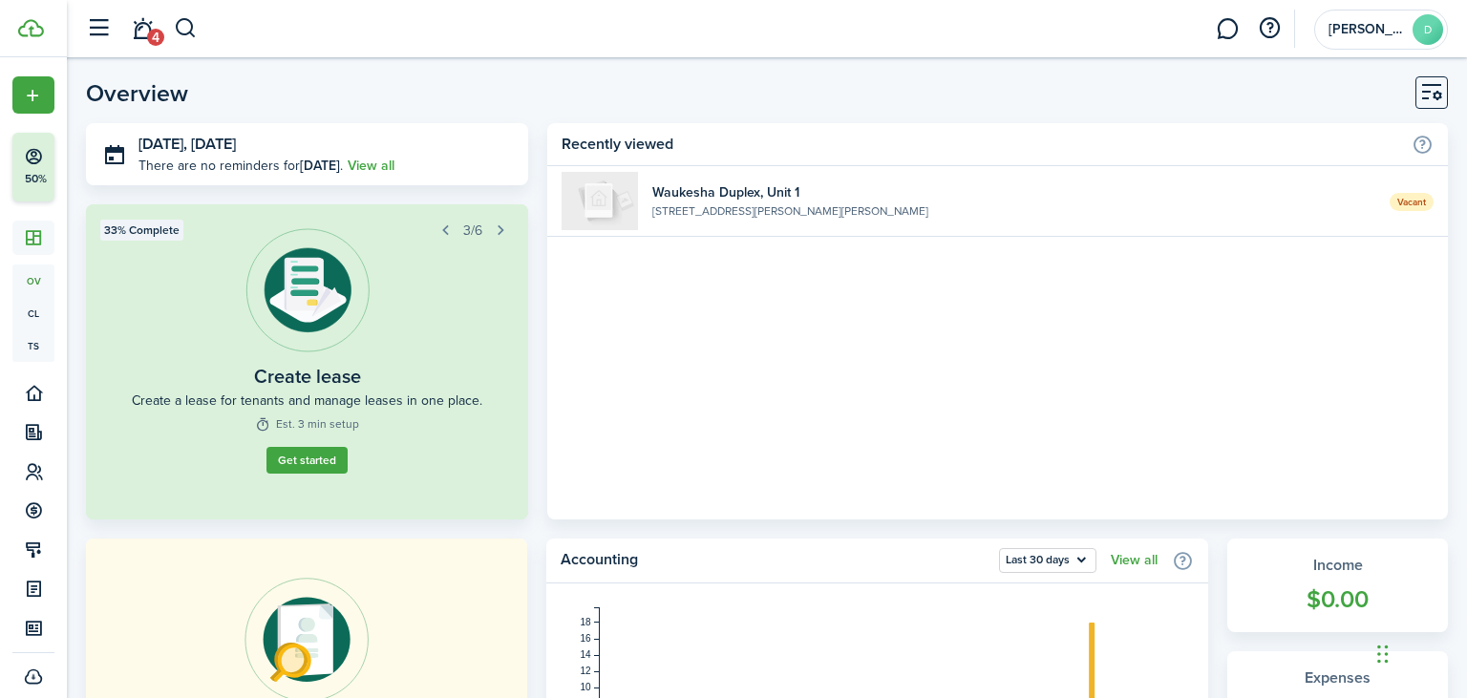
click at [952, 122] on header-page "Overview" at bounding box center [767, 99] width 1362 height 47
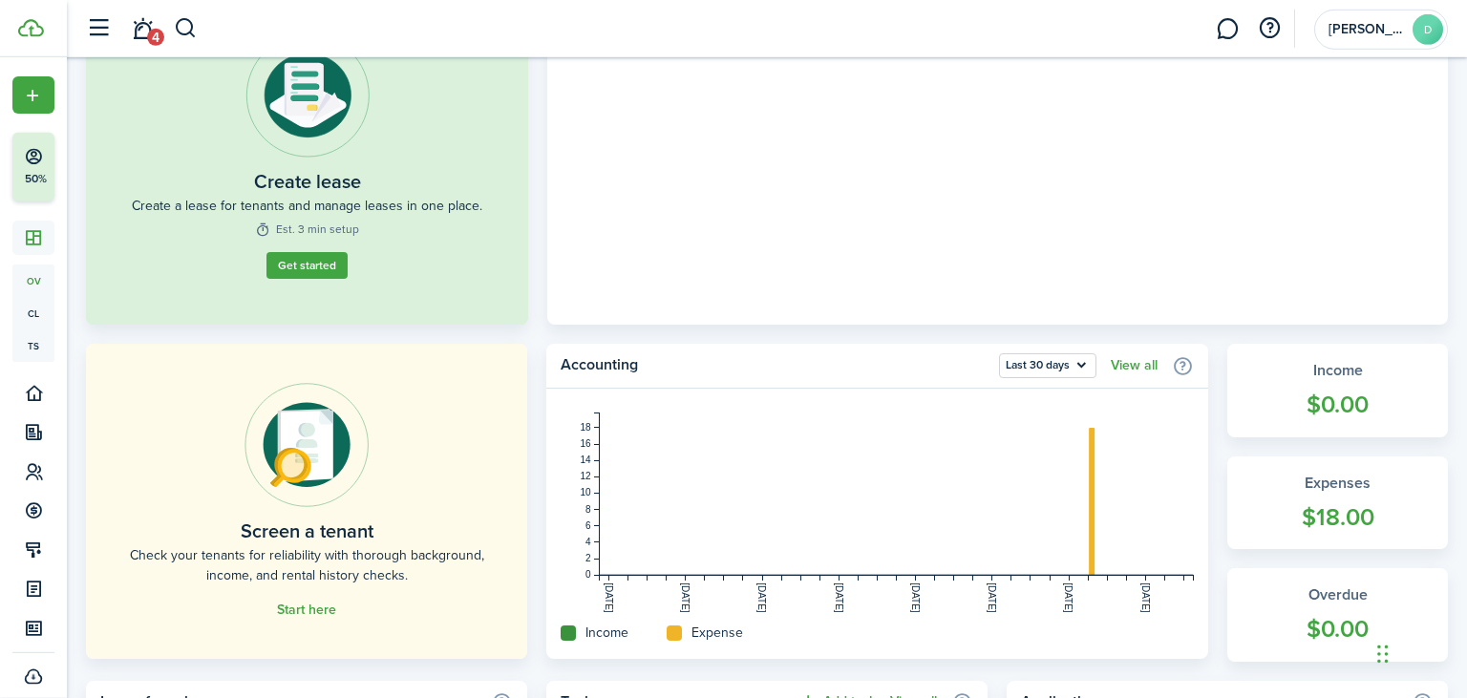
scroll to position [227, 0]
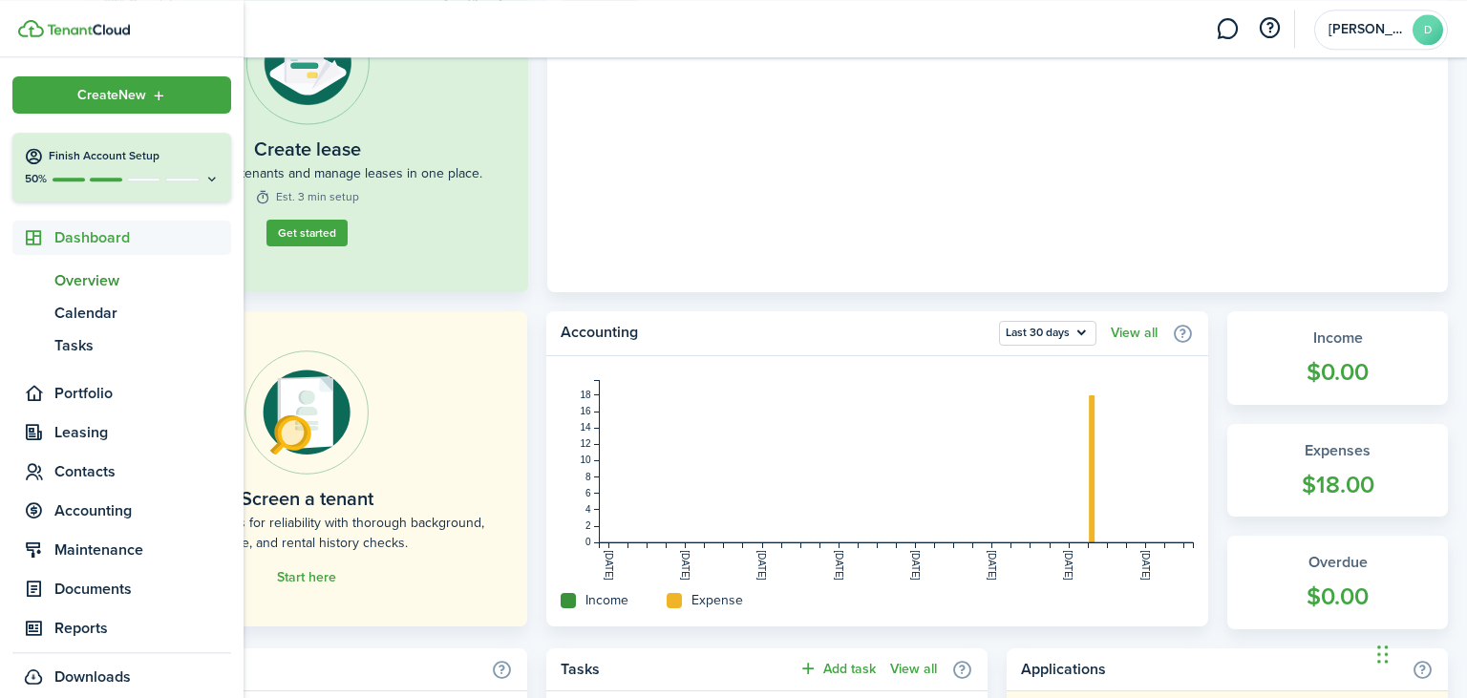
click at [223, 173] on button "Finish Account Setup 50%" at bounding box center [121, 167] width 219 height 69
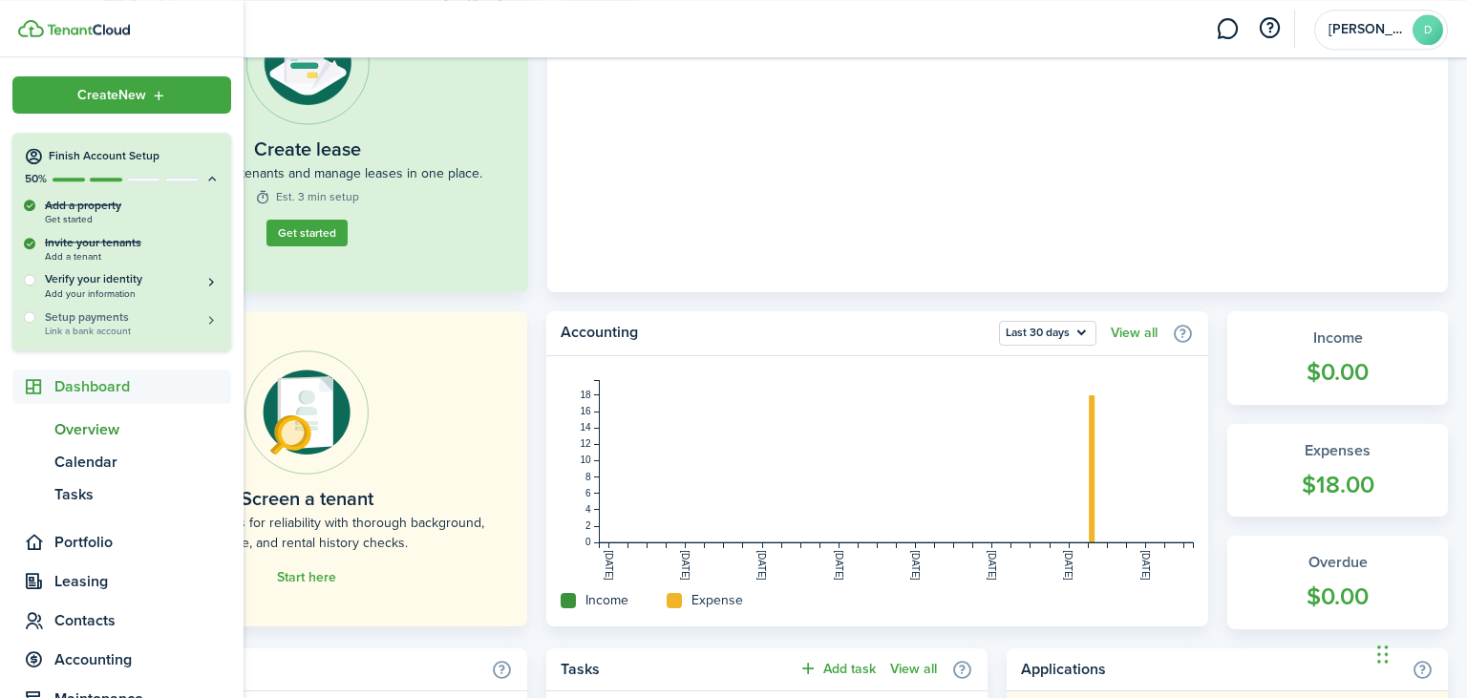
drag, startPoint x: 127, startPoint y: 306, endPoint x: 117, endPoint y: 322, distance: 18.8
click at [117, 322] on div "Add a property Get started Invite your tenants Add a tenant Verify your identit…" at bounding box center [121, 274] width 219 height 154
click at [117, 322] on h5 "Setup payments" at bounding box center [132, 316] width 175 height 17
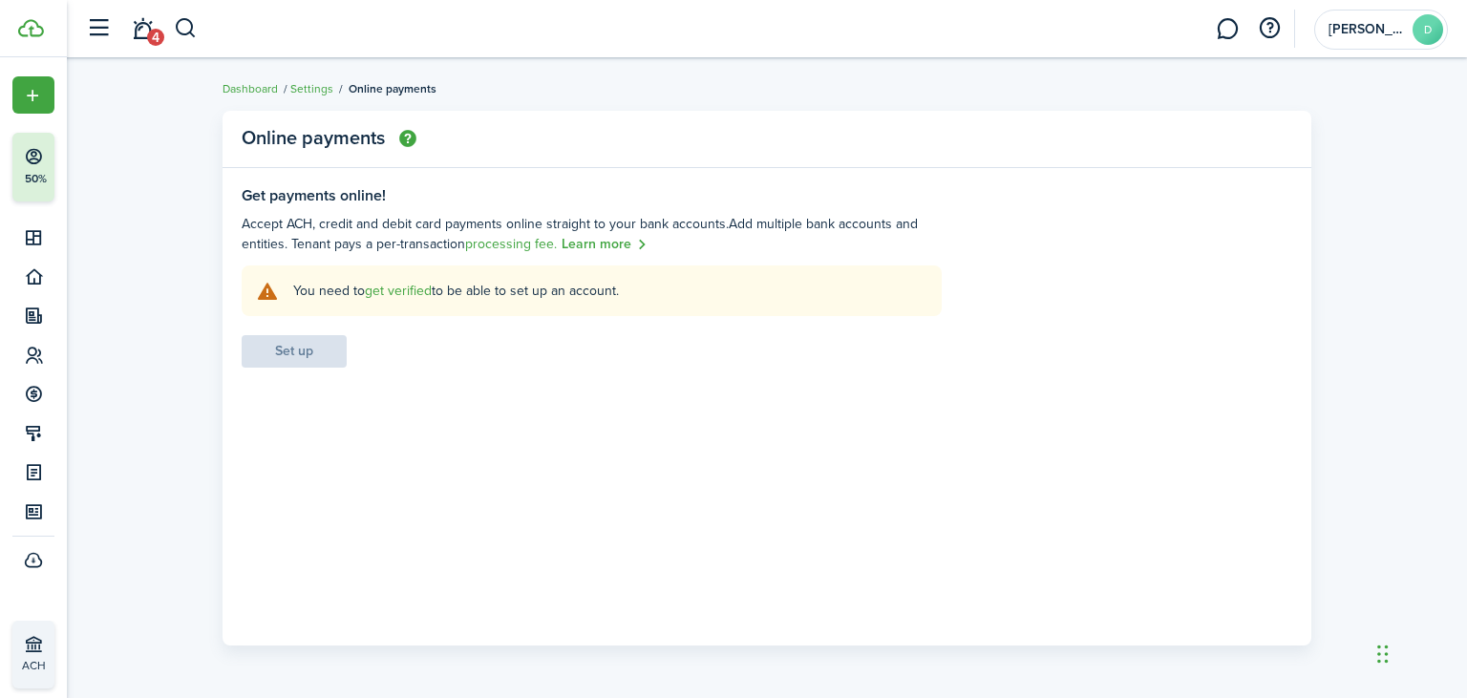
click at [403, 289] on link "get verified" at bounding box center [398, 291] width 67 height 20
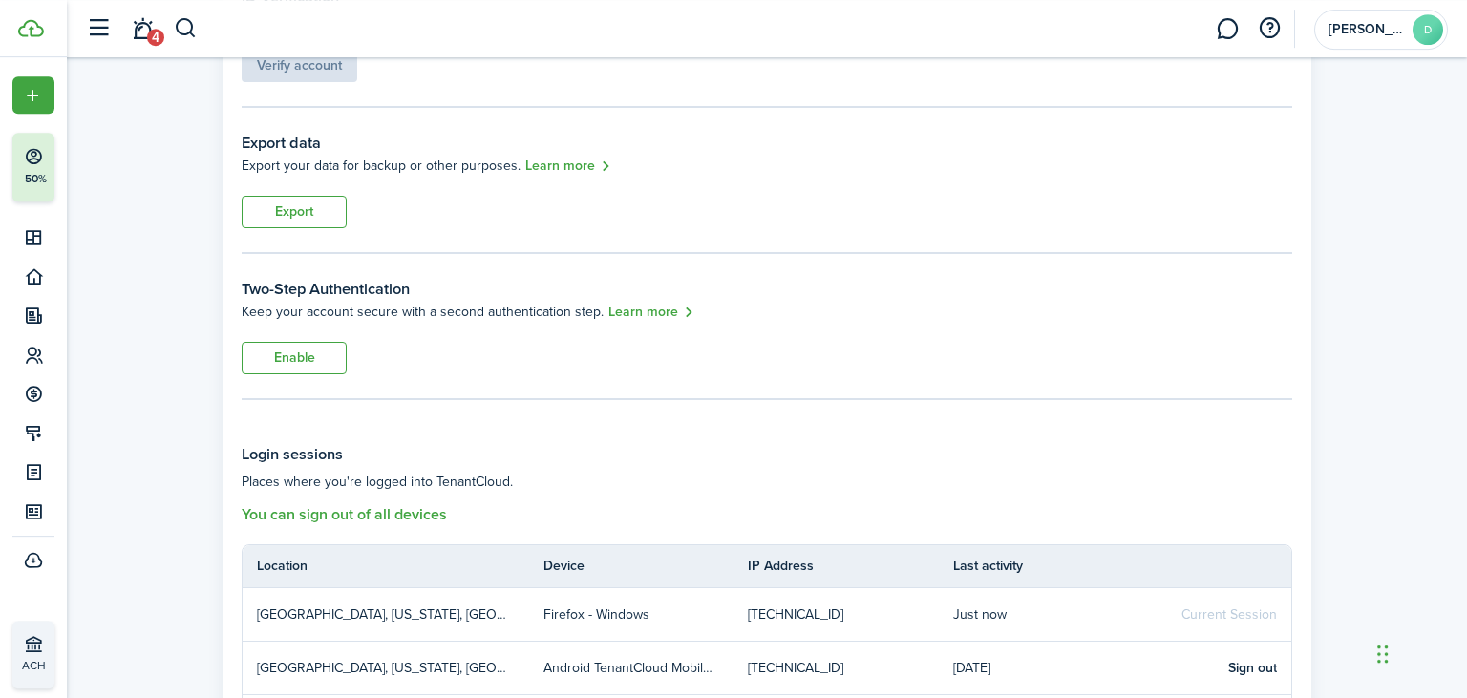
scroll to position [260, 0]
click at [323, 362] on button "Enable" at bounding box center [294, 357] width 105 height 32
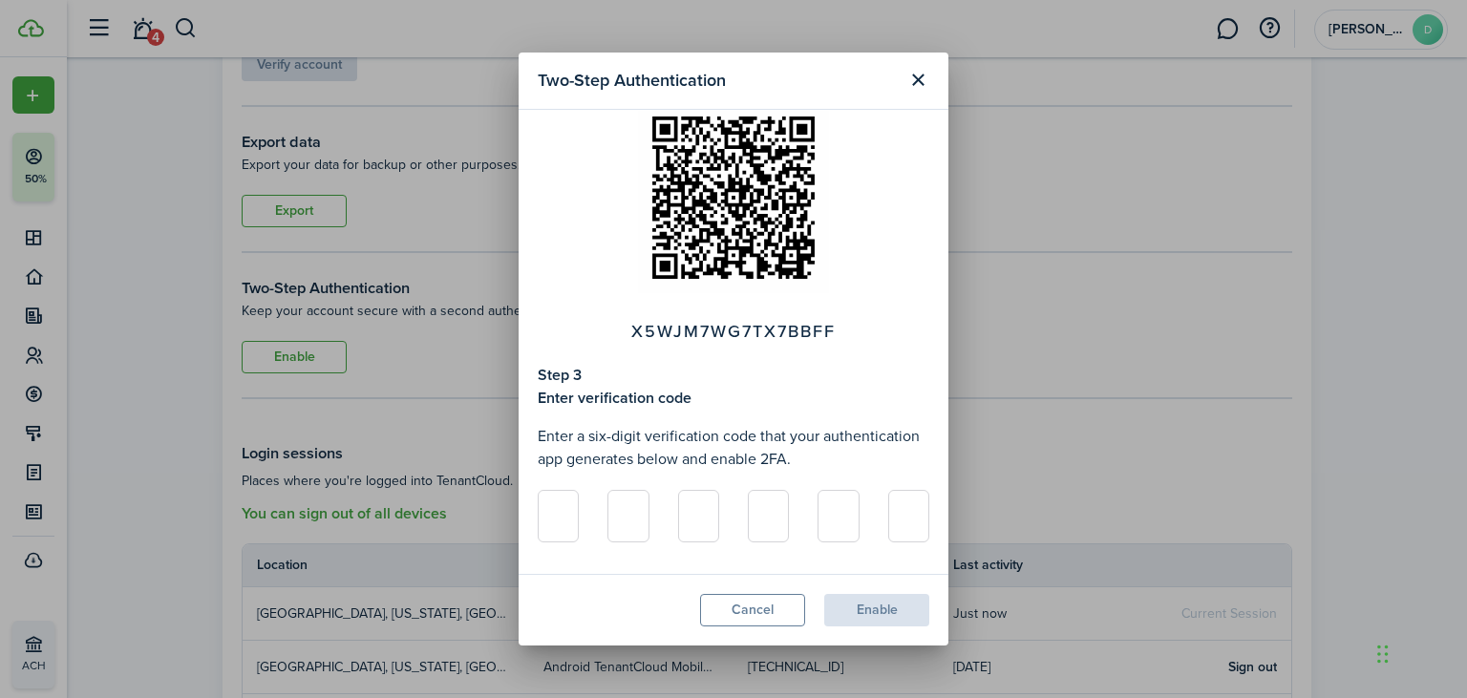
scroll to position [355, 0]
click at [914, 78] on button "Close modal" at bounding box center [918, 80] width 32 height 32
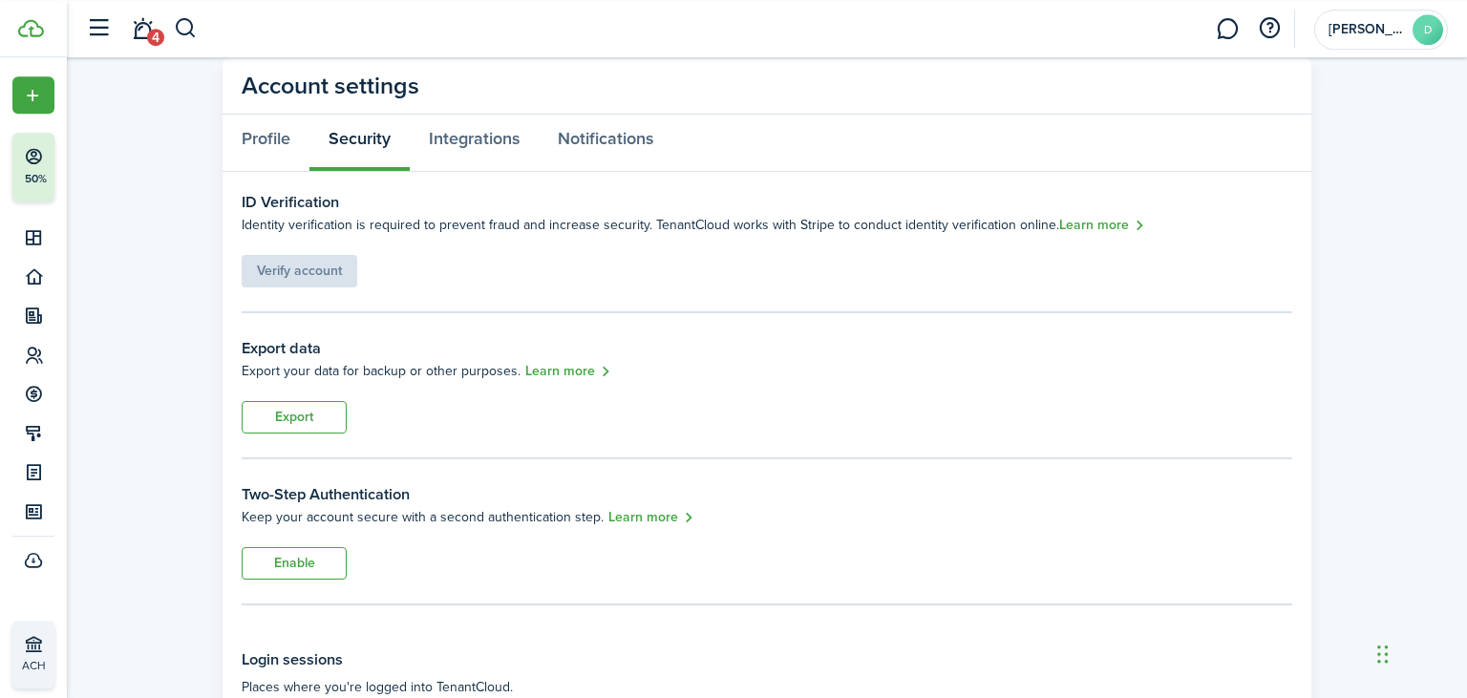
scroll to position [46, 0]
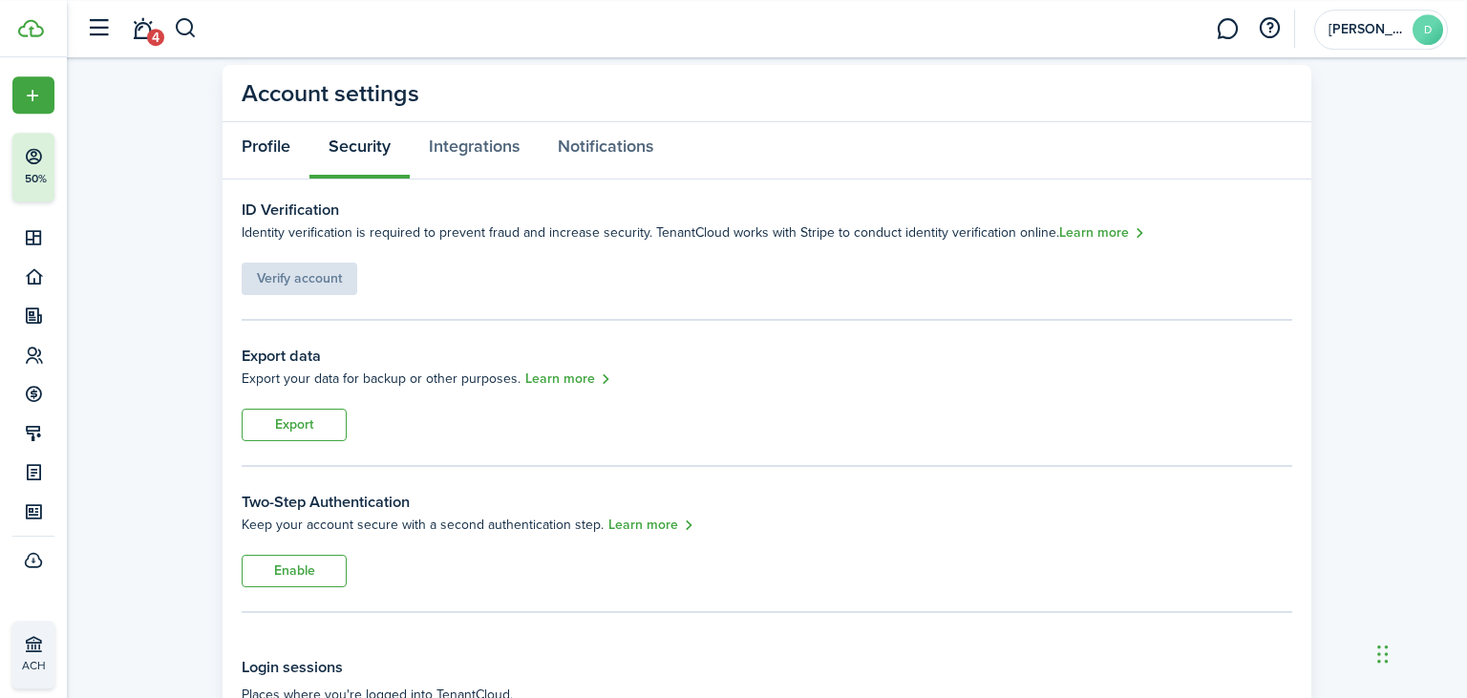
click at [254, 143] on link "Profile" at bounding box center [266, 150] width 87 height 57
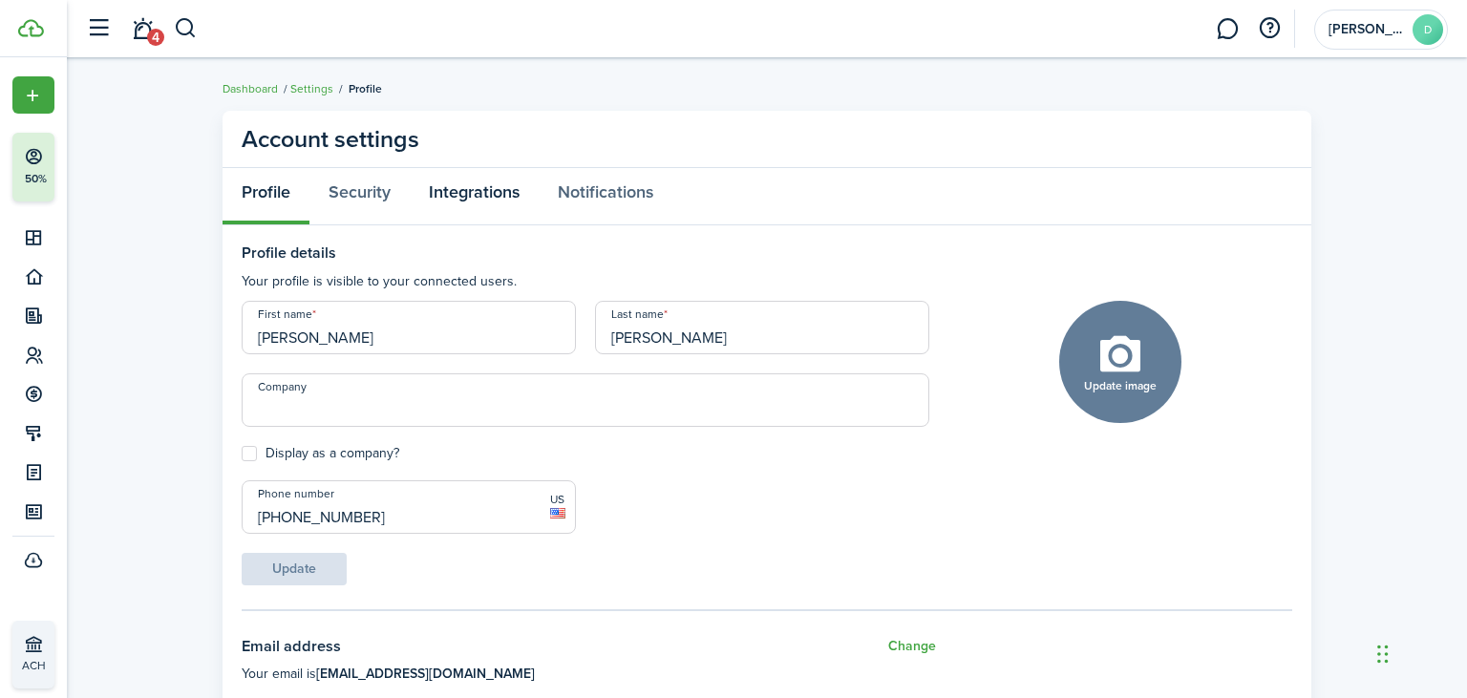
click at [481, 186] on link "Integrations" at bounding box center [474, 196] width 129 height 57
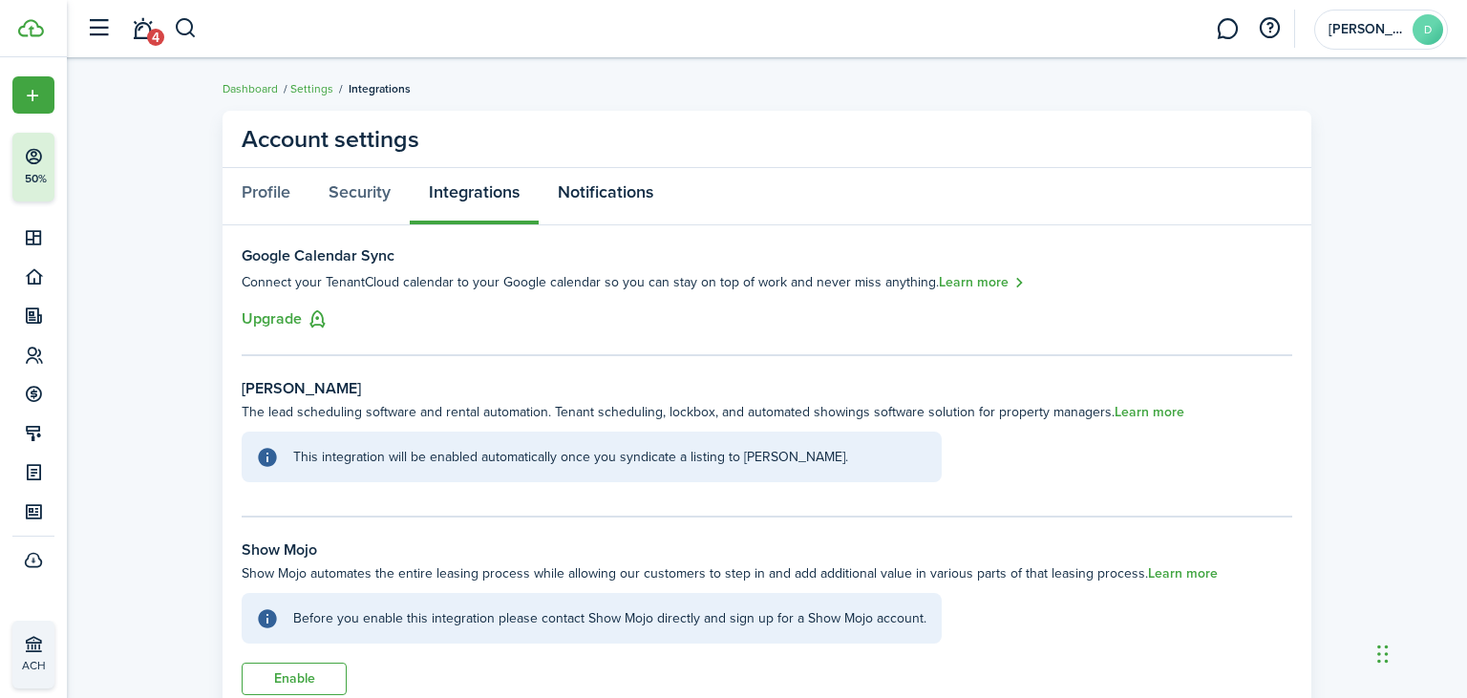
click at [589, 174] on link "Notifications" at bounding box center [606, 196] width 134 height 57
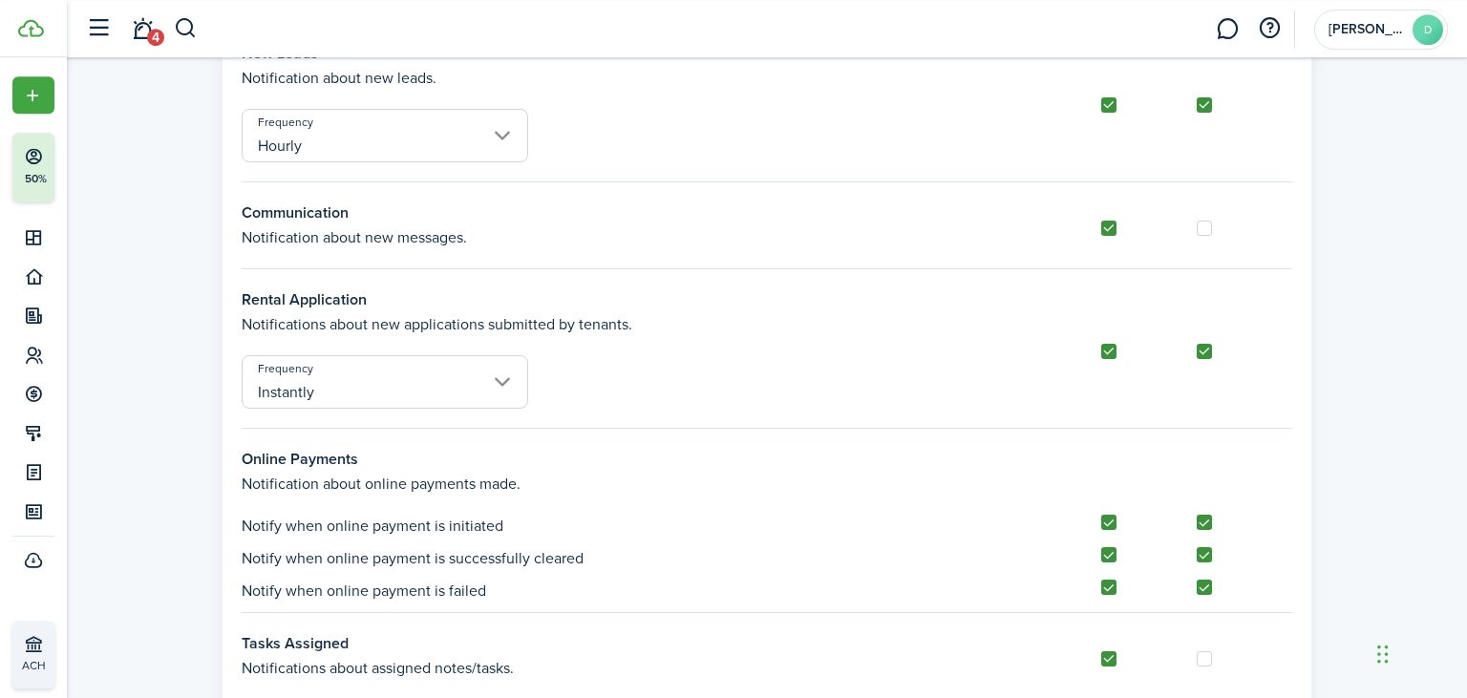
scroll to position [203, 0]
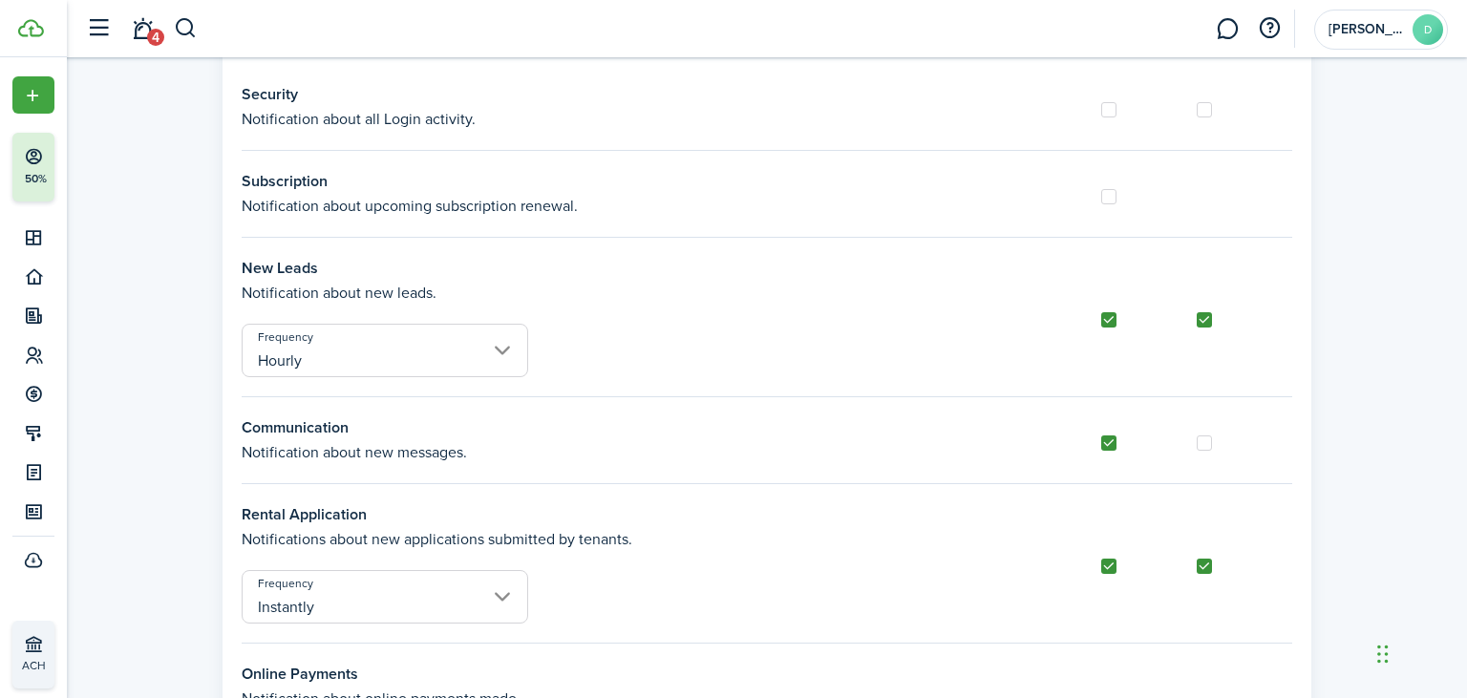
click at [1233, 32] on link at bounding box center [1227, 29] width 36 height 49
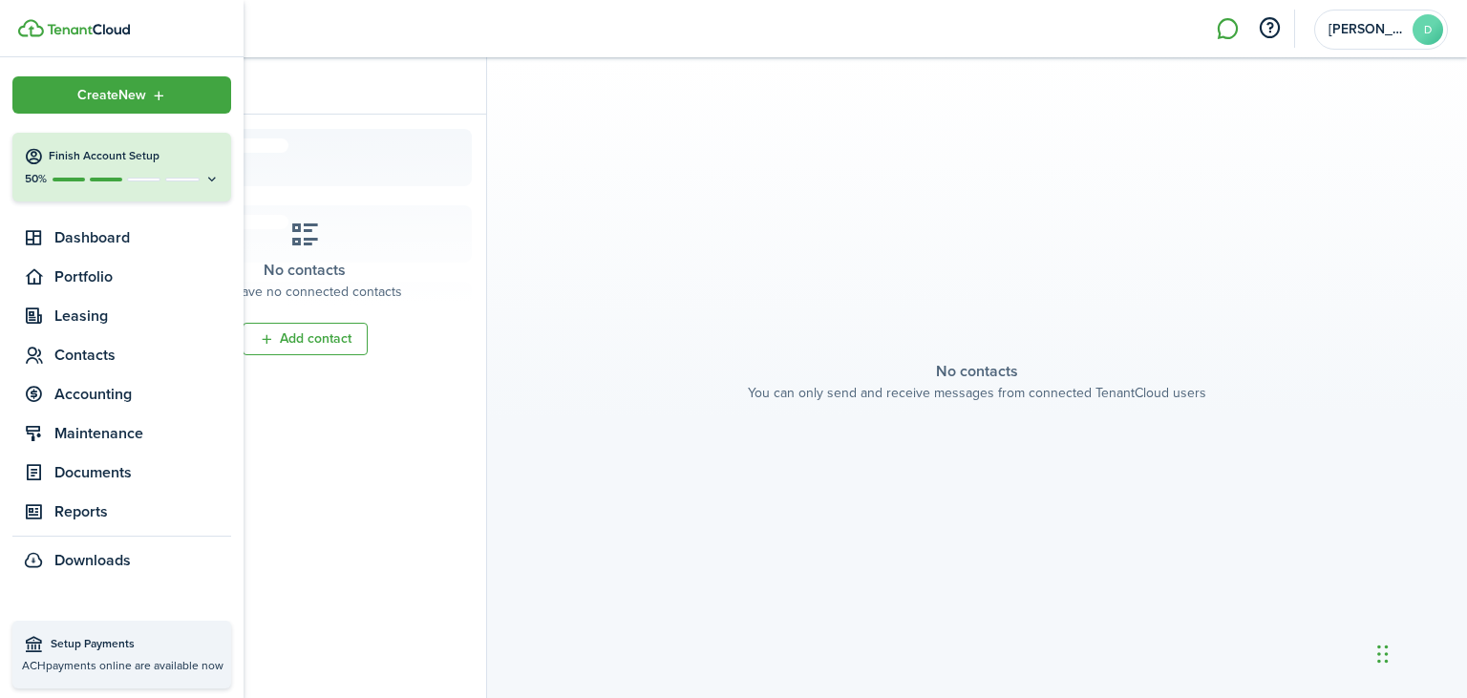
click at [213, 192] on button "Finish Account Setup 50%" at bounding box center [121, 167] width 219 height 69
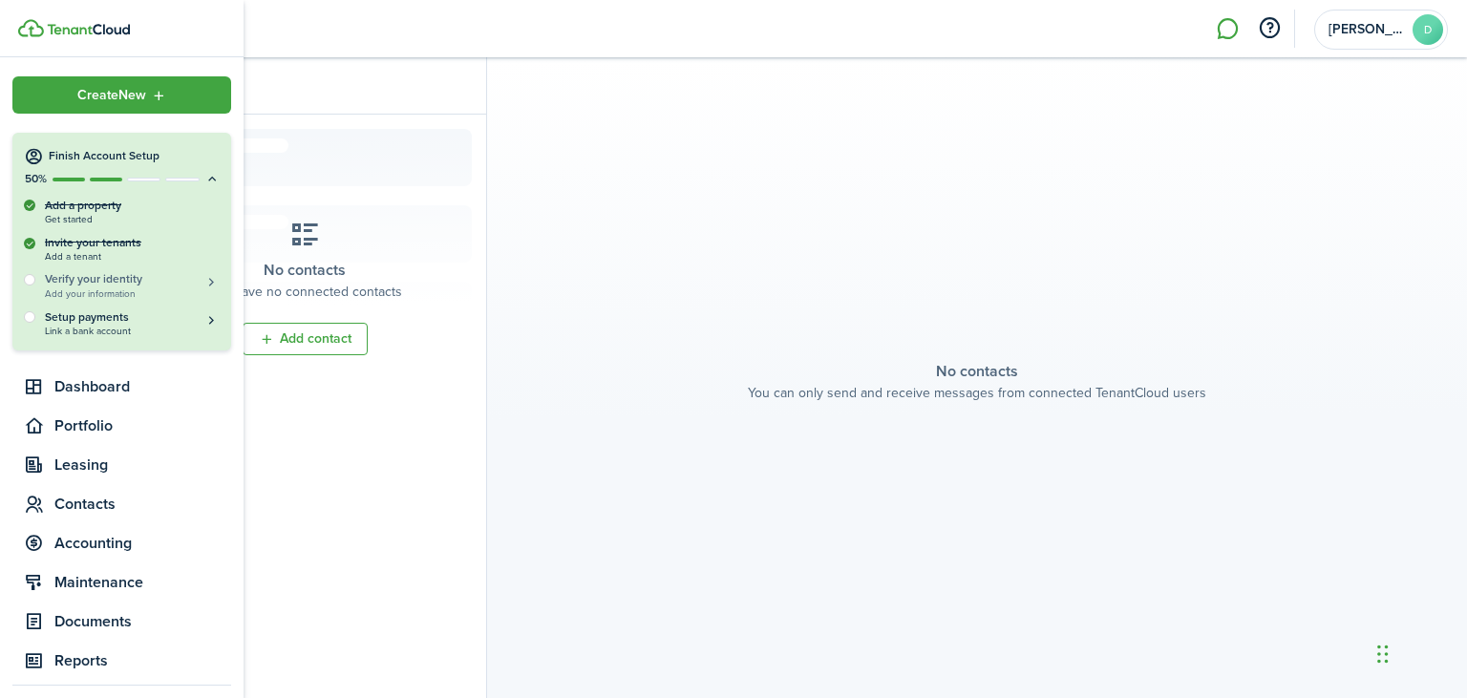
click at [147, 289] on span "Add your information" at bounding box center [132, 293] width 175 height 11
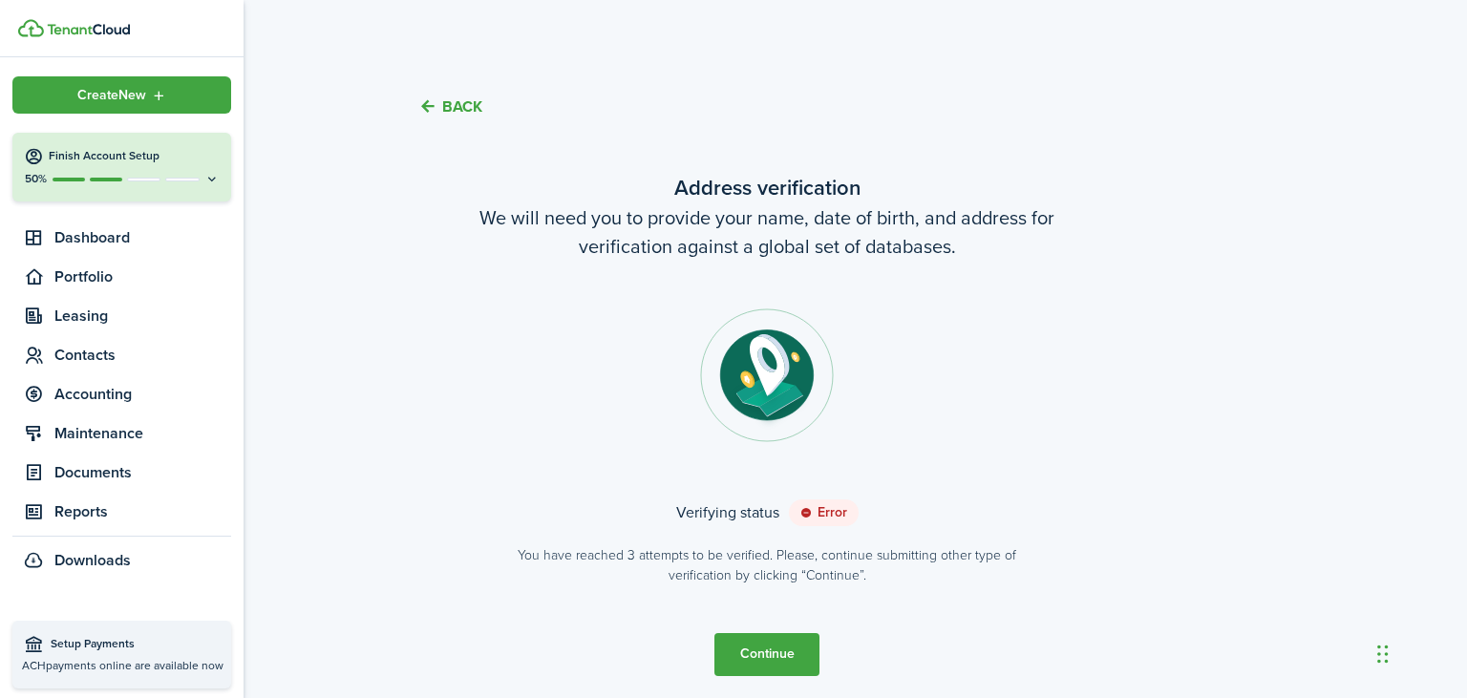
click at [222, 181] on button "Finish Account Setup 50%" at bounding box center [121, 167] width 219 height 69
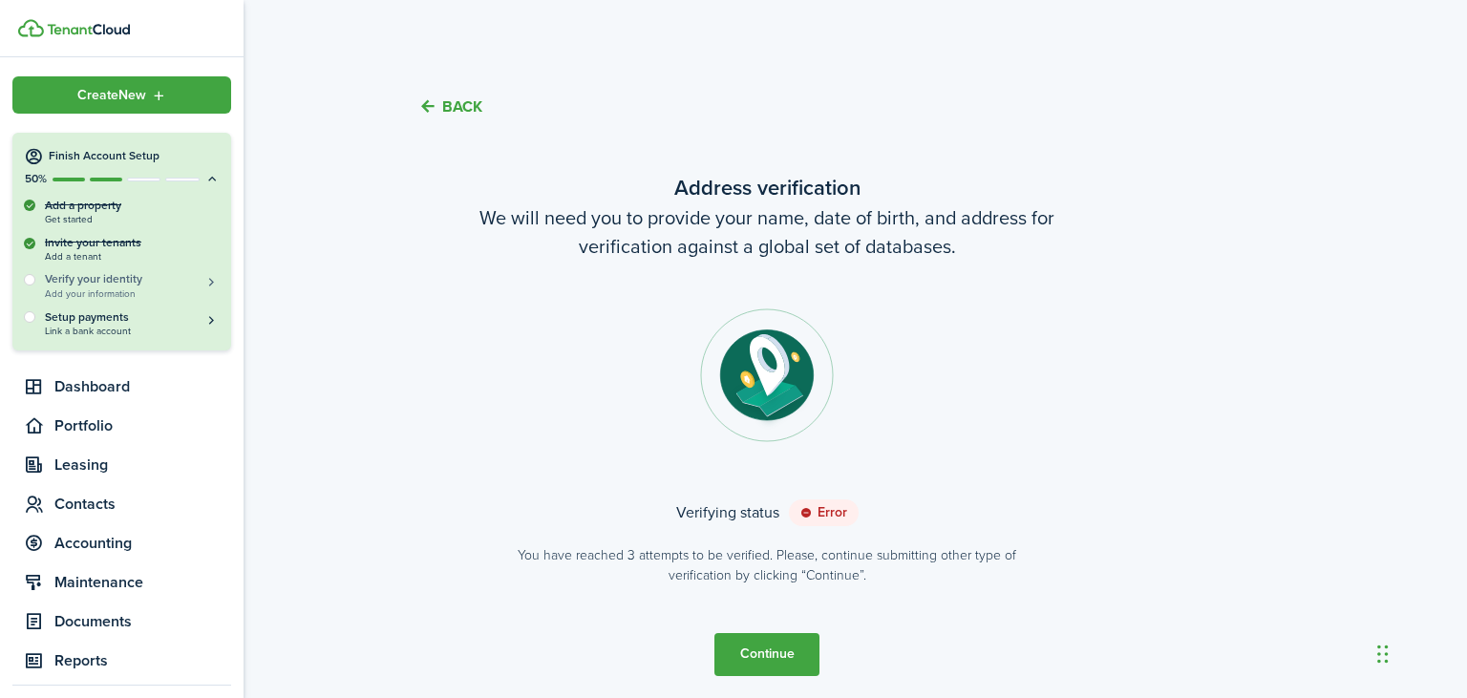
click at [211, 280] on button "Verify your identity Add your information" at bounding box center [132, 285] width 175 height 28
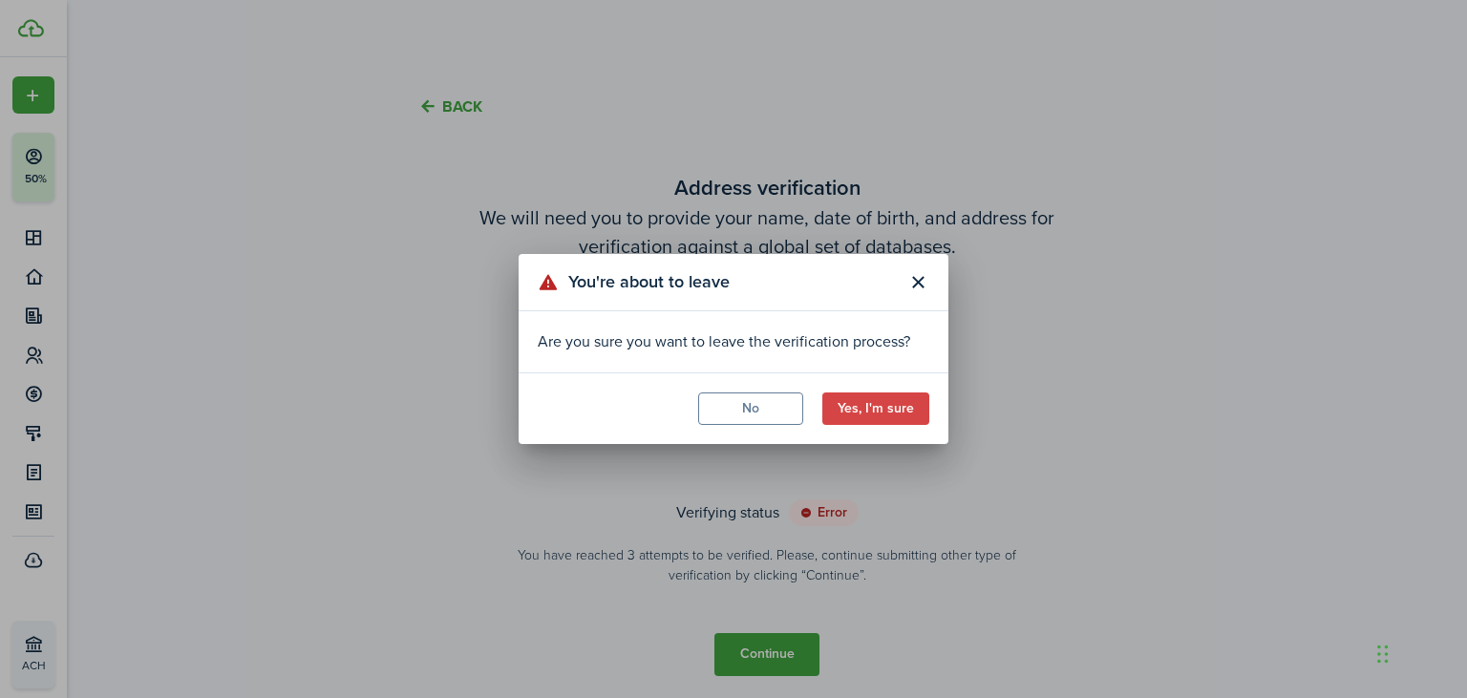
click at [848, 411] on button "Yes, I'm sure" at bounding box center [875, 409] width 107 height 32
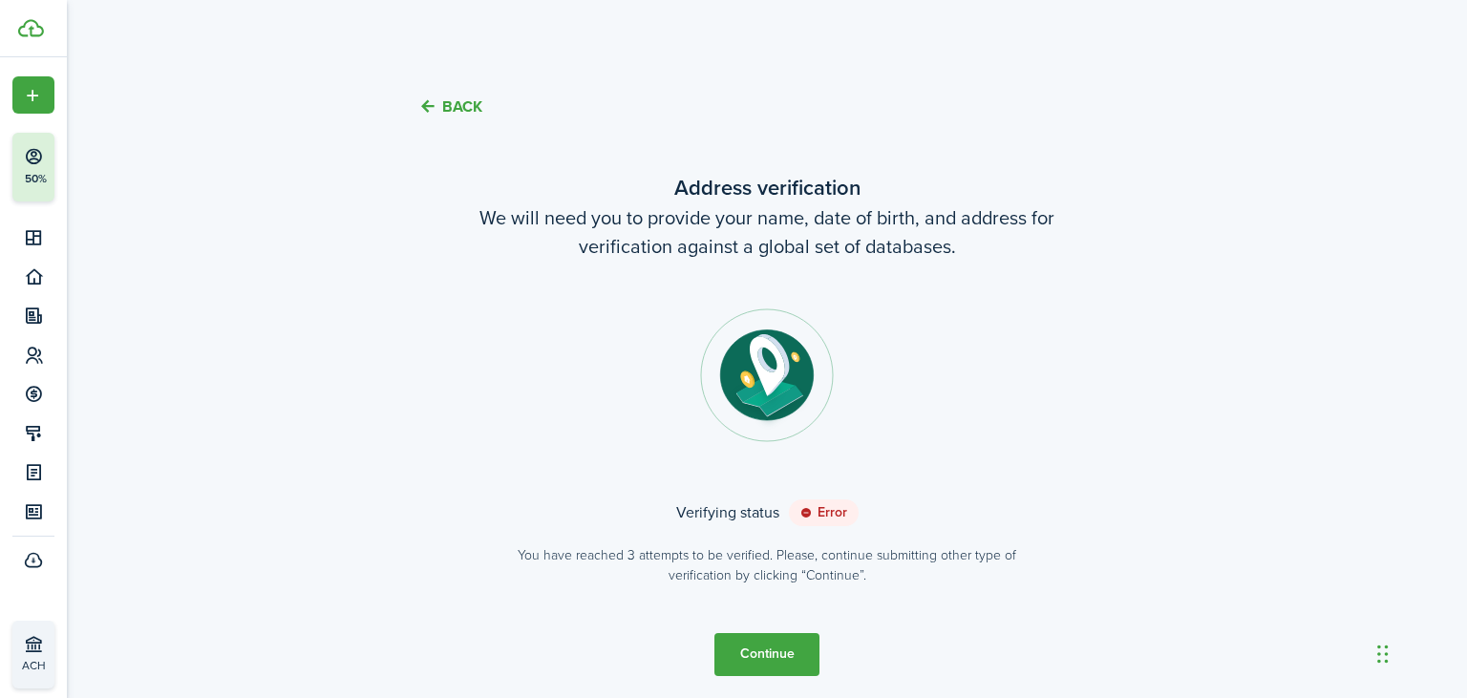
click at [453, 113] on button "Back" at bounding box center [450, 106] width 64 height 20
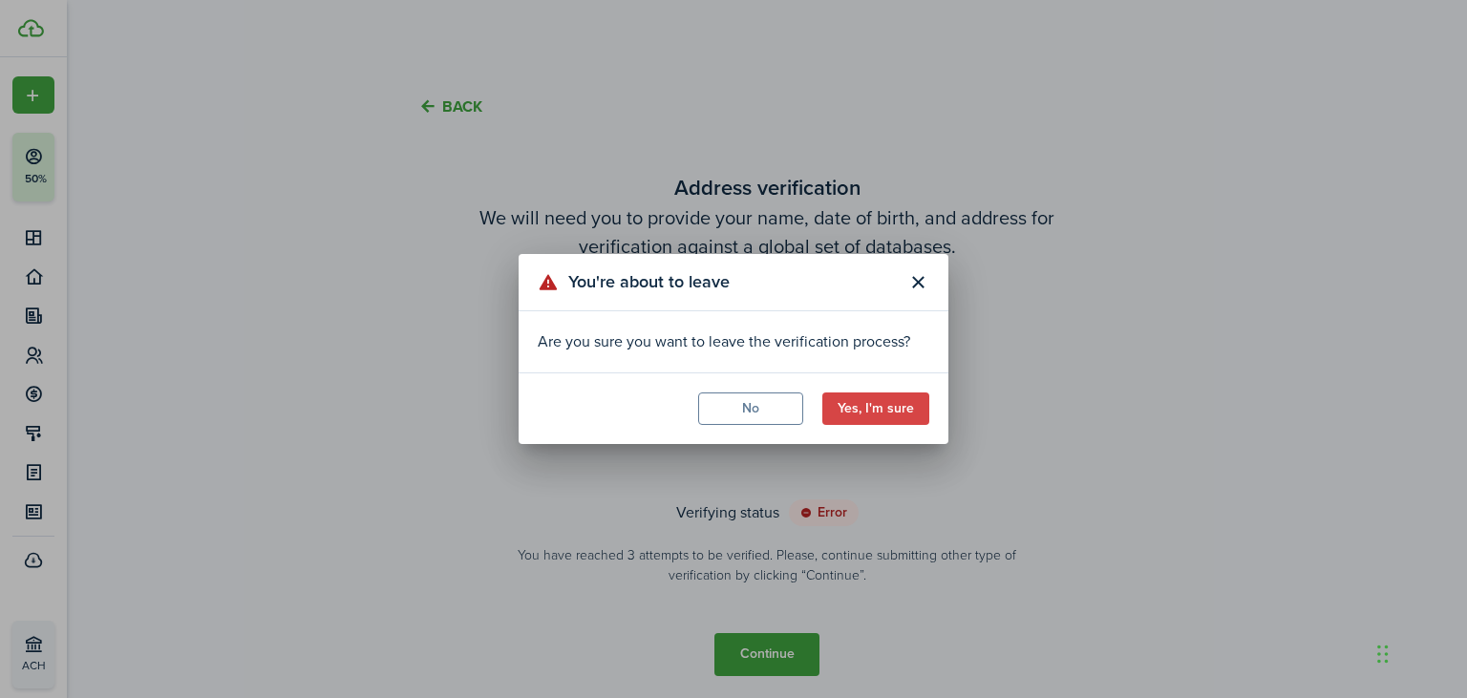
click at [44, 640] on div "You're about to leave Are you sure you want to leave the verification process? …" at bounding box center [733, 349] width 1467 height 698
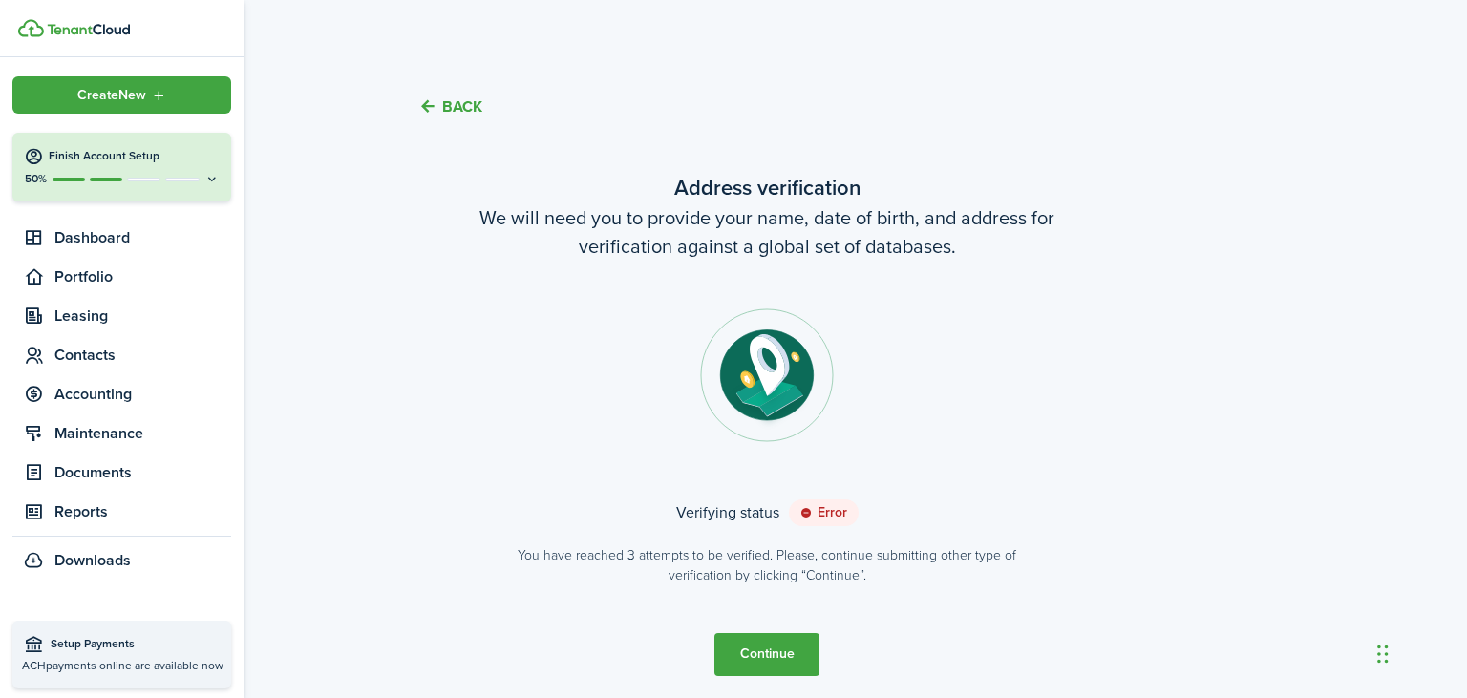
click at [44, 640] on icon at bounding box center [34, 644] width 24 height 19
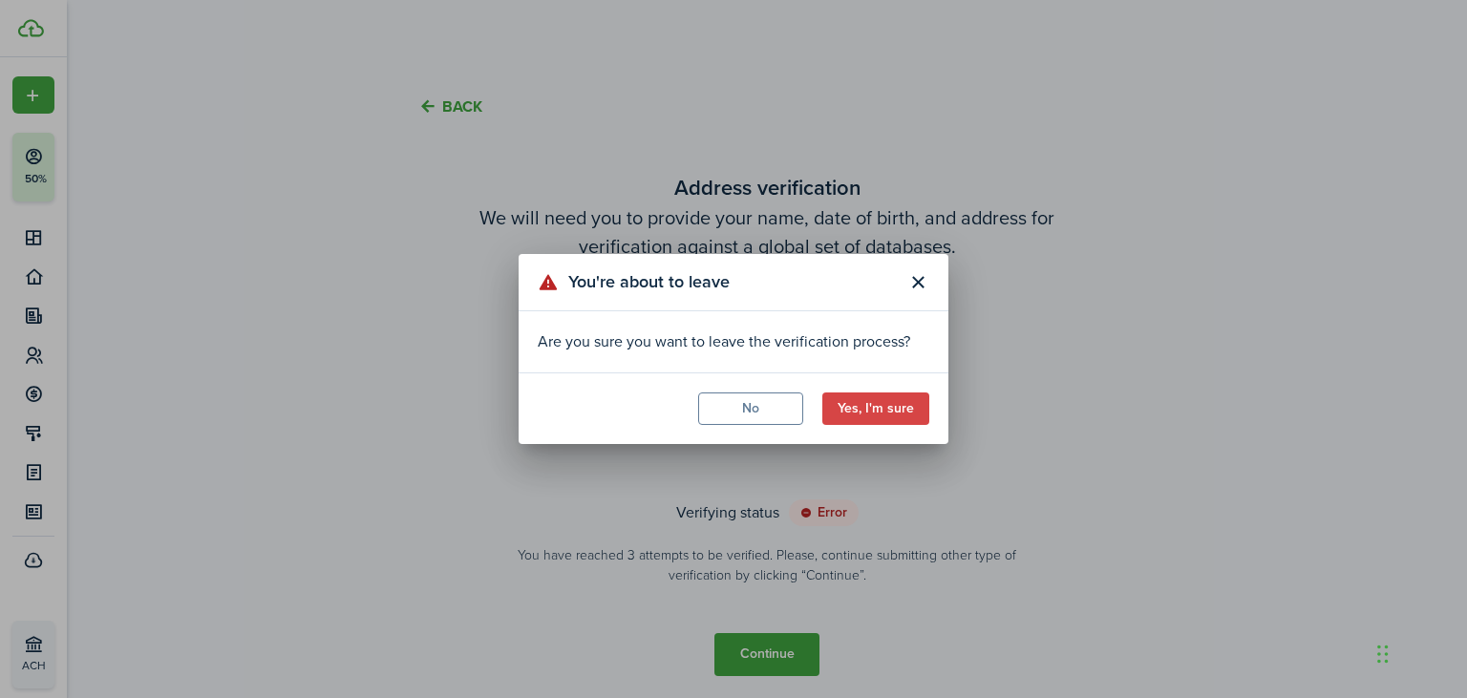
click at [897, 395] on button "Yes, I'm sure" at bounding box center [875, 409] width 107 height 32
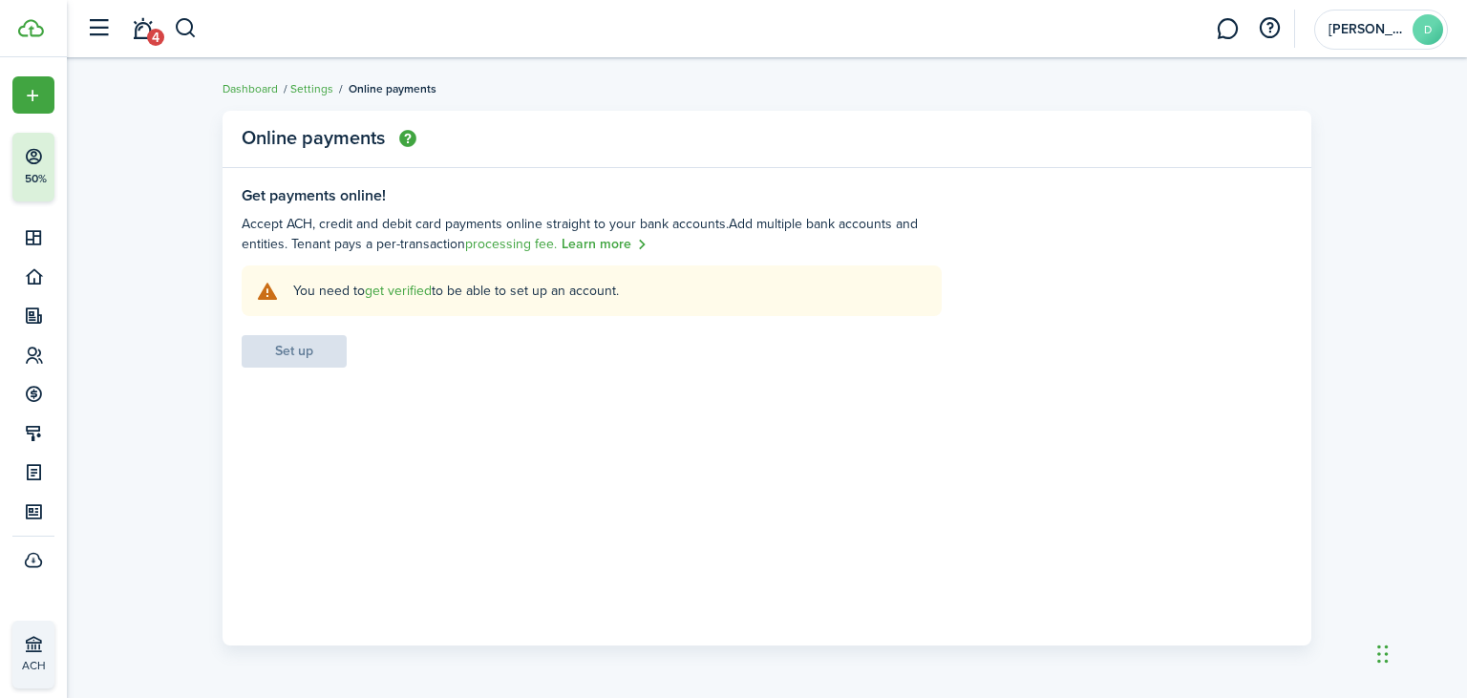
click at [398, 287] on link "get verified" at bounding box center [398, 291] width 67 height 20
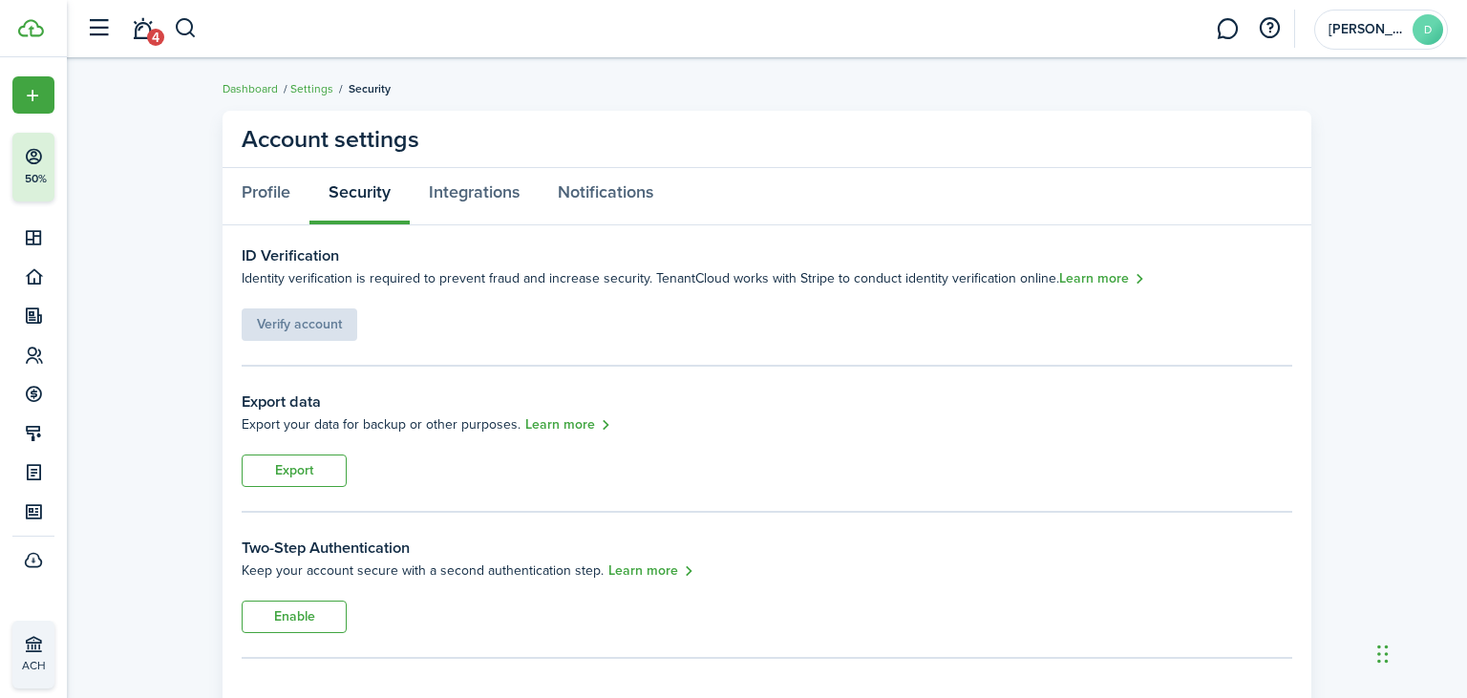
click at [342, 623] on button "Enable" at bounding box center [294, 617] width 105 height 32
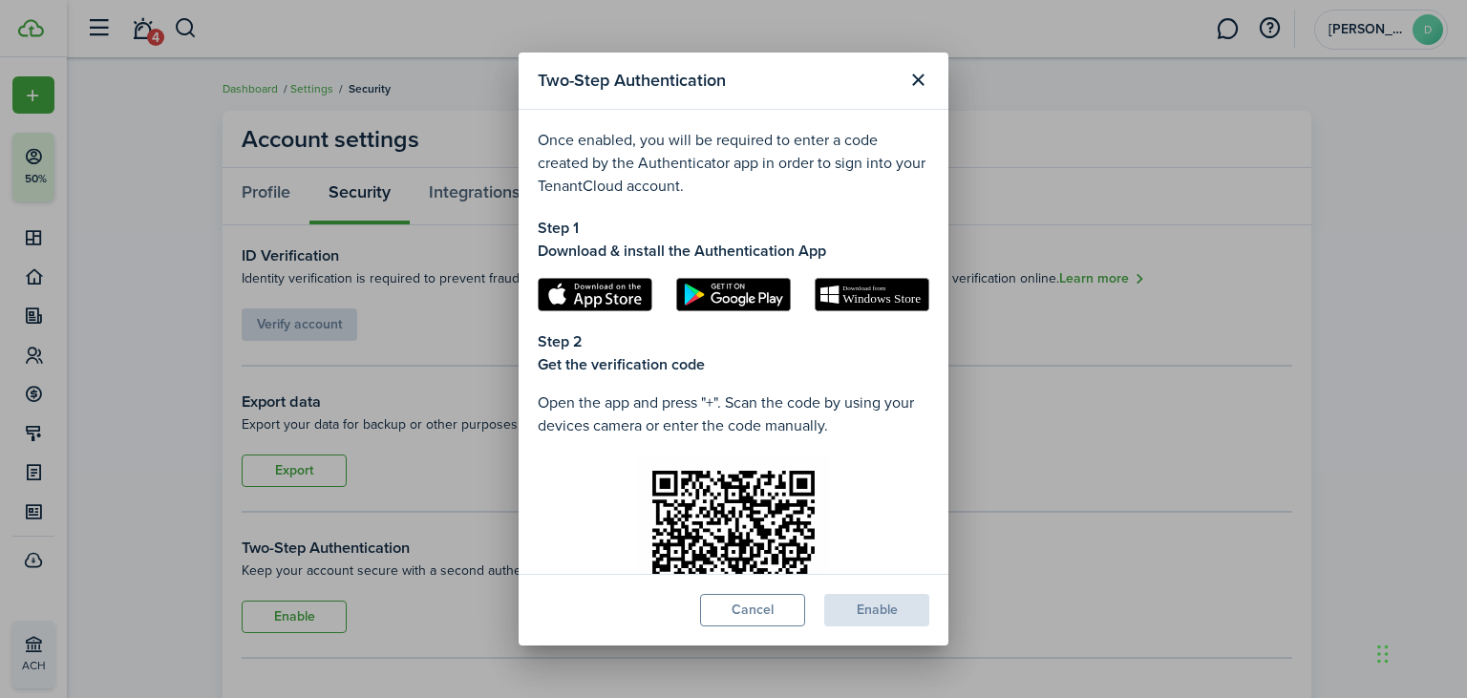
scroll to position [355, 0]
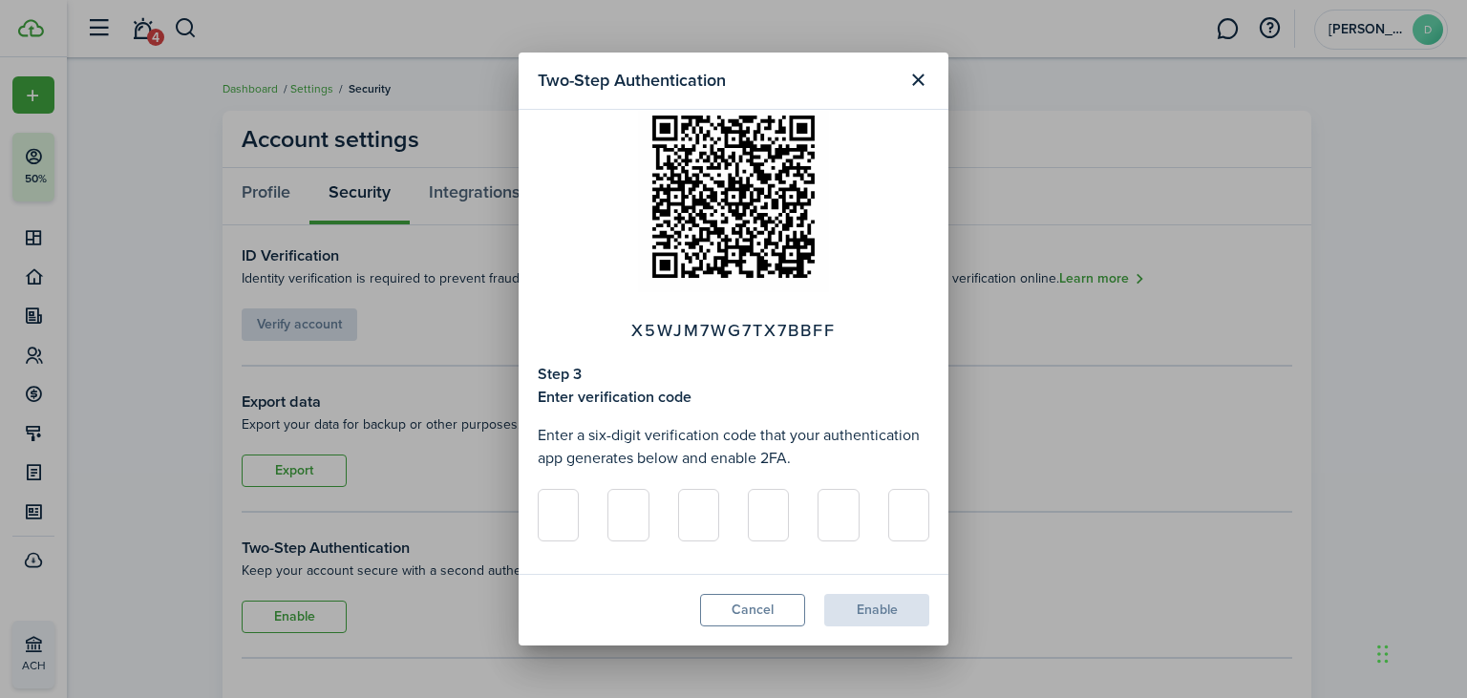
type input "6"
type input "2"
type input "1"
type input "8"
type input "3"
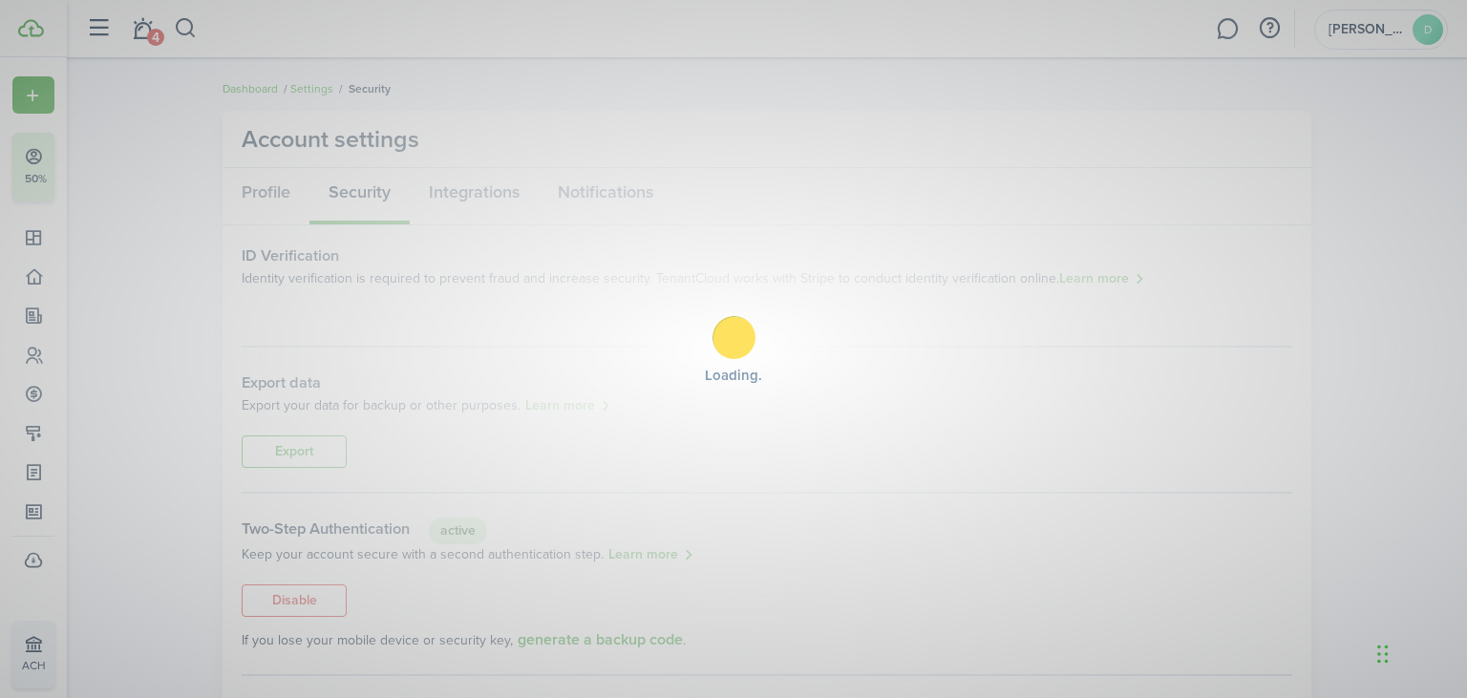
type input "3"
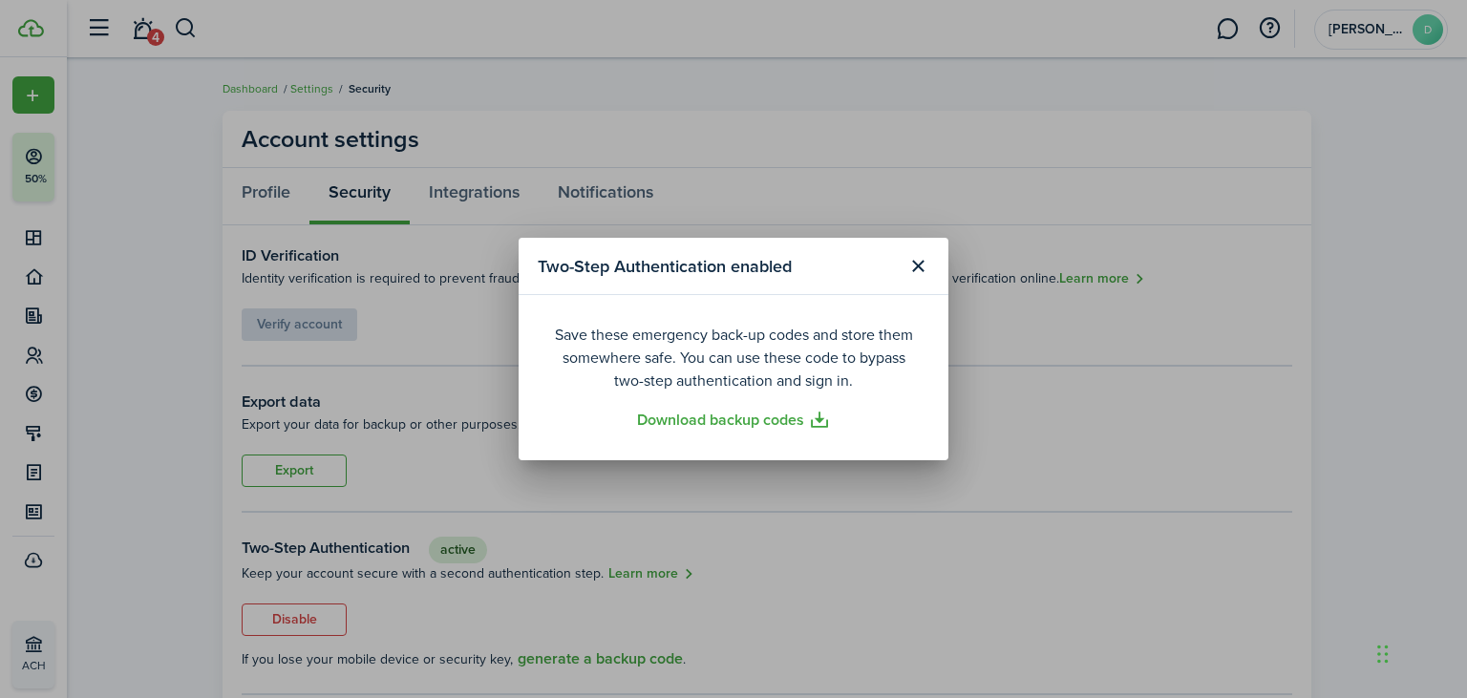
click at [863, 502] on div "Two-Step Authentication enabled Save these emergency back-up codes and store th…" at bounding box center [733, 349] width 1467 height 698
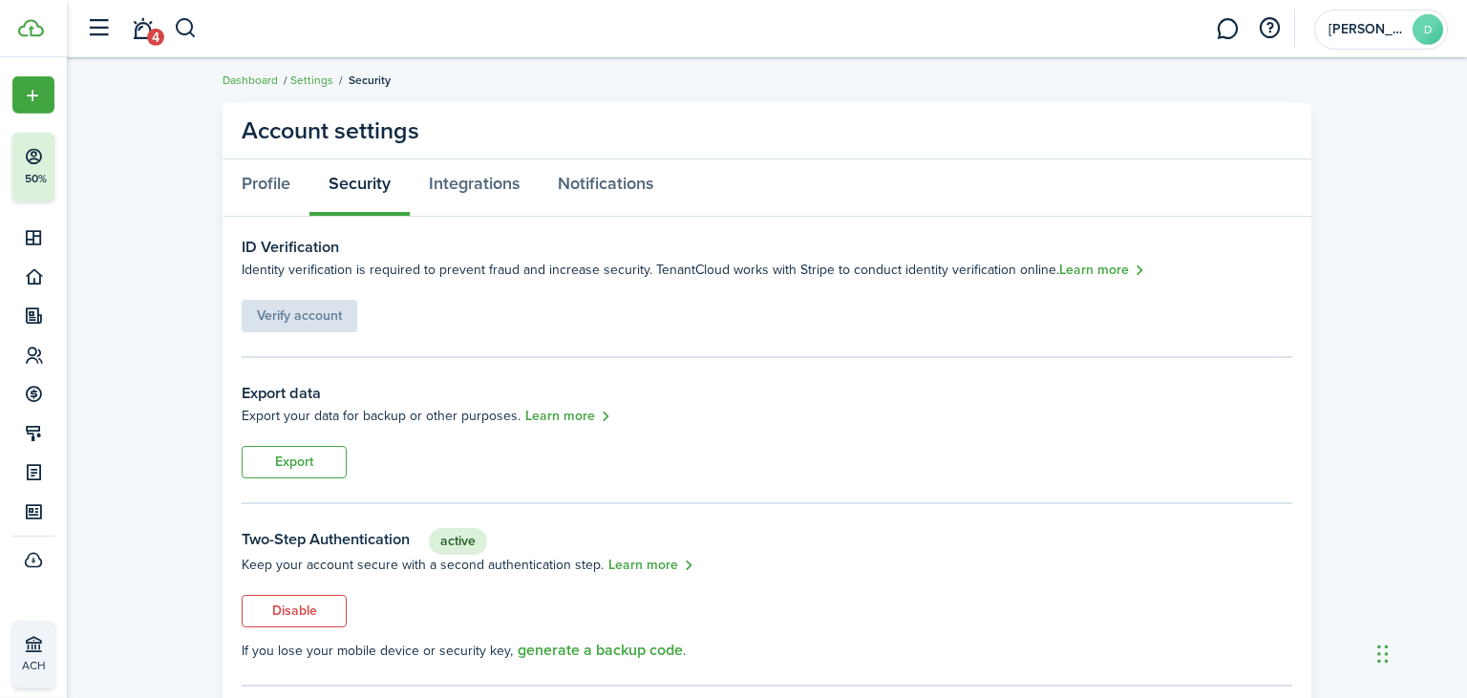
scroll to position [0, 0]
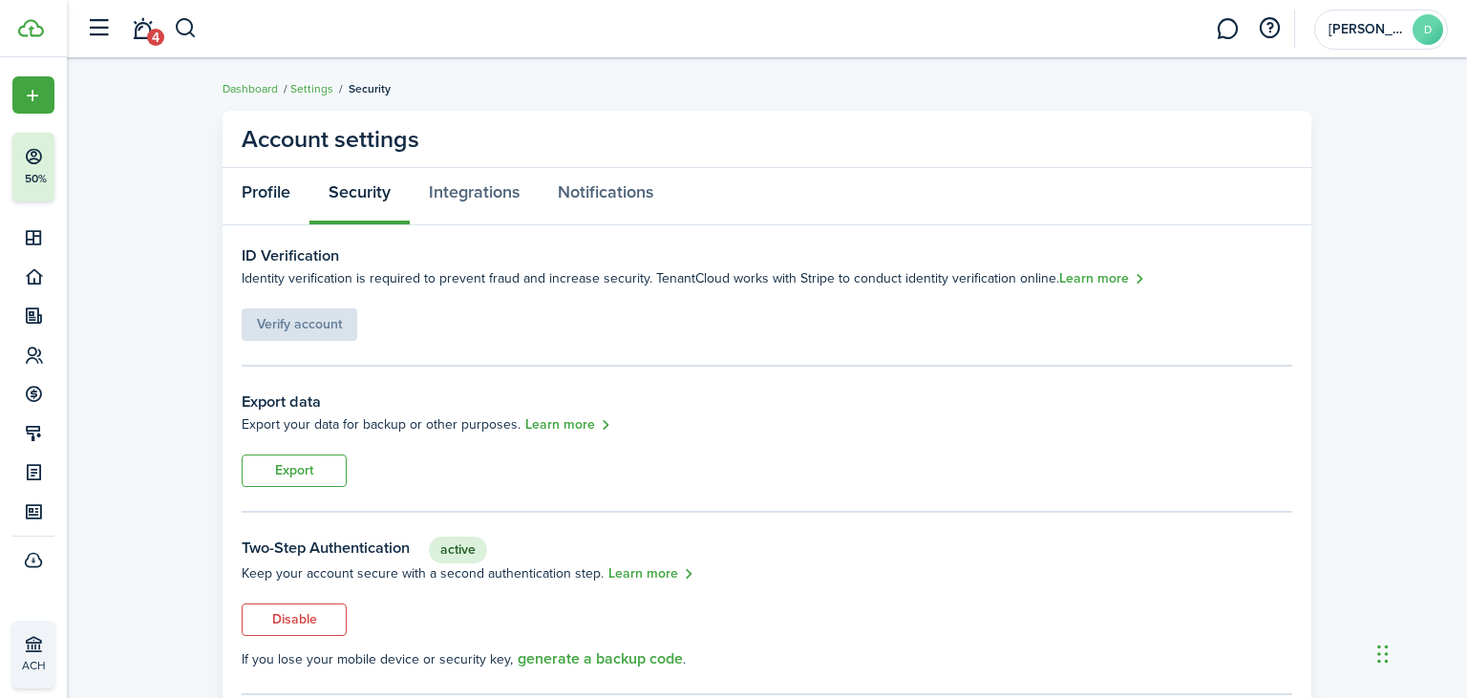
click at [271, 191] on link "Profile" at bounding box center [266, 196] width 87 height 57
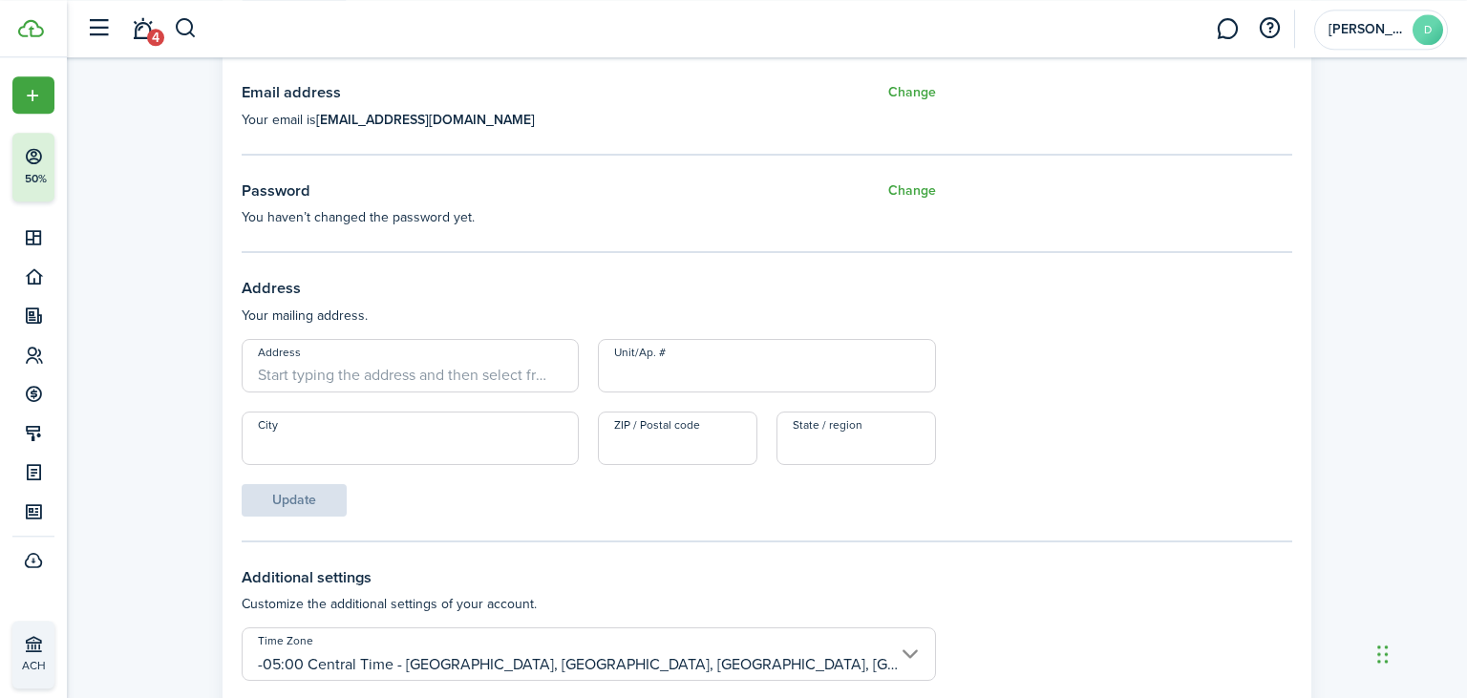
scroll to position [575, 0]
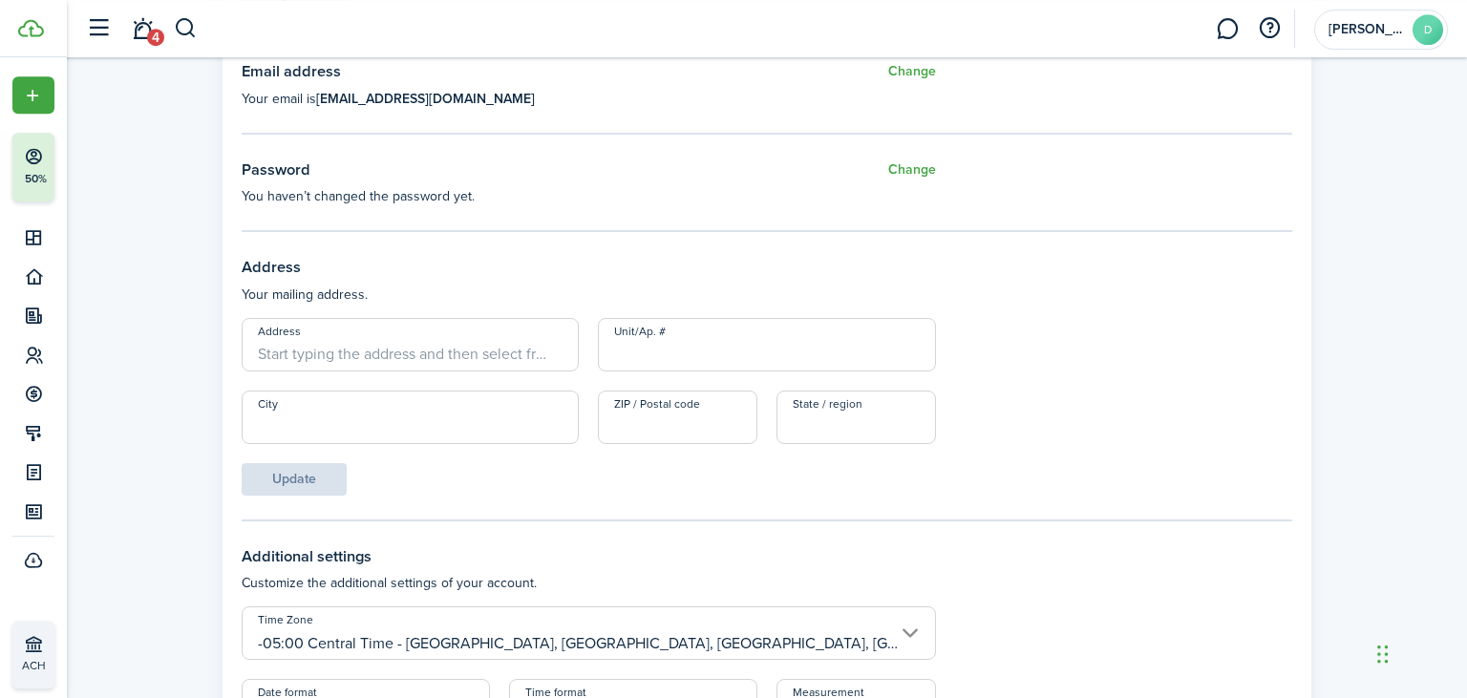
click at [514, 356] on input "Address" at bounding box center [410, 344] width 337 height 53
type input "308 [PERSON_NAME] Dr"
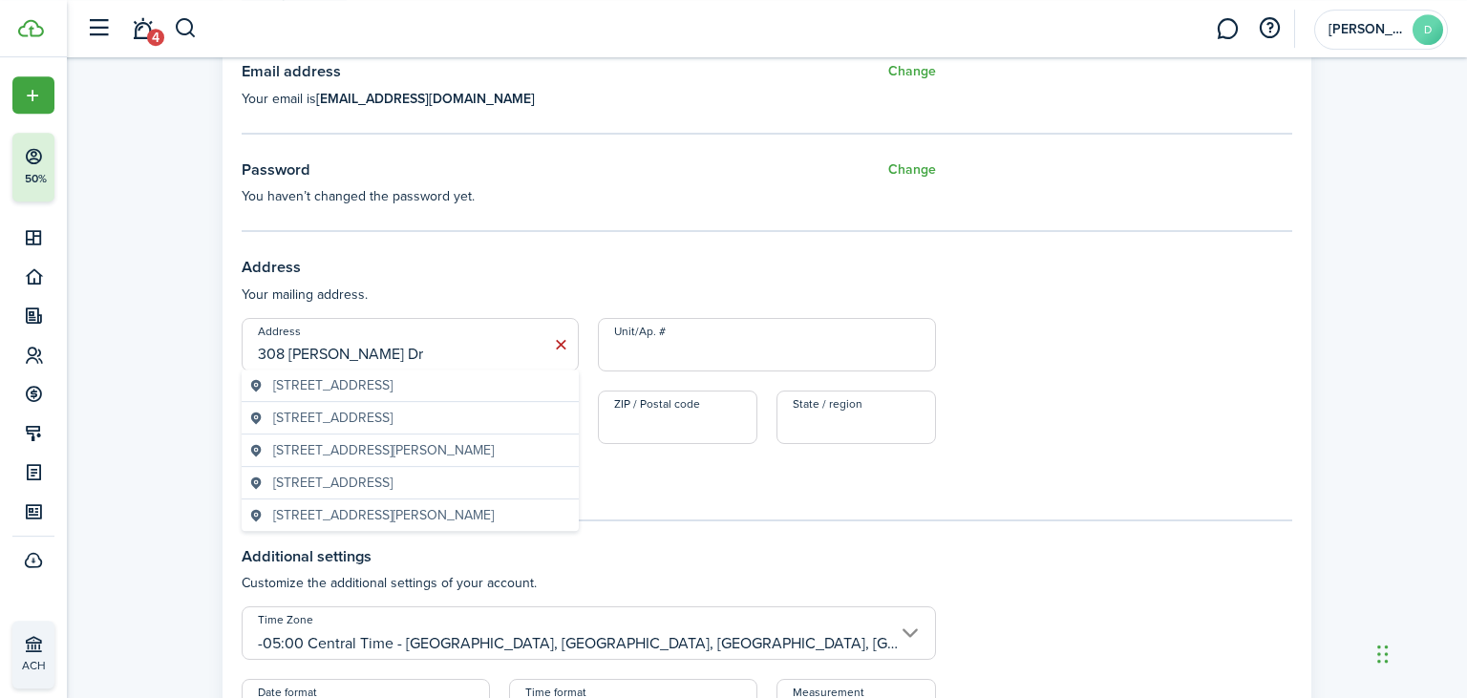
click at [468, 507] on span "[STREET_ADDRESS][PERSON_NAME]" at bounding box center [383, 515] width 221 height 20
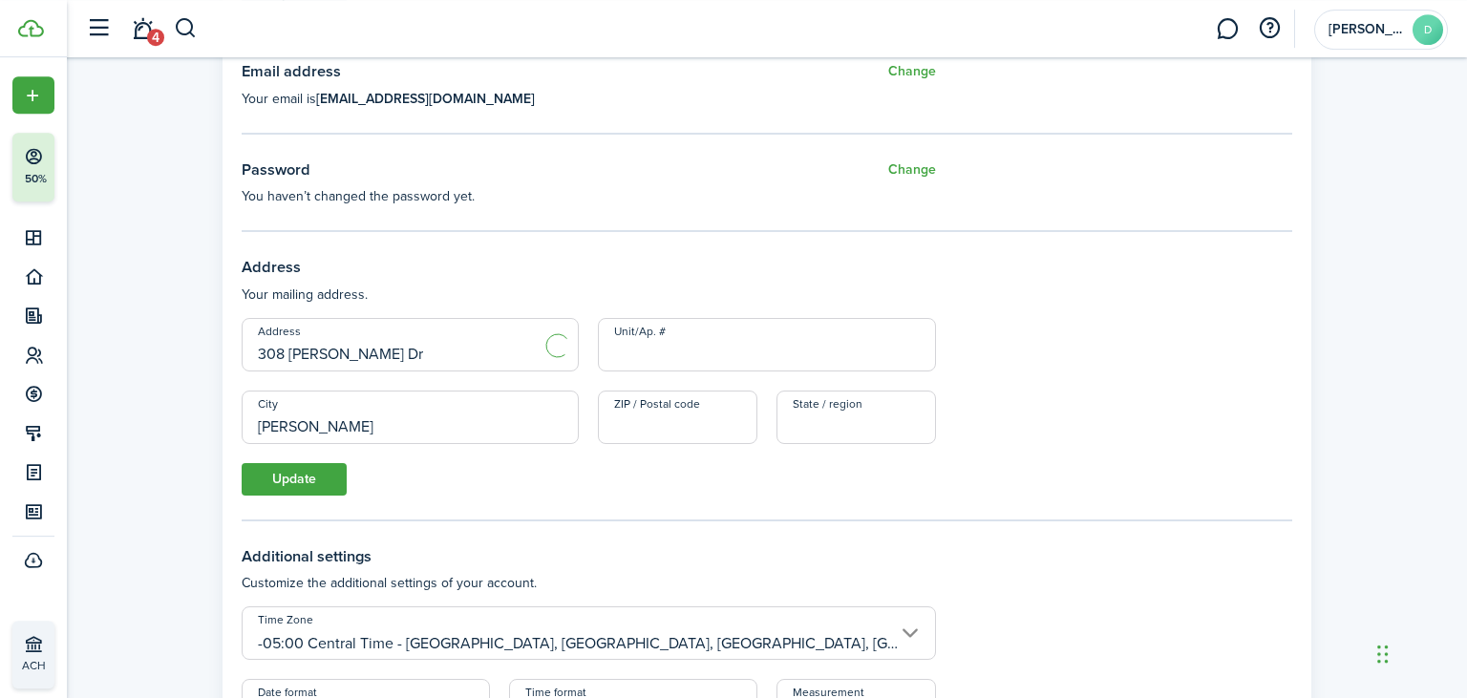
type input "Waukesha"
type input "53189"
type input "WI"
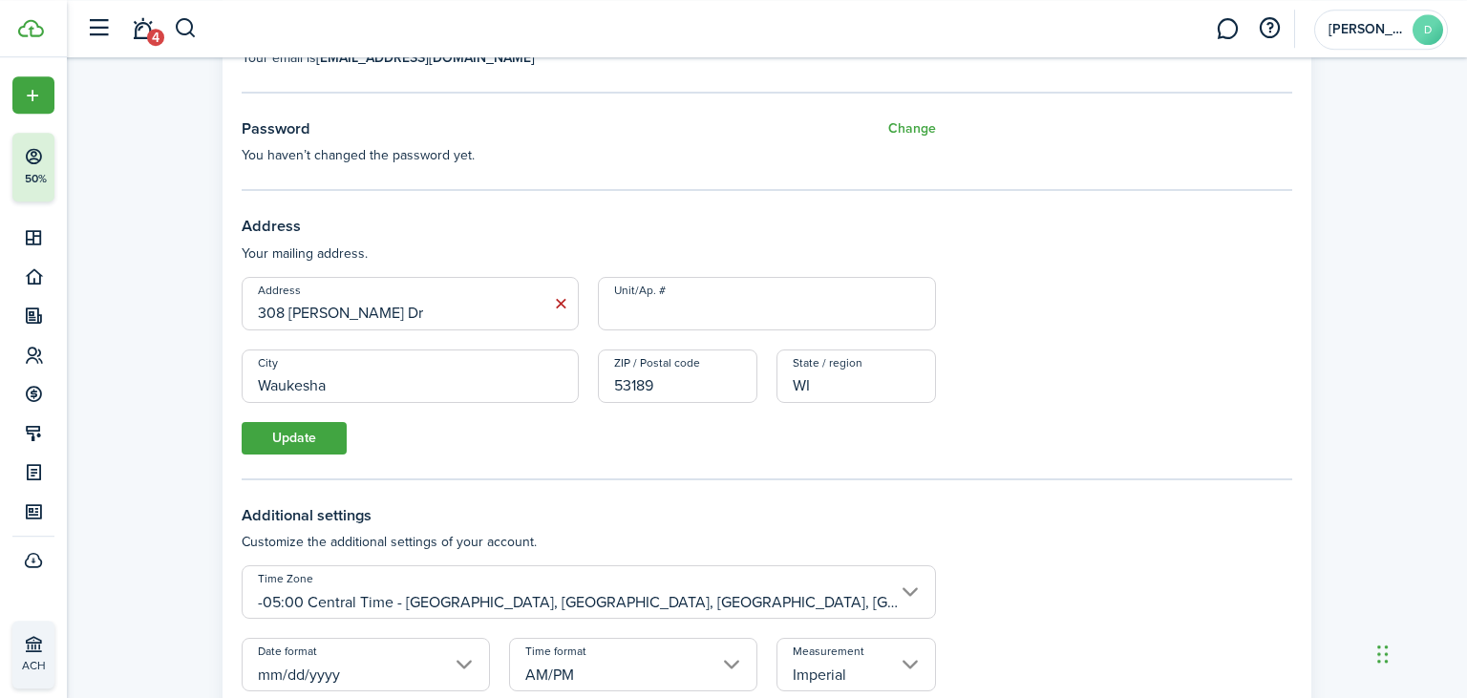
scroll to position [619, 0]
click at [287, 422] on button "Update" at bounding box center [294, 435] width 105 height 32
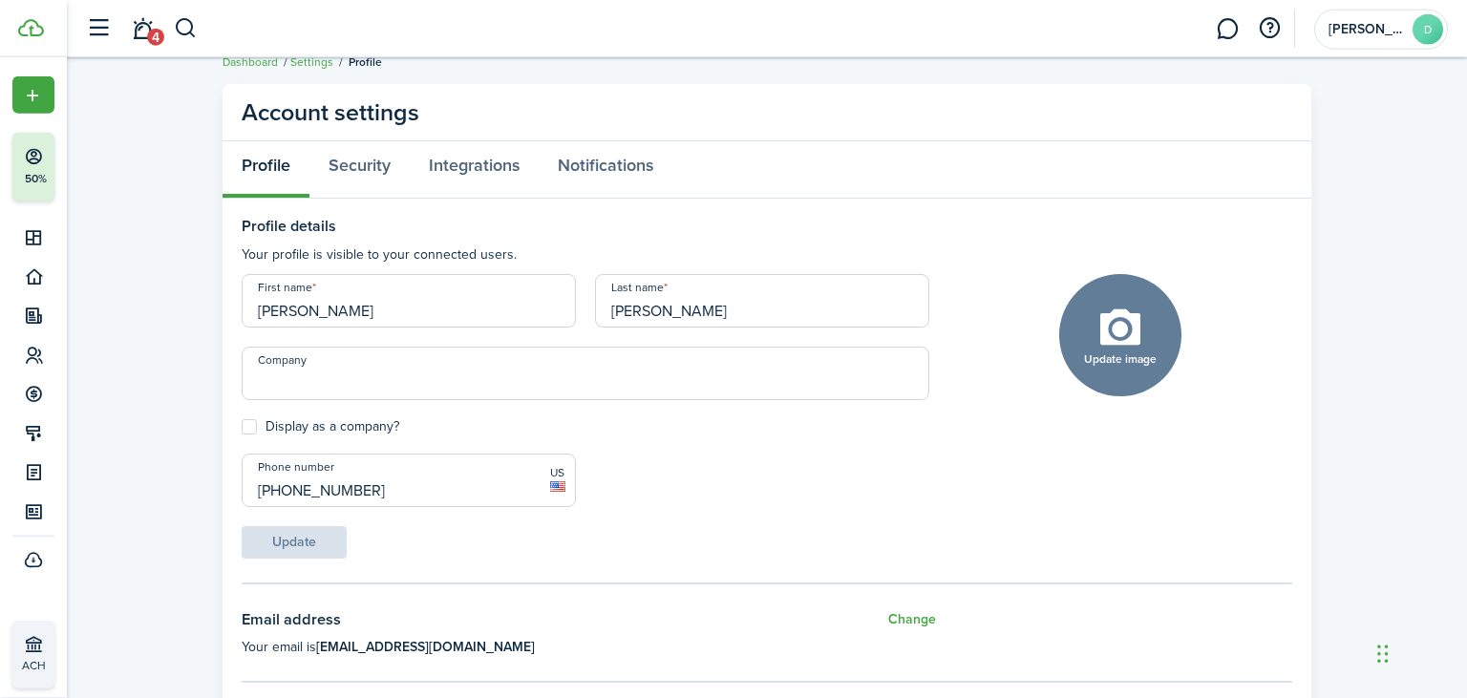
scroll to position [0, 0]
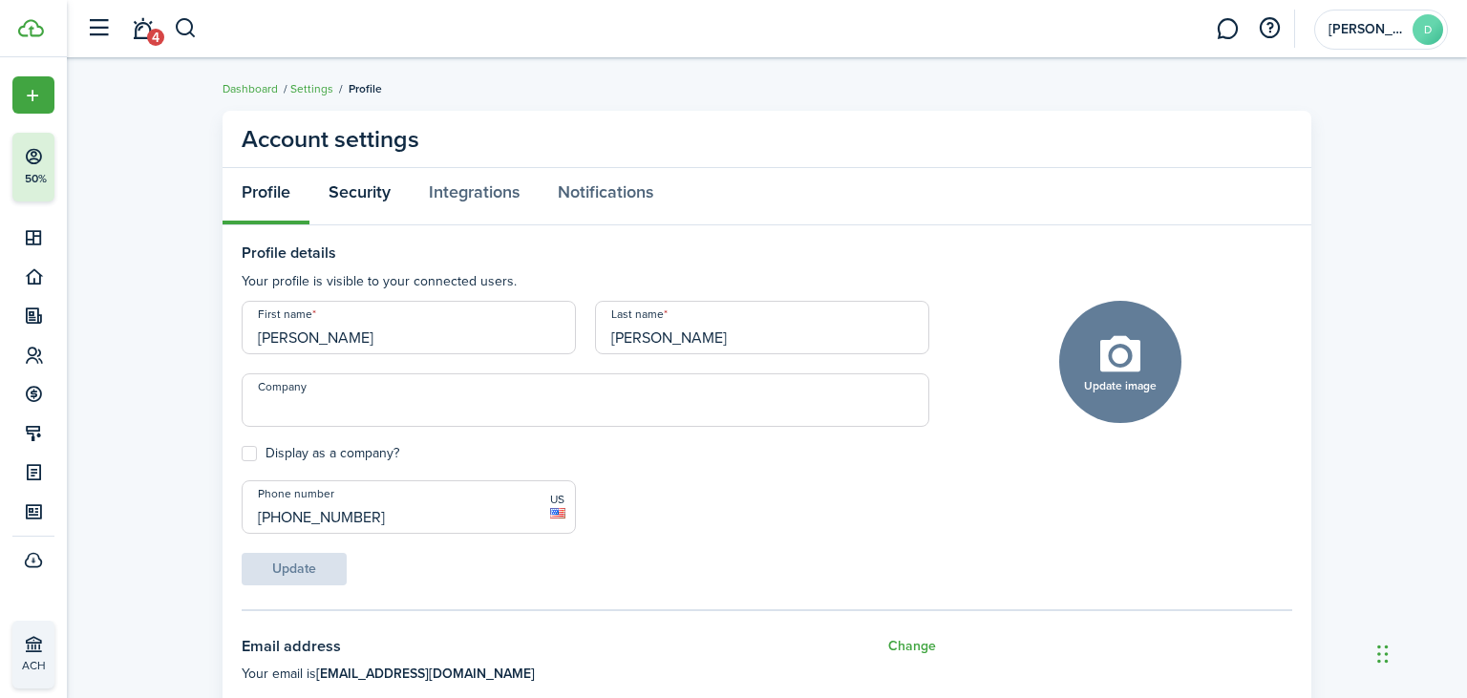
click at [356, 189] on link "Security" at bounding box center [359, 196] width 100 height 57
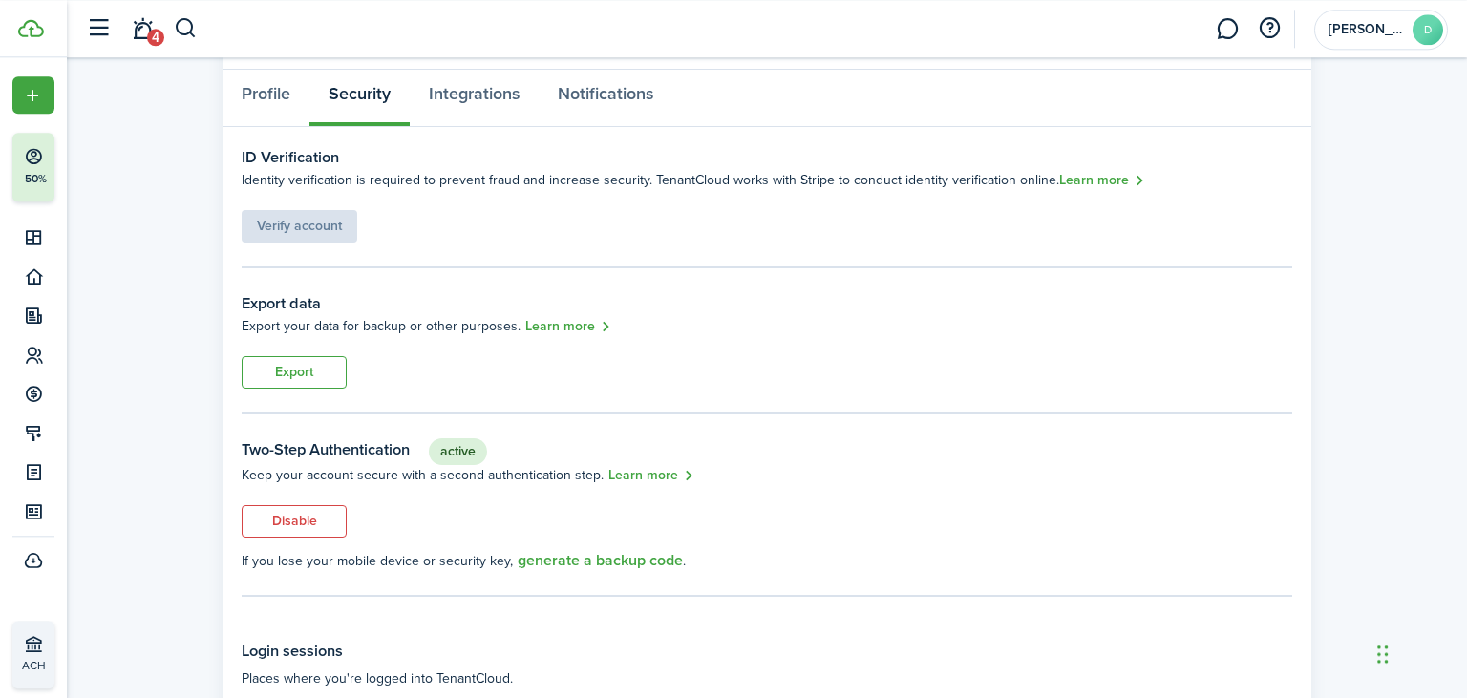
scroll to position [102, 0]
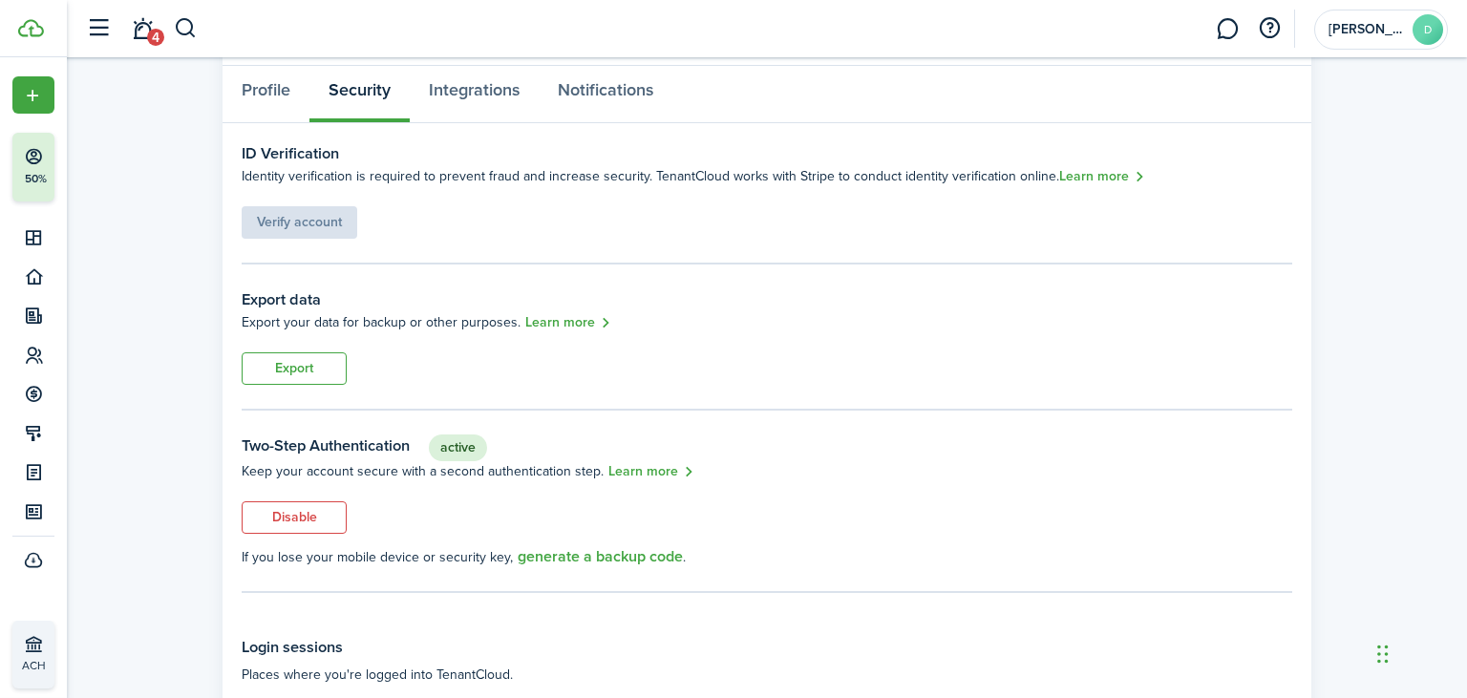
click at [286, 354] on button "Export" at bounding box center [294, 368] width 105 height 32
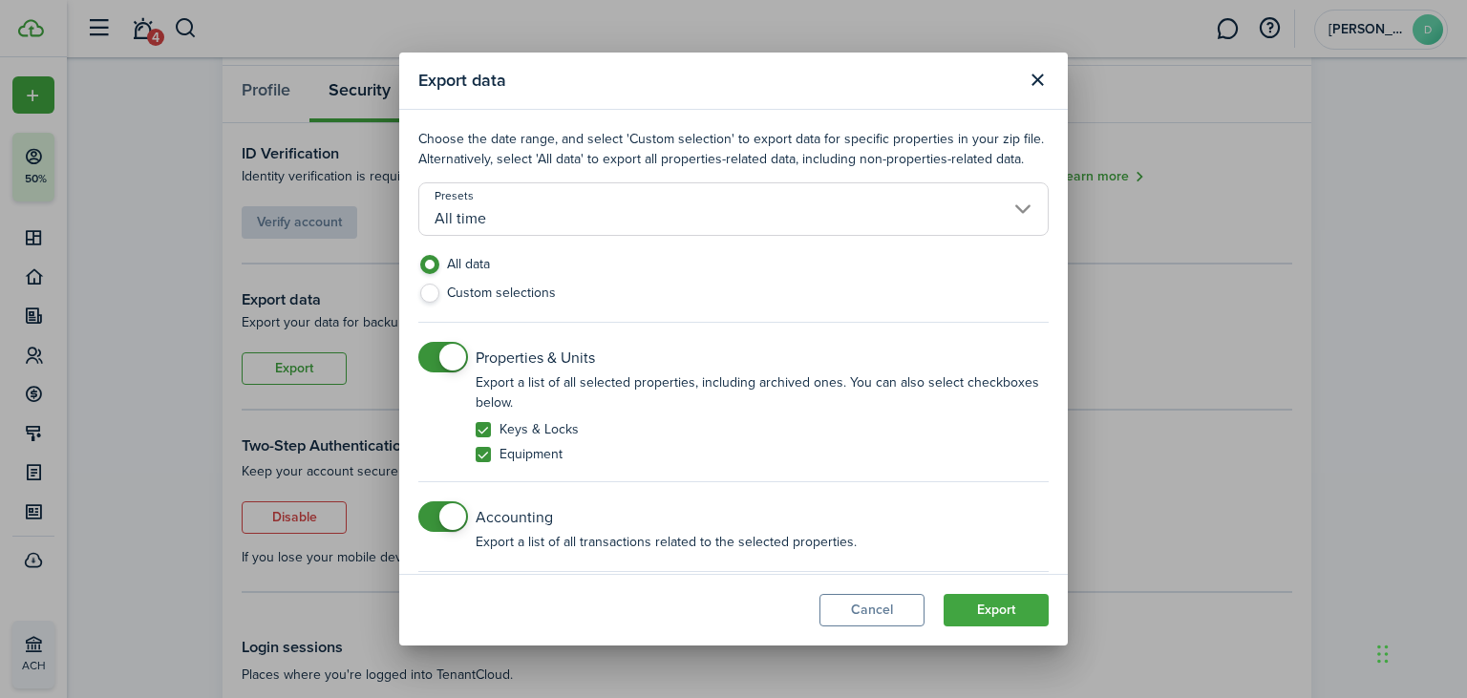
click at [556, 202] on input "All time" at bounding box center [733, 208] width 630 height 53
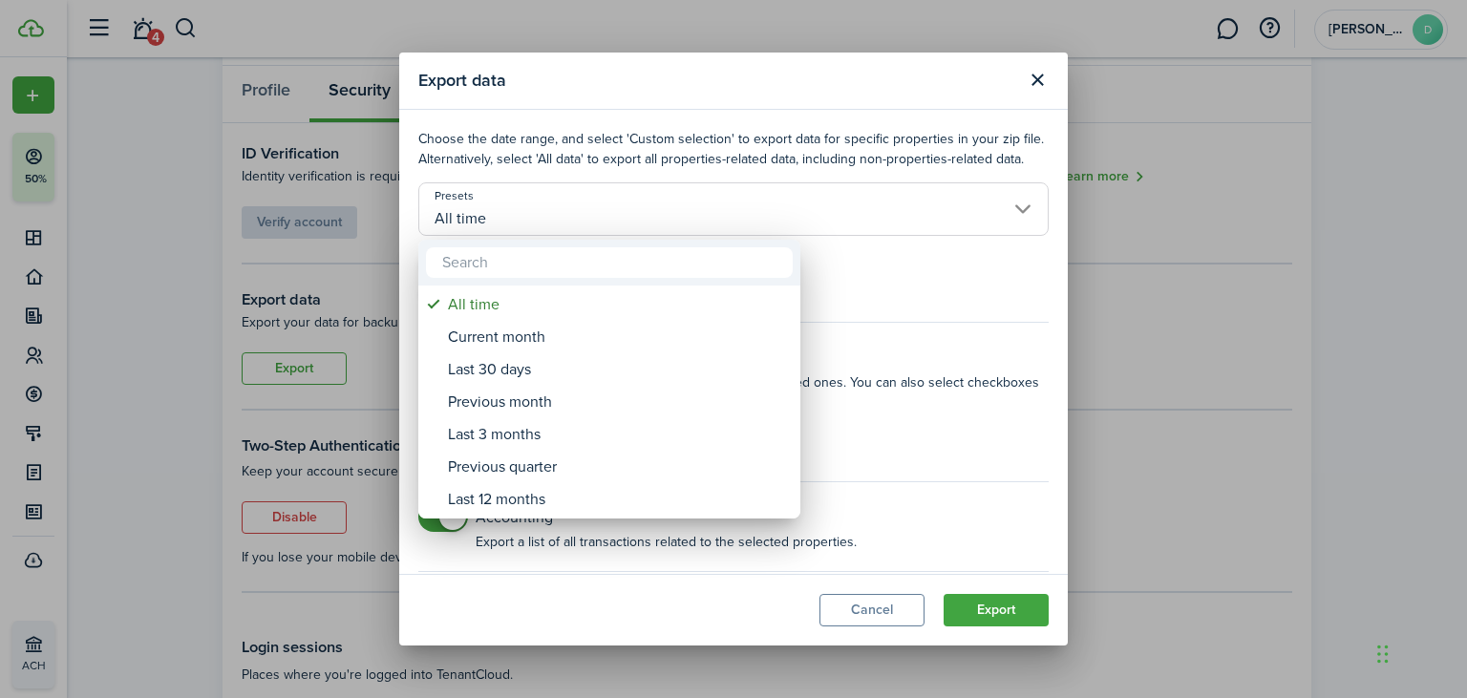
click at [873, 323] on div at bounding box center [733, 349] width 1773 height 1004
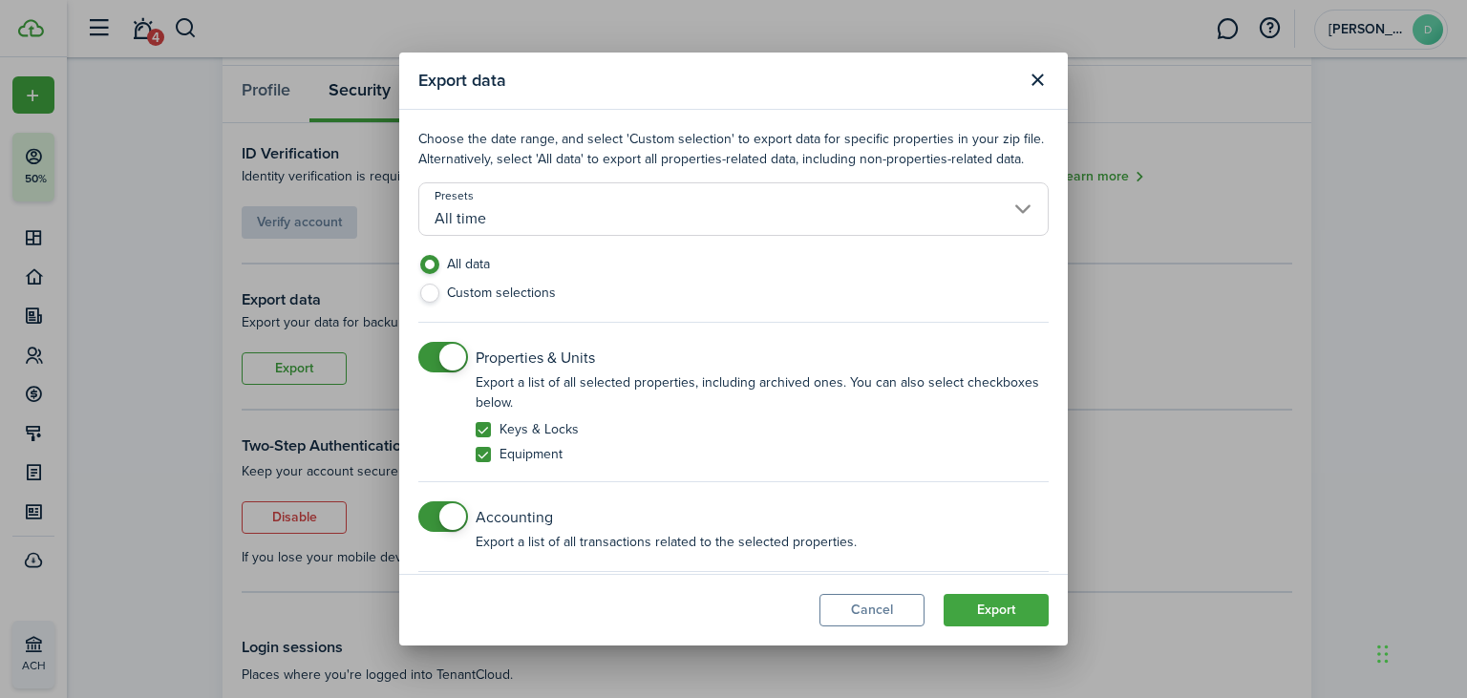
click at [1037, 65] on button "Close modal" at bounding box center [1037, 80] width 32 height 32
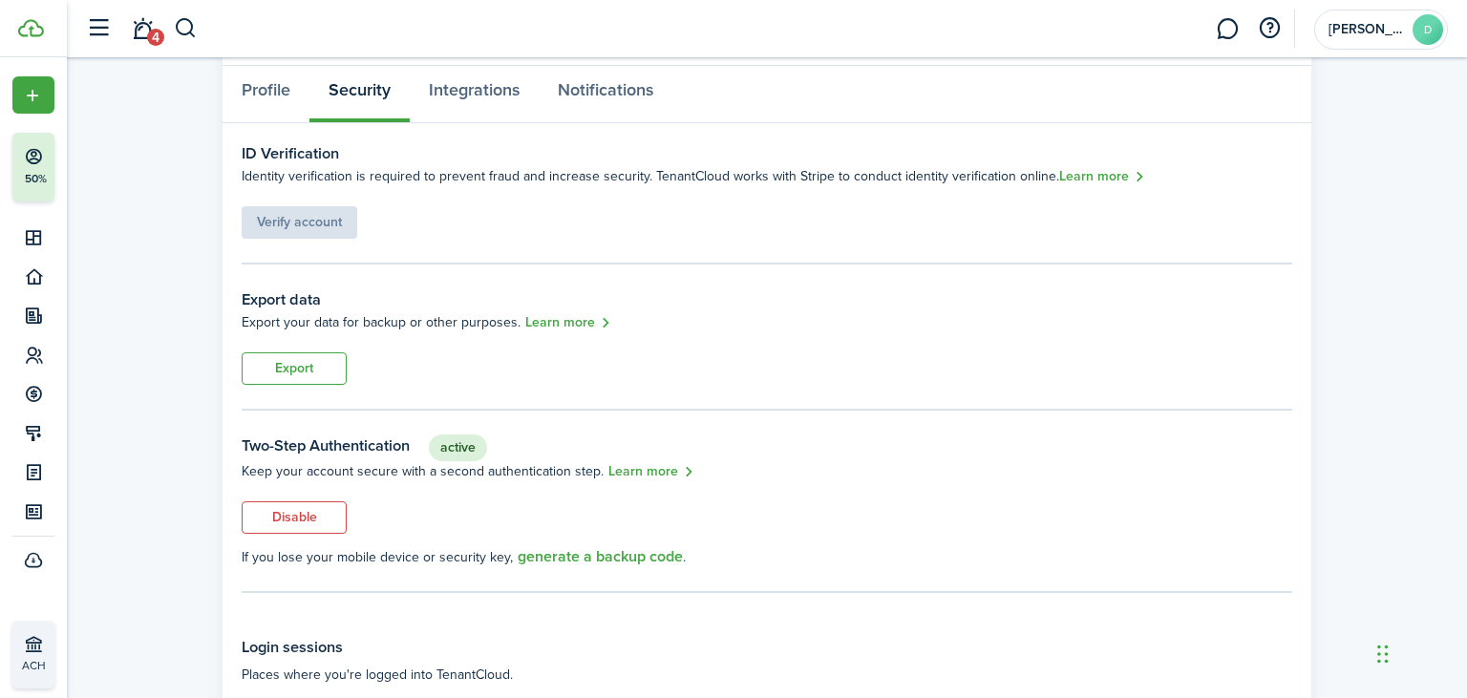
click at [311, 219] on div "Verify account" at bounding box center [300, 213] width 116 height 52
click at [1095, 180] on link "Learn more" at bounding box center [1102, 177] width 86 height 22
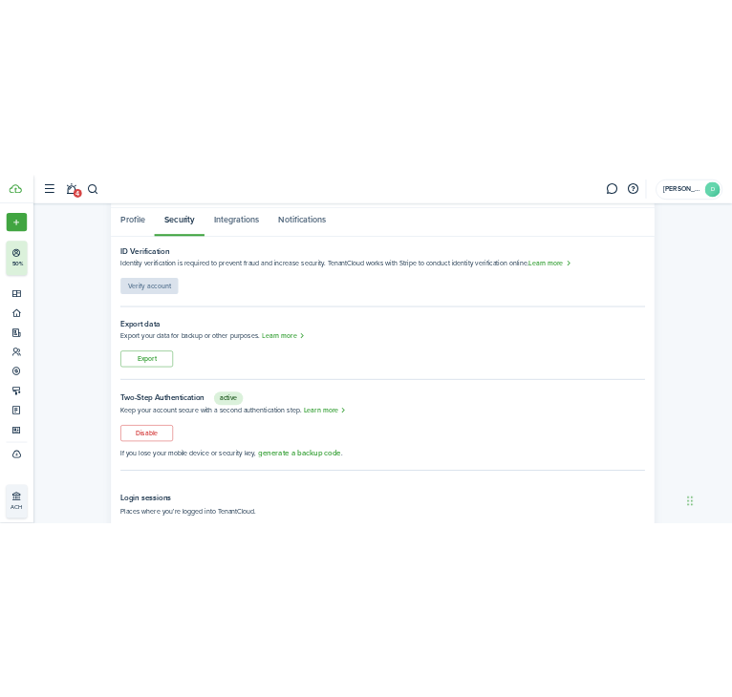
scroll to position [0, 0]
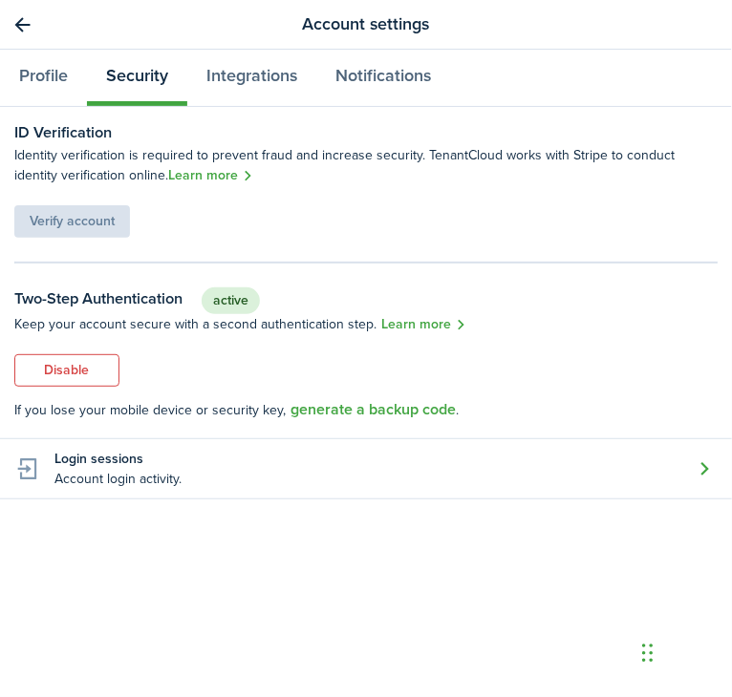
click at [462, 242] on panel-main-body "ID Verification Identity verification is required to prevent fraud and increase…" at bounding box center [366, 402] width 732 height 590
click at [29, 27] on link "Go back" at bounding box center [23, 25] width 32 height 32
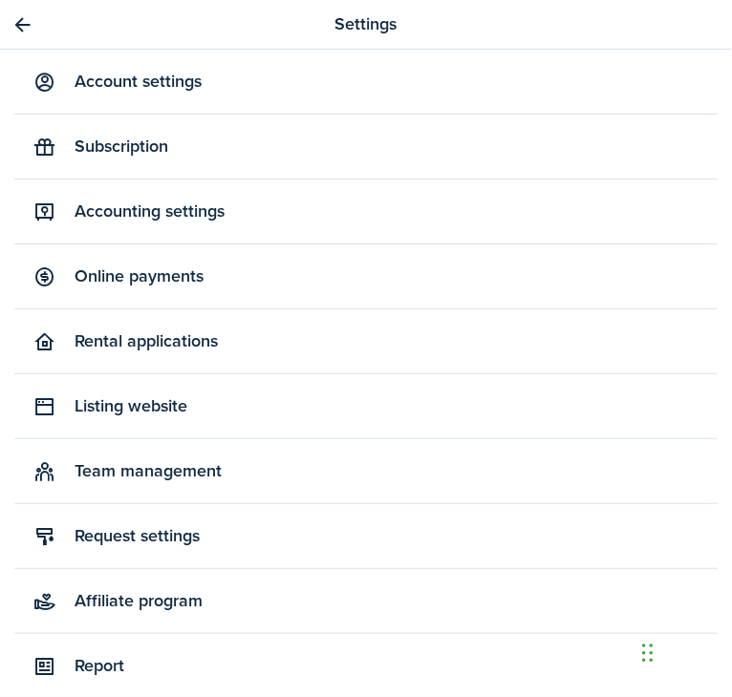
click at [182, 73] on link "Account settings" at bounding box center [365, 82] width 703 height 64
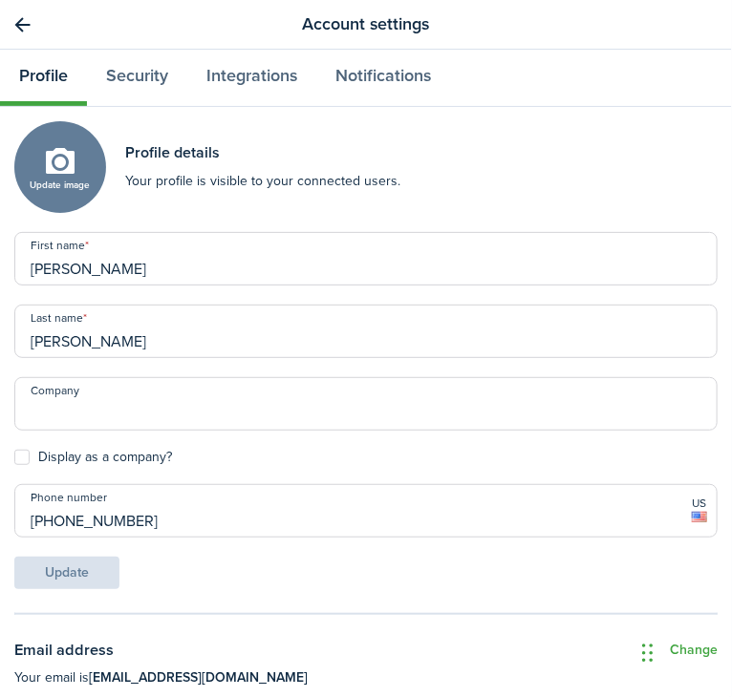
click at [28, 24] on link "Go back" at bounding box center [23, 25] width 32 height 32
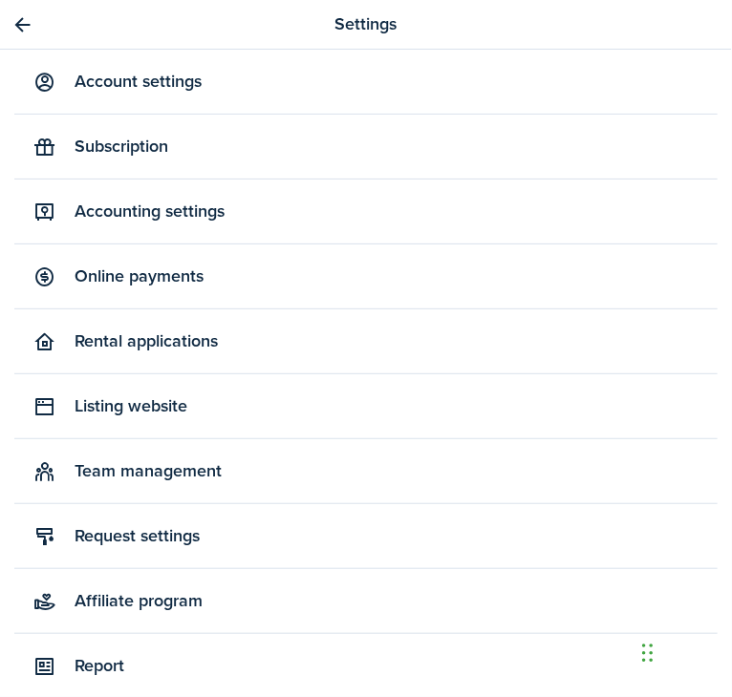
click at [28, 24] on link "Go back" at bounding box center [23, 25] width 32 height 32
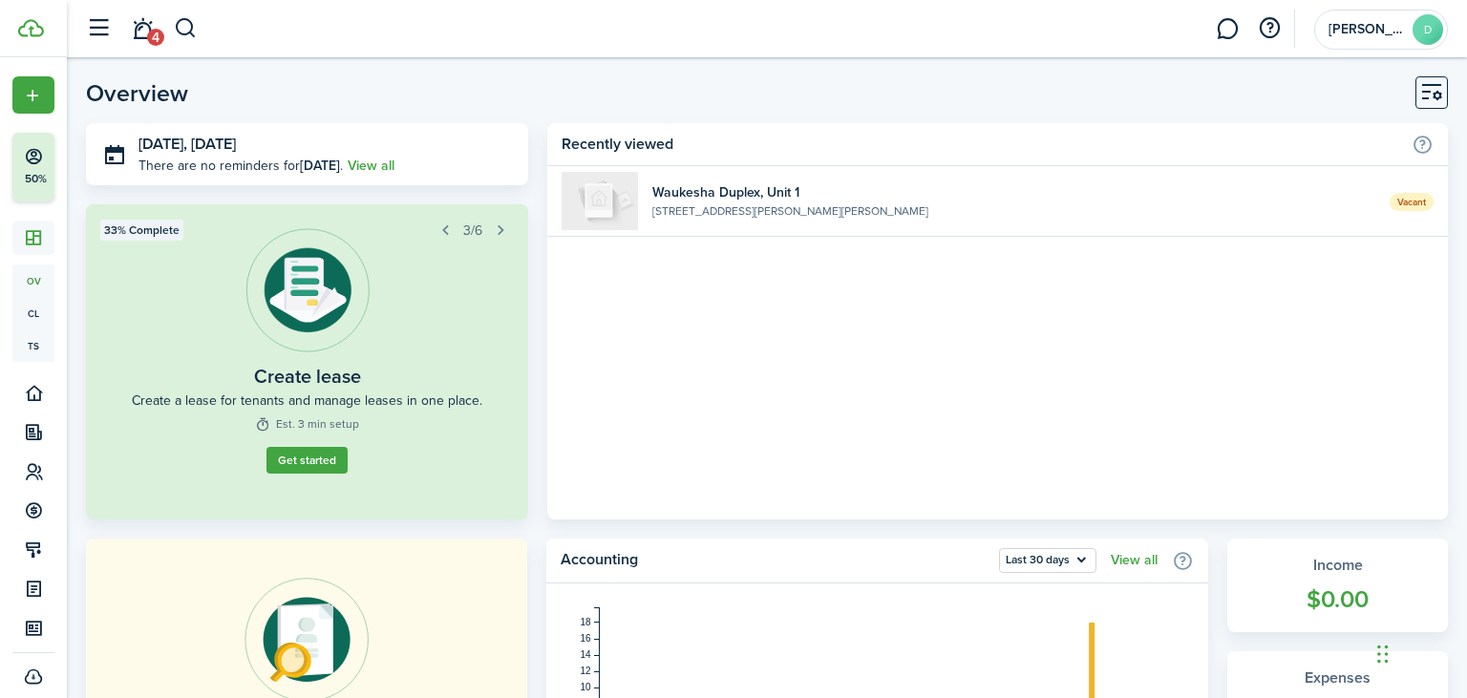
click at [506, 224] on button "button" at bounding box center [500, 230] width 27 height 27
click at [338, 461] on button "Get started" at bounding box center [306, 460] width 81 height 27
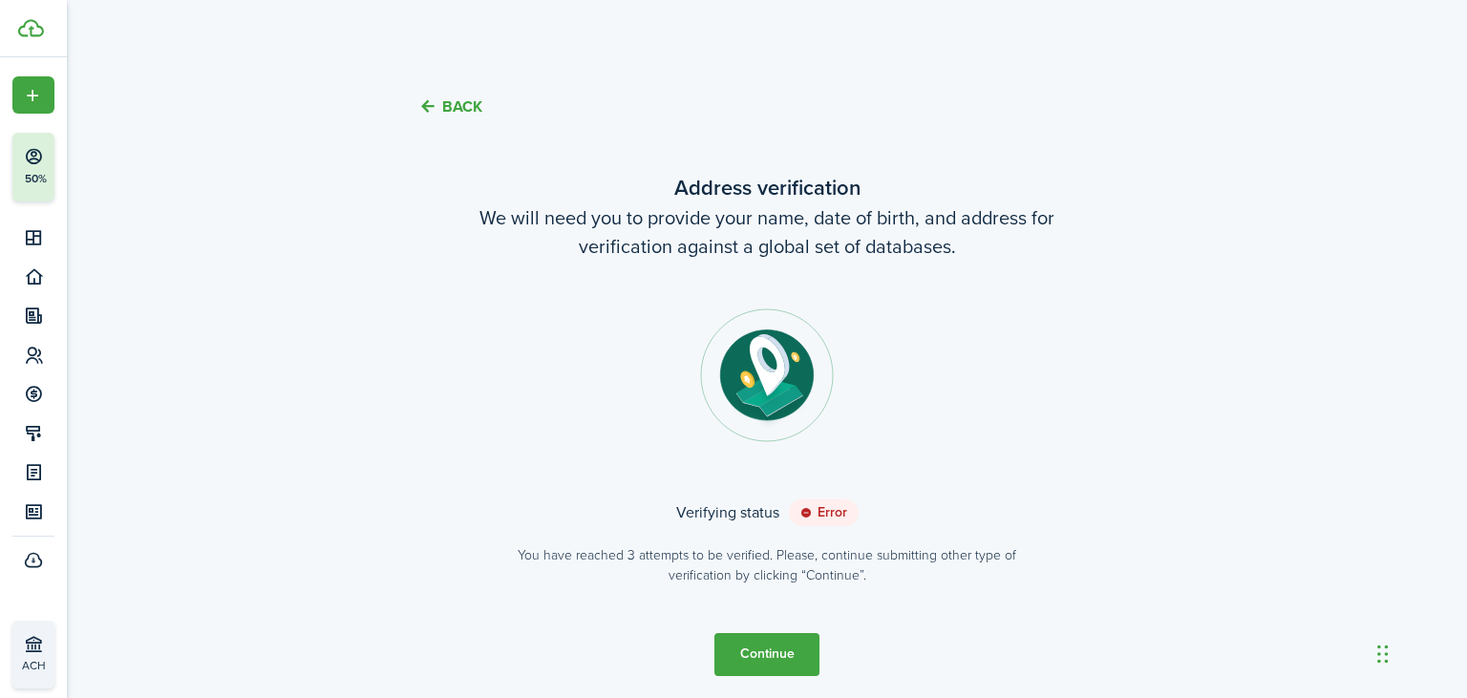
click at [808, 509] on icon at bounding box center [806, 512] width 12 height 11
click at [778, 653] on button "Continue" at bounding box center [766, 654] width 105 height 43
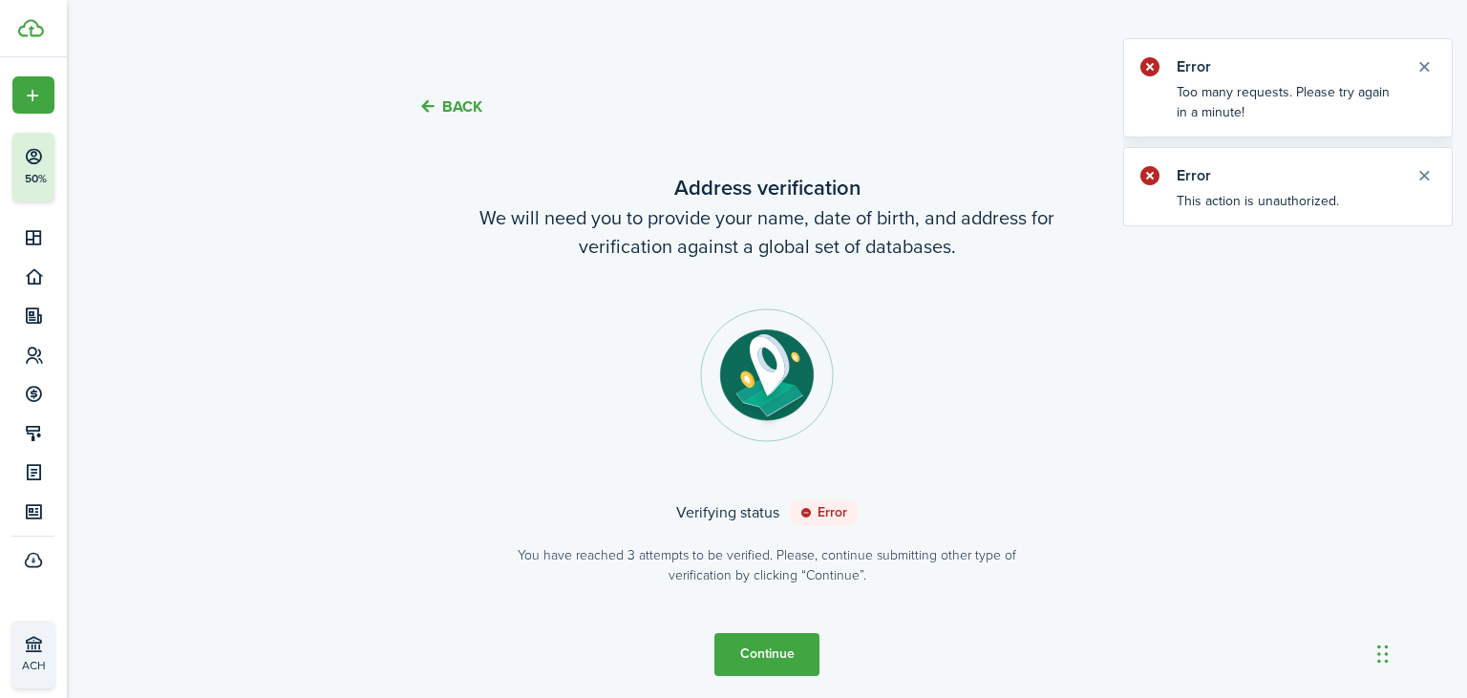
click at [778, 653] on button "Continue" at bounding box center [766, 654] width 105 height 43
click at [1425, 61] on button "Close notify" at bounding box center [1424, 66] width 27 height 27
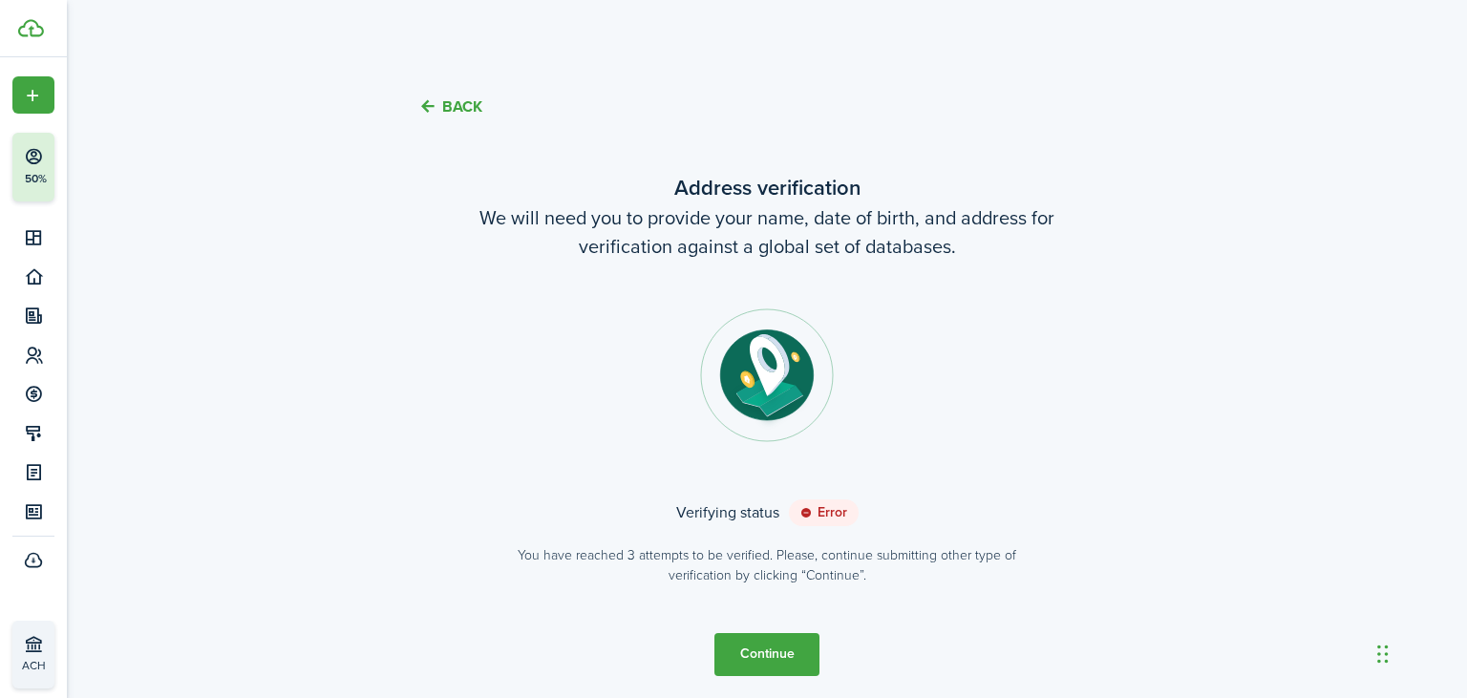
scroll to position [68, 0]
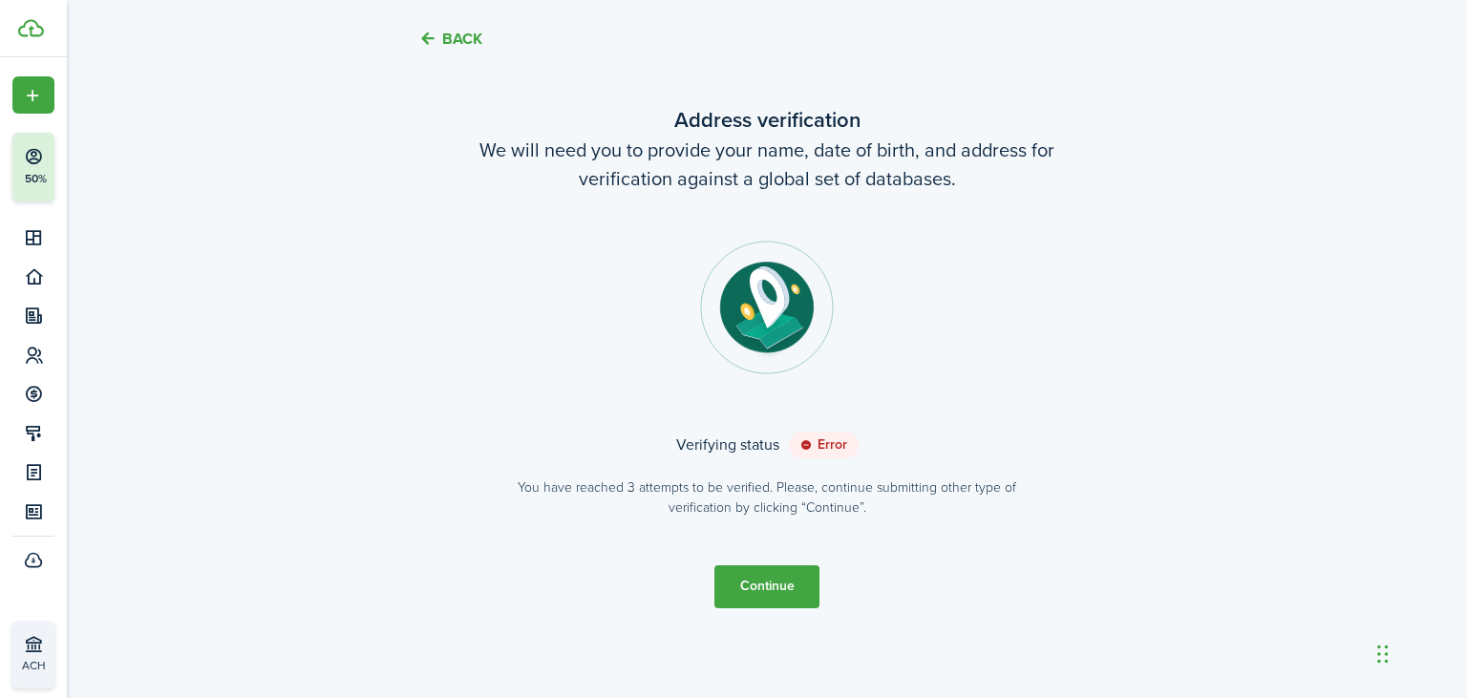
click at [761, 584] on button "Continue" at bounding box center [766, 586] width 105 height 43
click at [456, 36] on button "Back" at bounding box center [450, 39] width 64 height 20
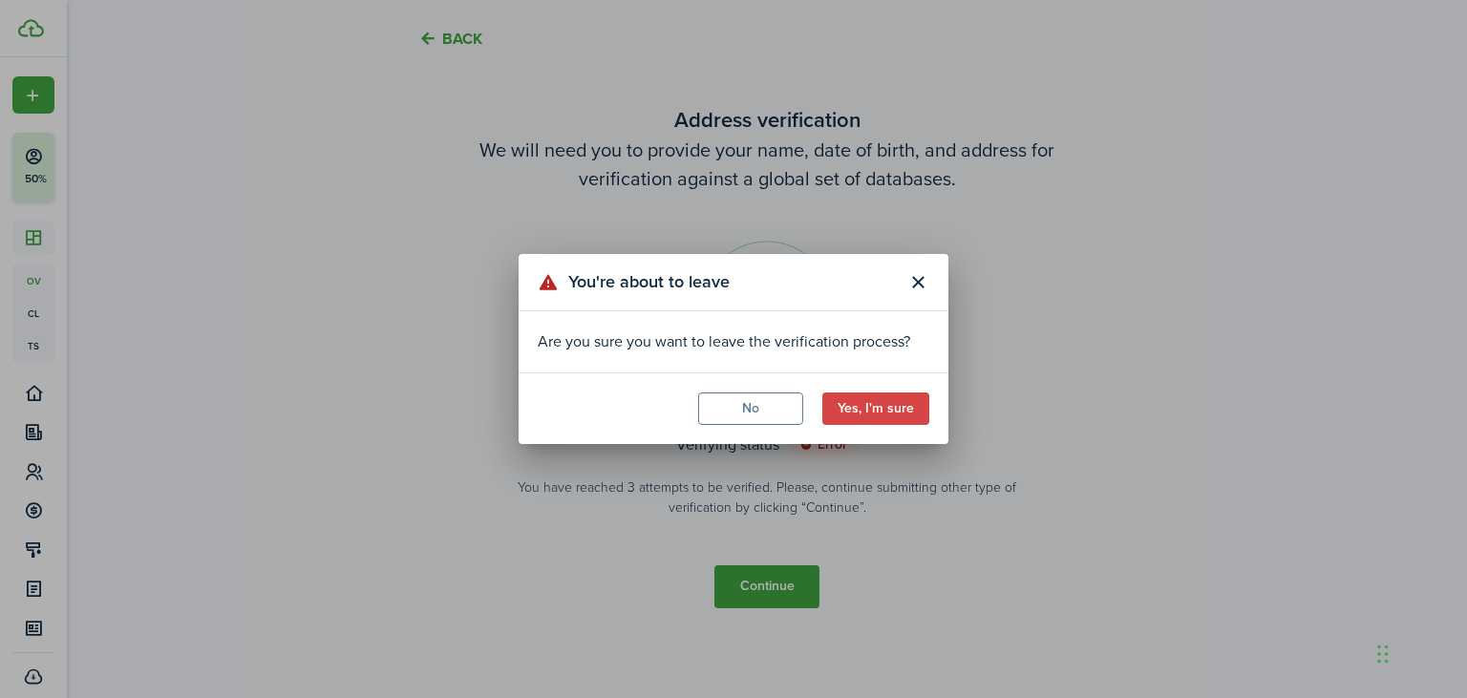
click at [862, 416] on button "Yes, I'm sure" at bounding box center [875, 409] width 107 height 32
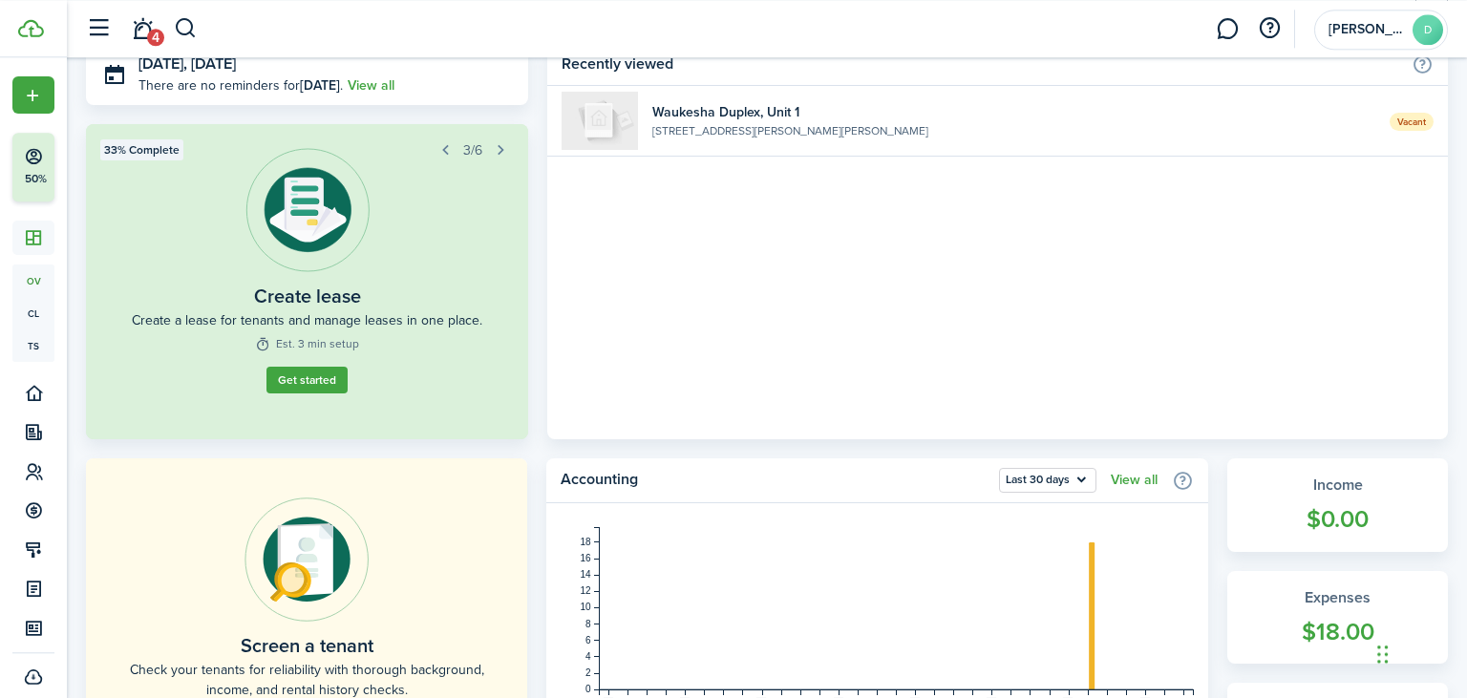
scroll to position [65, 0]
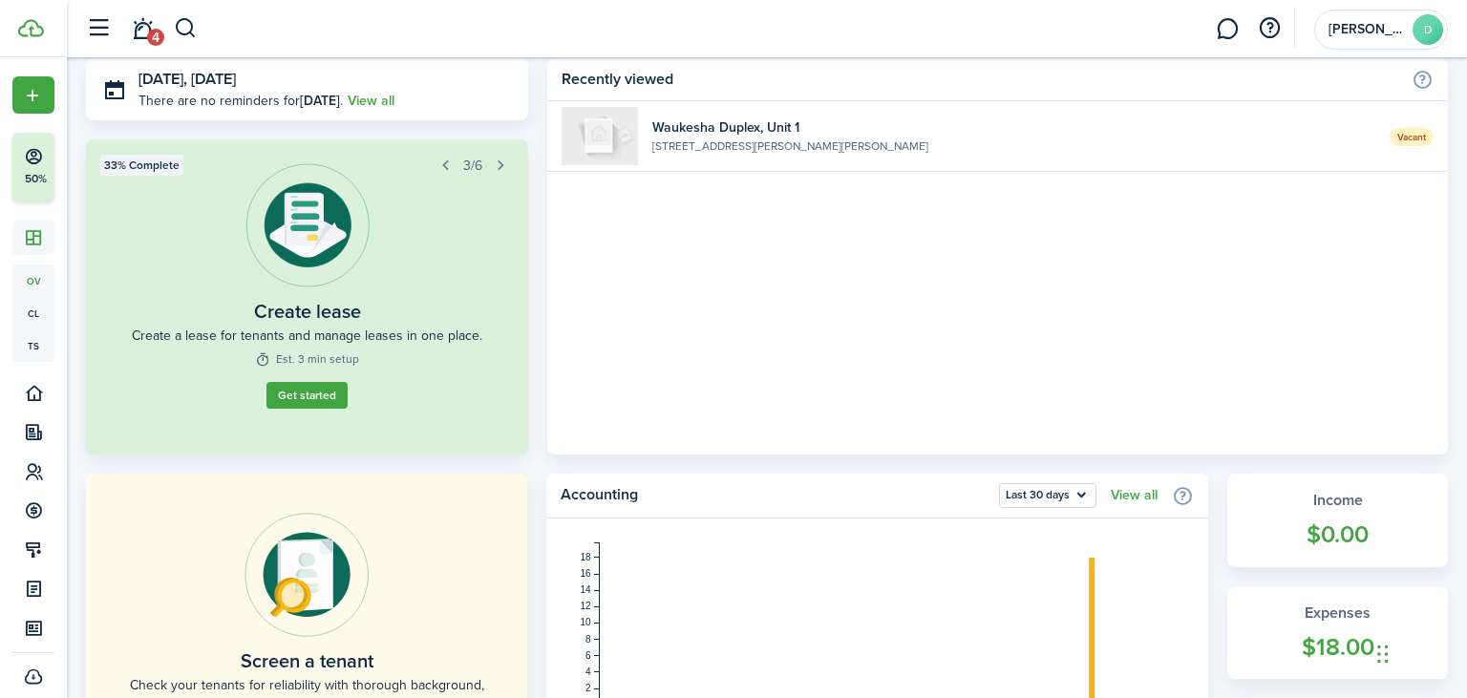
click at [500, 170] on button "button" at bounding box center [500, 165] width 27 height 27
click at [329, 407] on link "Get started" at bounding box center [306, 415] width 81 height 27
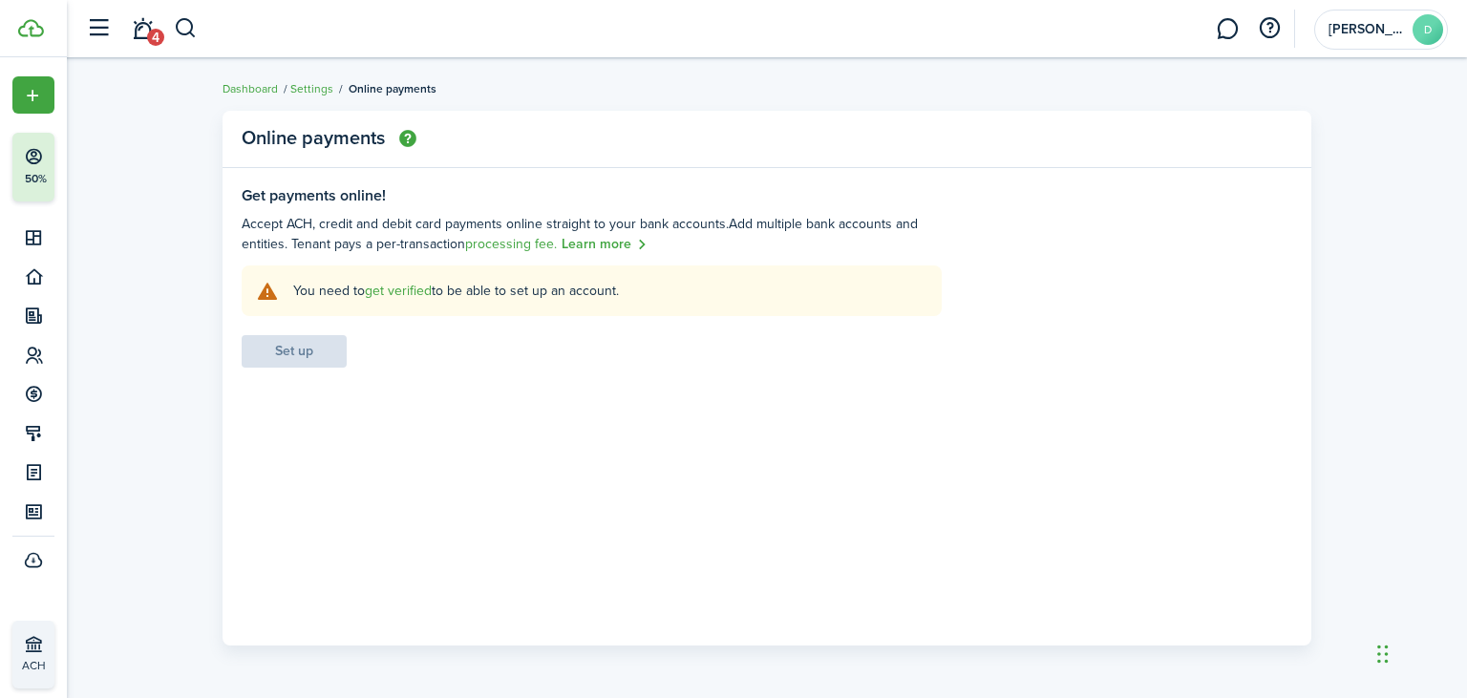
click at [308, 348] on settings-fieldset-body "You need to get verified to be able to set up an account. Set up" at bounding box center [592, 316] width 700 height 102
click at [411, 294] on link "get verified" at bounding box center [398, 291] width 67 height 20
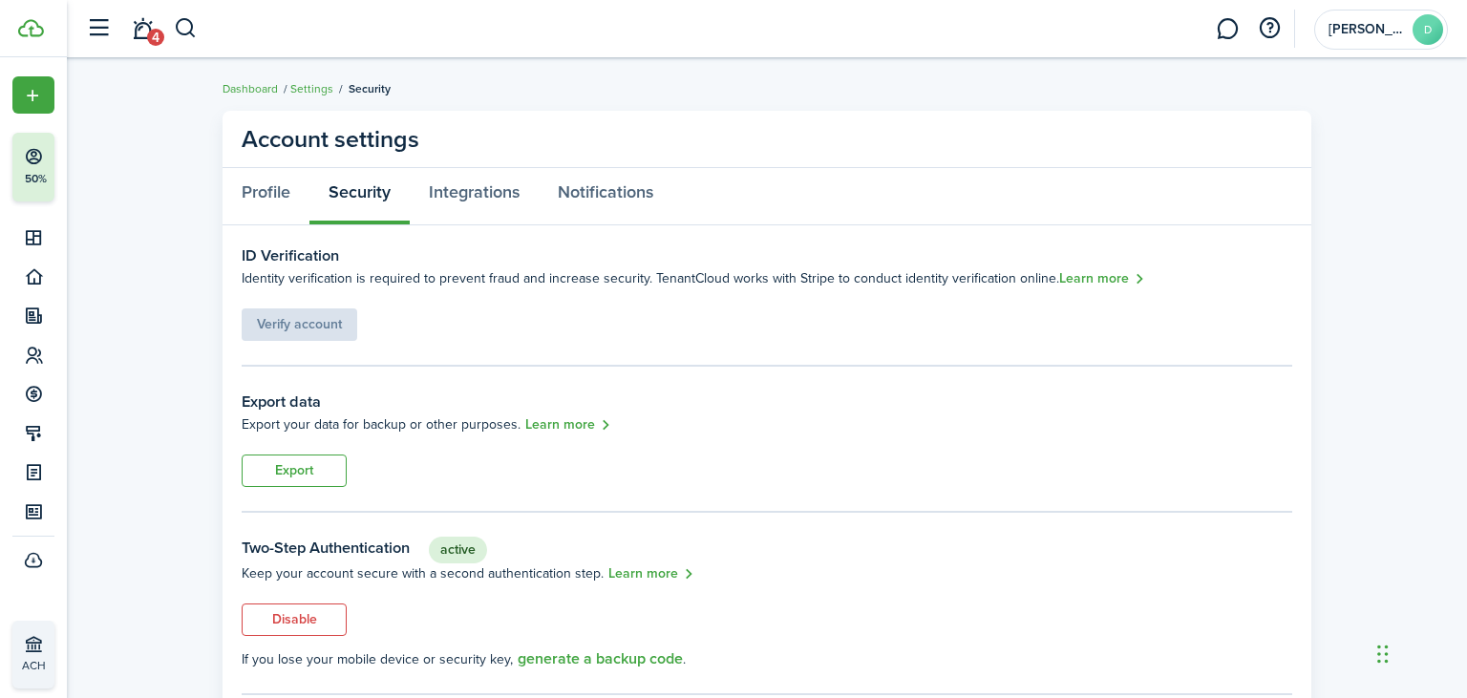
scroll to position [16, 0]
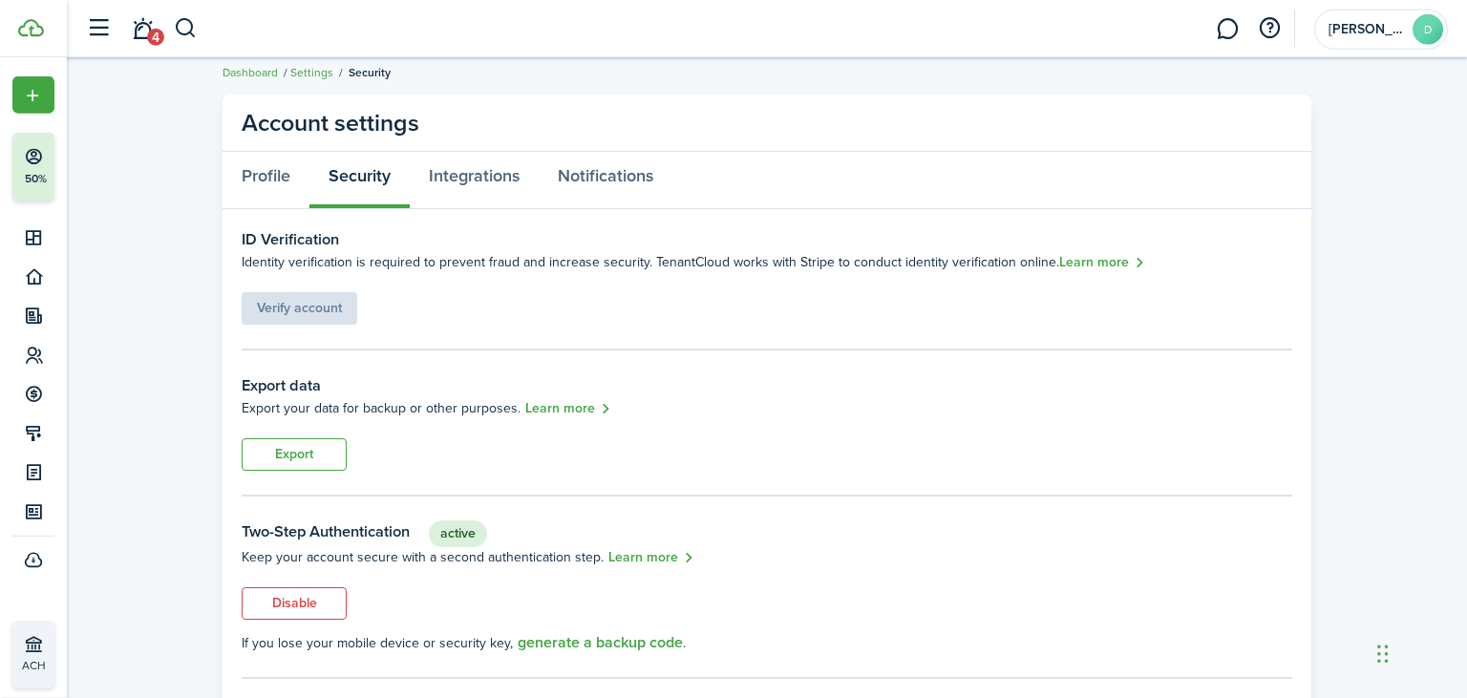
click at [323, 305] on div "Verify account" at bounding box center [300, 299] width 116 height 52
click at [328, 302] on div "Verify account" at bounding box center [300, 299] width 116 height 52
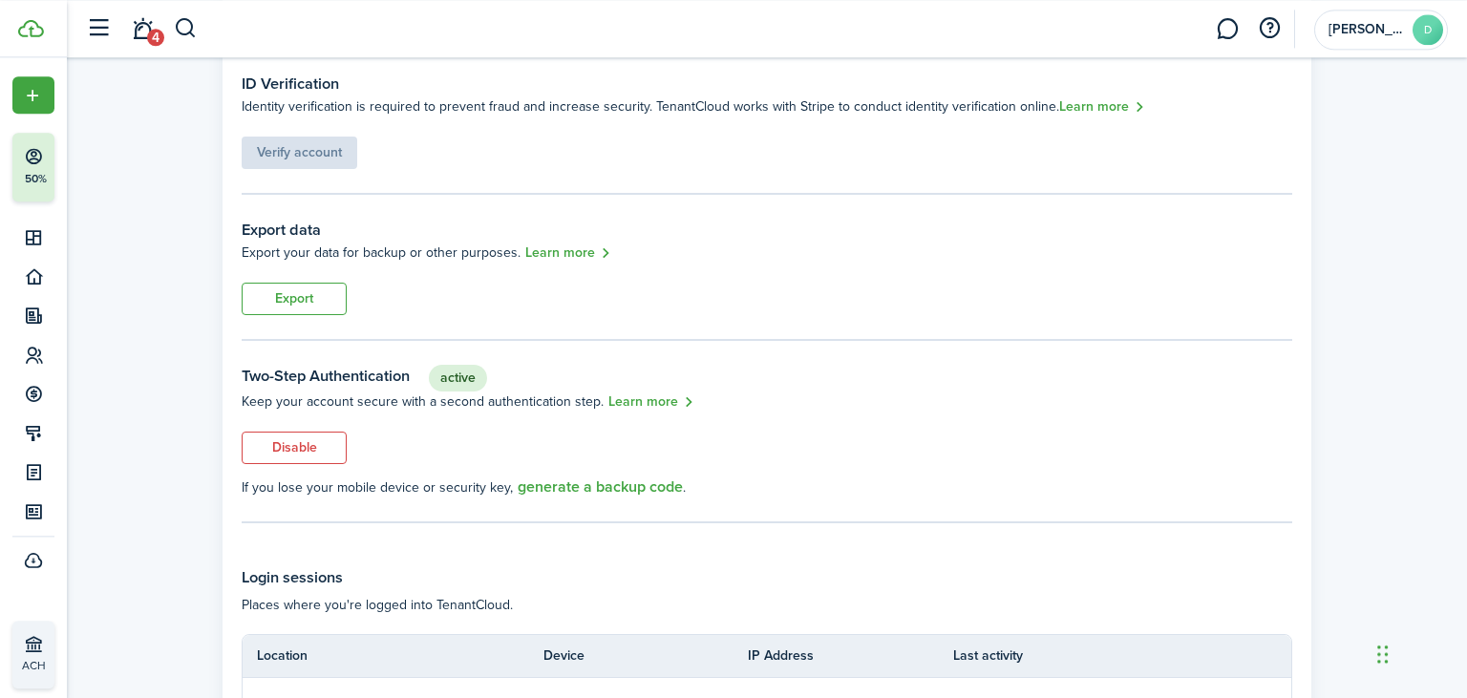
scroll to position [0, 0]
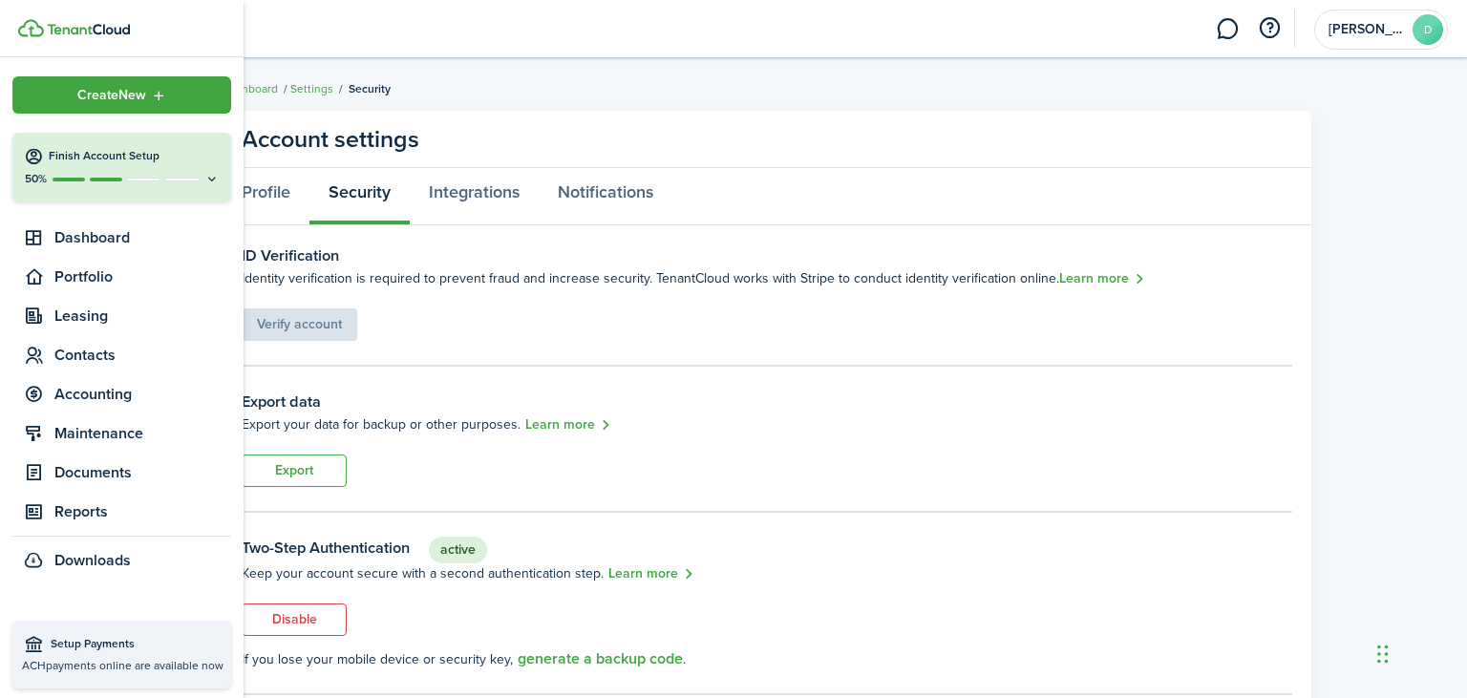
click at [214, 172] on div "50%" at bounding box center [122, 179] width 196 height 16
